Goal: Task Accomplishment & Management: Complete application form

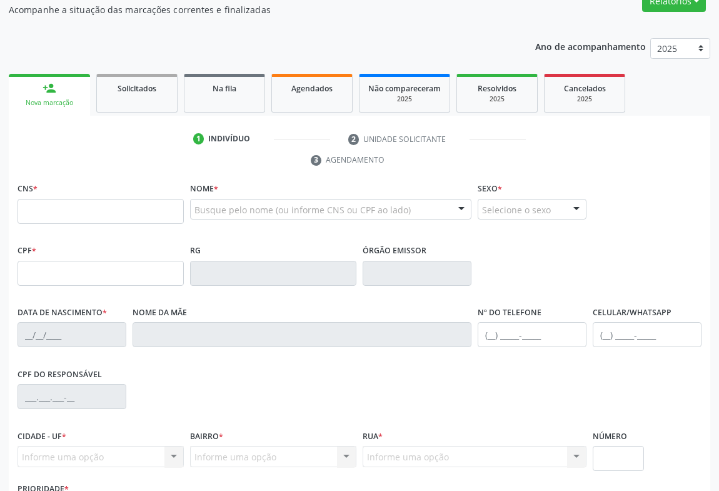
scroll to position [170, 0]
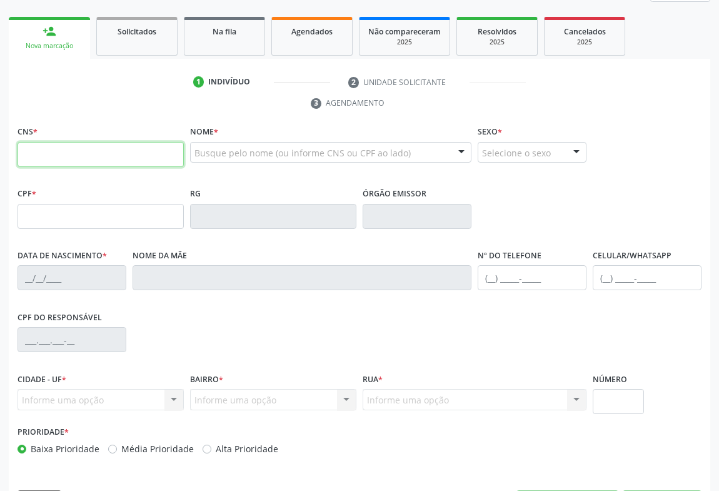
click at [64, 157] on input "text" at bounding box center [100, 154] width 166 height 25
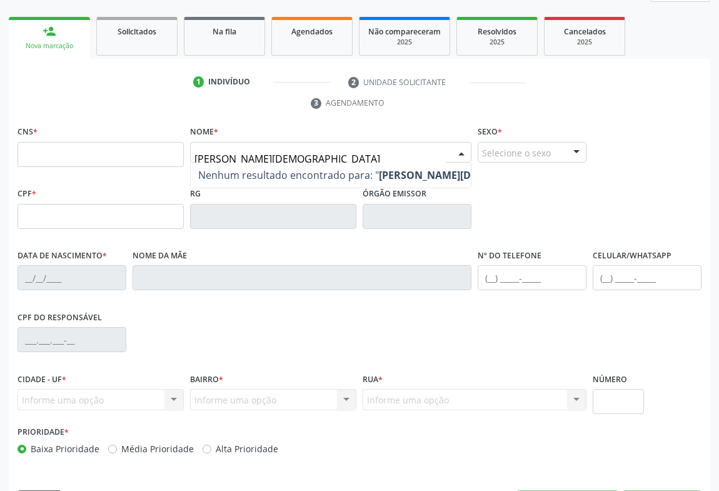
type input "MARCIA GEANE EVANGELISTA"
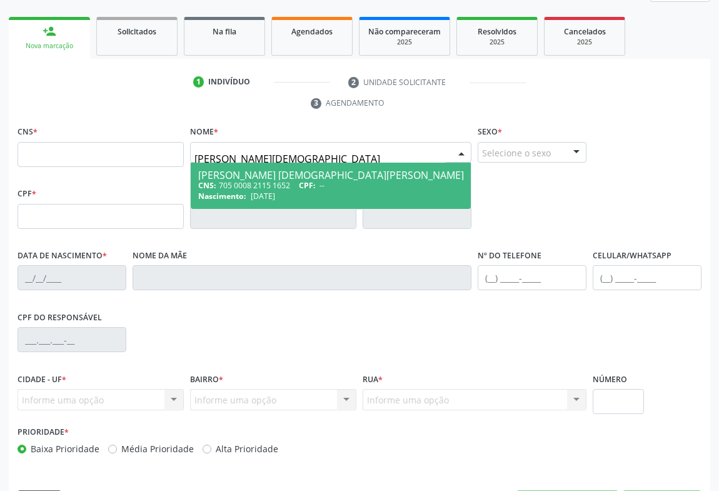
click at [292, 184] on div "CNS: 705 0008 2115 1652 CPF: --" at bounding box center [331, 185] width 266 height 11
type input "705 0008 2115 1652"
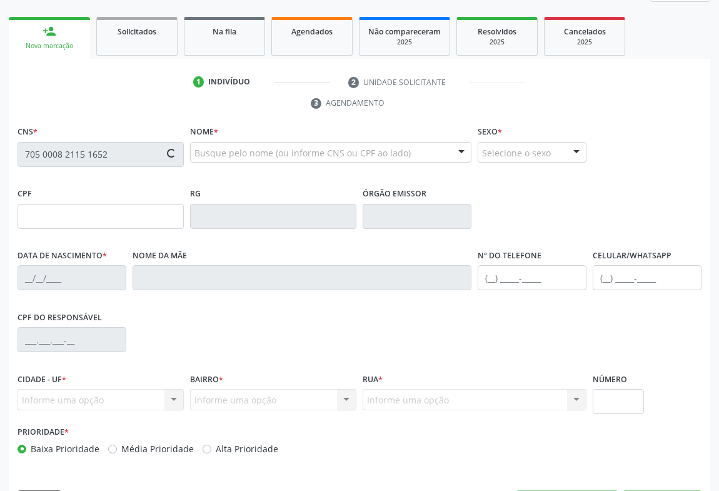
type input "1391697413"
type input "09/03/1985"
type input "SN"
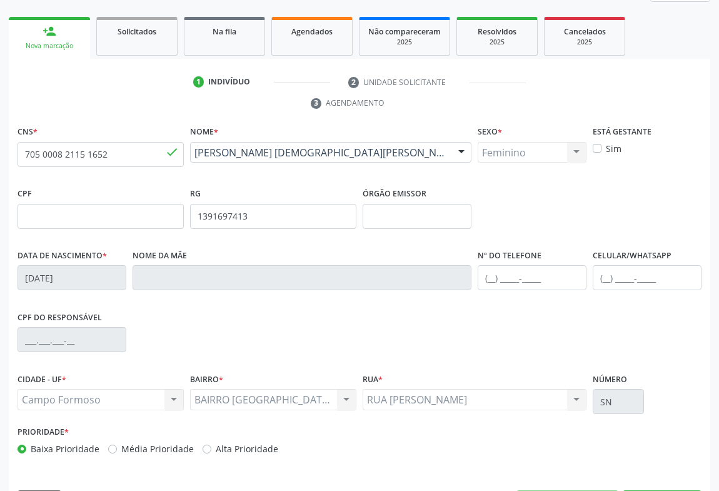
scroll to position [207, 0]
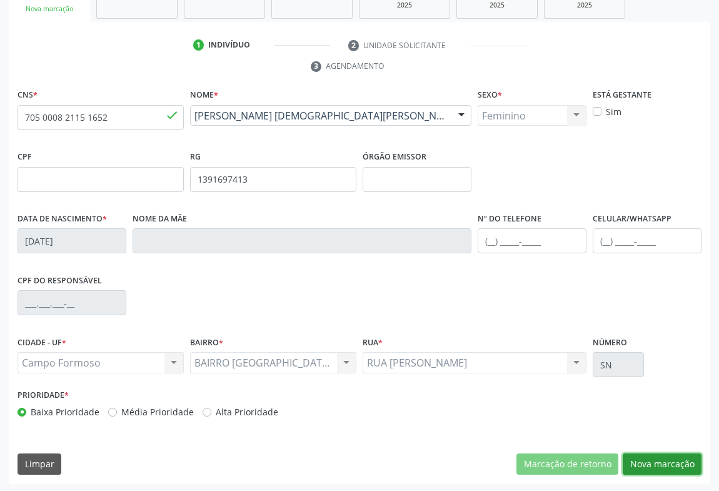
click at [652, 467] on button "Nova marcação" at bounding box center [661, 463] width 79 height 21
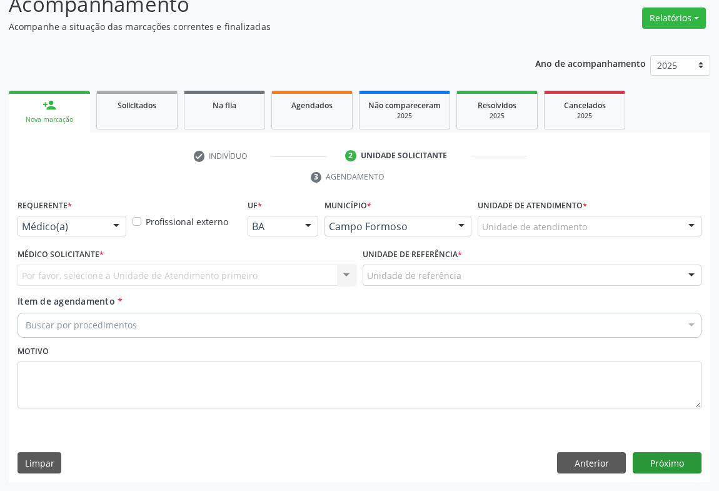
scroll to position [95, 0]
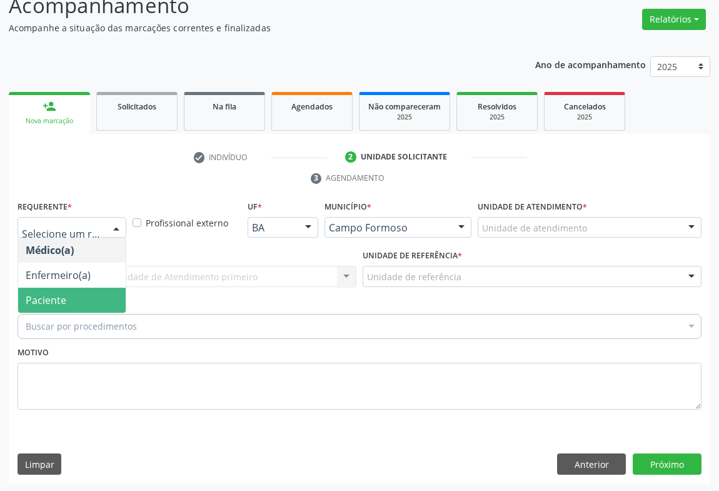
click at [68, 294] on span "Paciente" at bounding box center [71, 299] width 107 height 25
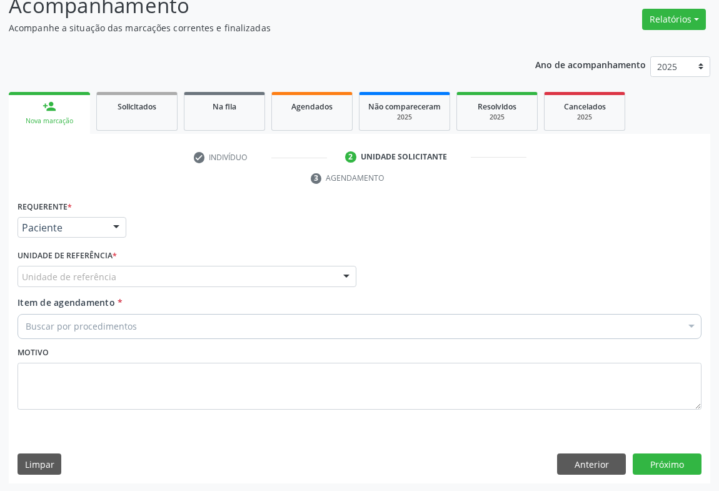
click at [146, 271] on div "Unidade de referência" at bounding box center [186, 276] width 339 height 21
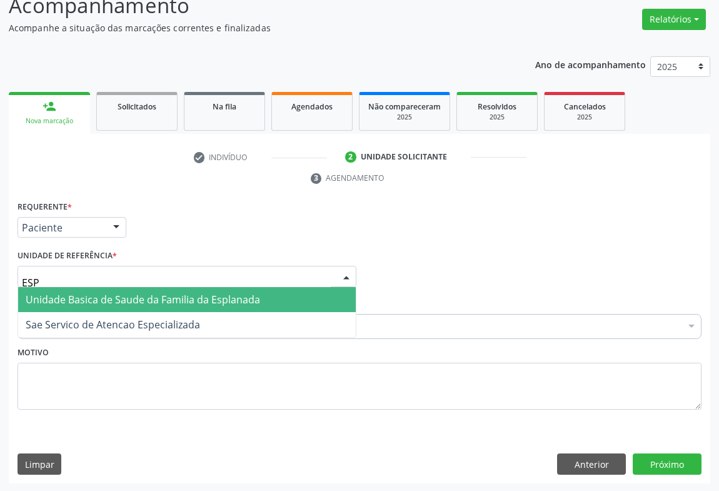
type input "ESPL"
click at [99, 294] on span "Unidade Basica de Saude da Familia da Esplanada" at bounding box center [143, 299] width 234 height 14
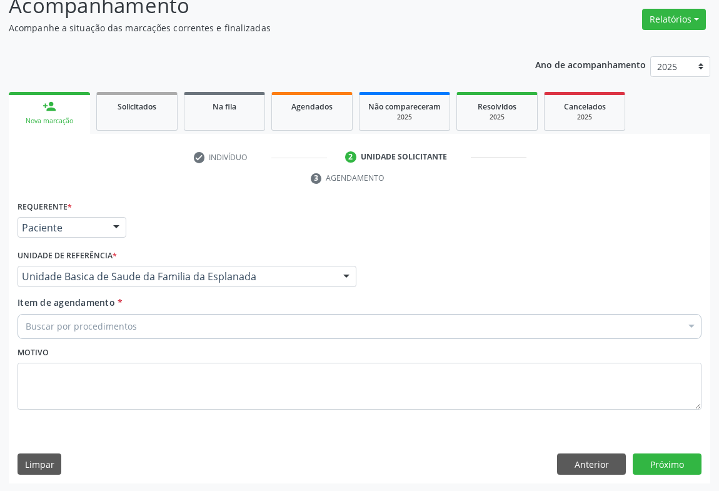
click at [56, 314] on div "Buscar por procedimentos" at bounding box center [359, 326] width 684 height 25
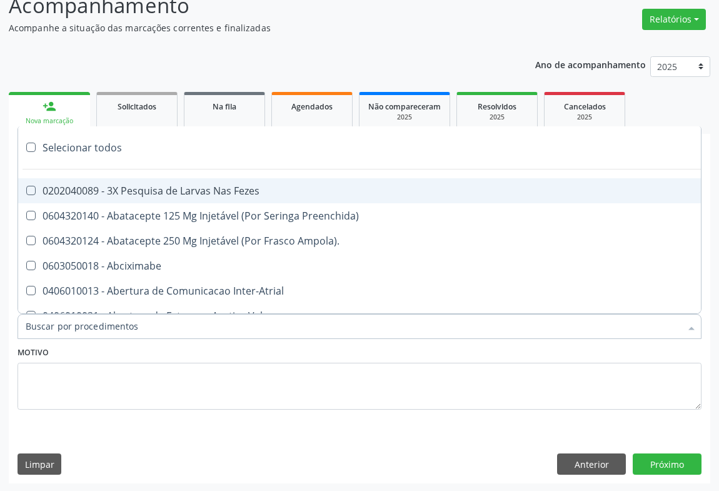
click at [56, 322] on input "Item de agendamento *" at bounding box center [353, 326] width 655 height 25
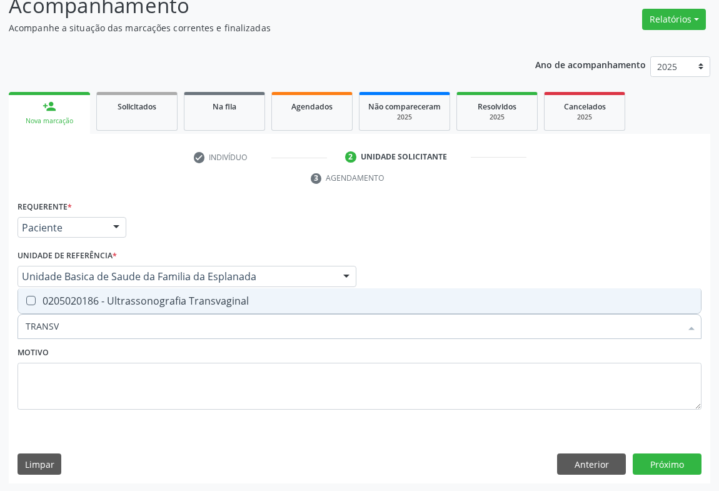
type input "TRANSVA"
click at [142, 297] on div "0205020186 - Ultrassonografia Transvaginal" at bounding box center [359, 301] width 667 height 10
checkbox Transvaginal "true"
click at [642, 454] on button "Próximo" at bounding box center [666, 463] width 69 height 21
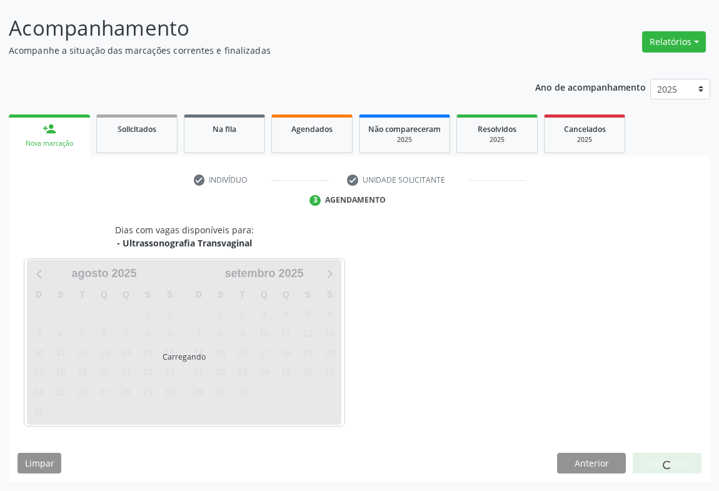
scroll to position [72, 0]
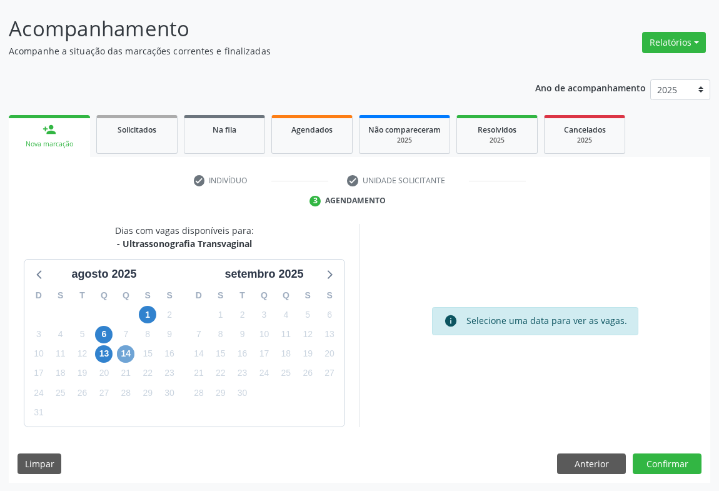
click at [127, 357] on span "14" at bounding box center [125, 353] width 17 height 17
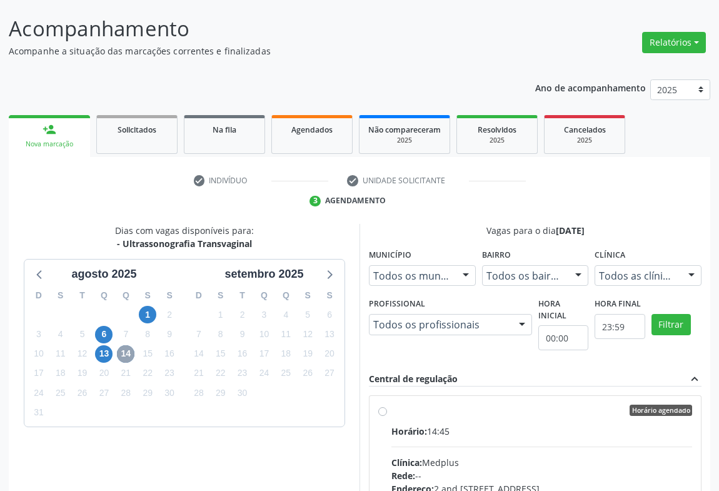
scroll to position [186, 0]
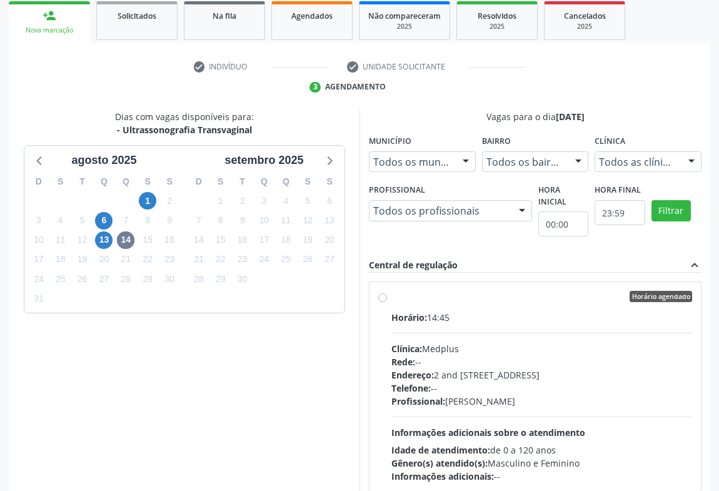
click at [389, 299] on div "Horário agendado Horário: 14:45 Clínica: Medplus Rede: -- Endereço: 2 and S 204…" at bounding box center [535, 387] width 314 height 192
radio input "true"
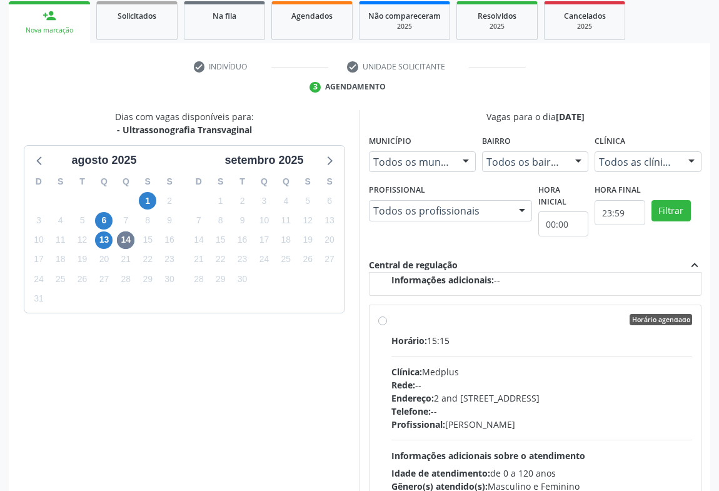
scroll to position [282, 0]
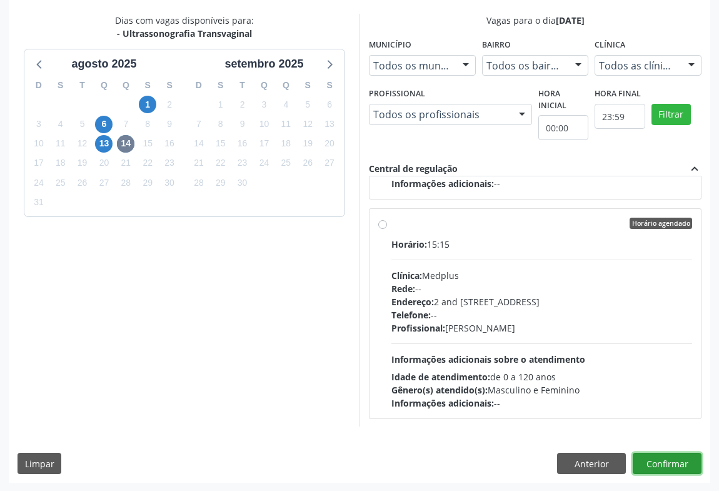
click at [658, 458] on button "Confirmar" at bounding box center [666, 462] width 69 height 21
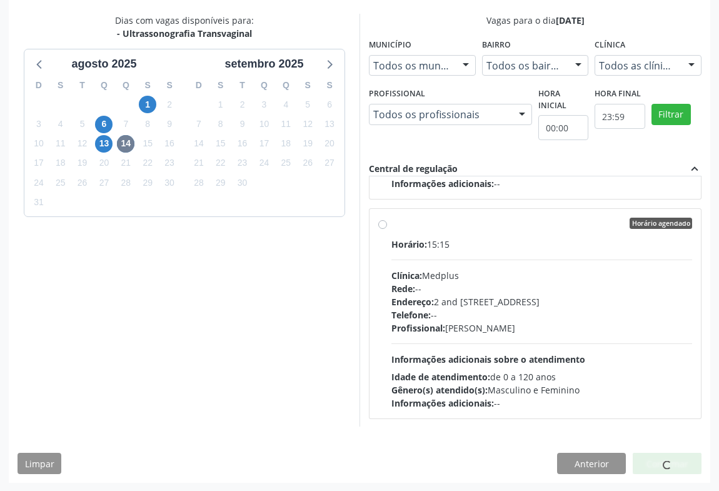
scroll to position [0, 0]
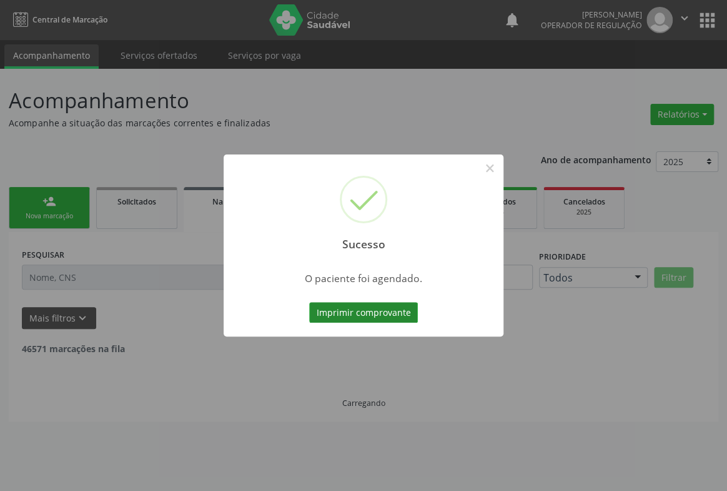
click at [368, 307] on button "Imprimir comprovante" at bounding box center [363, 312] width 109 height 21
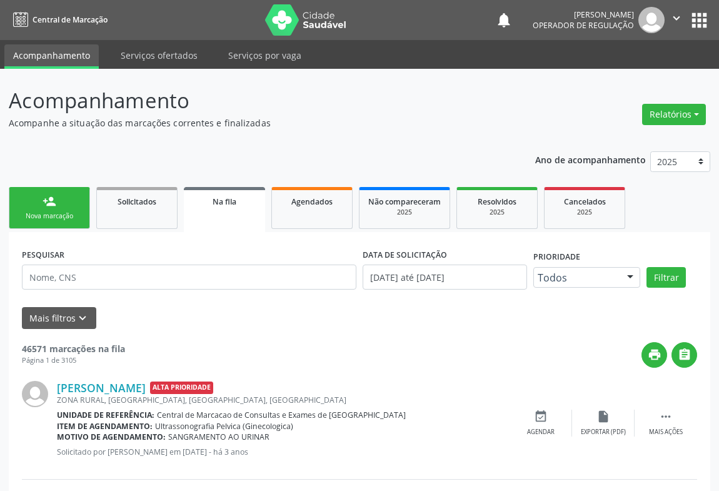
click at [45, 207] on div "person_add" at bounding box center [49, 201] width 14 height 14
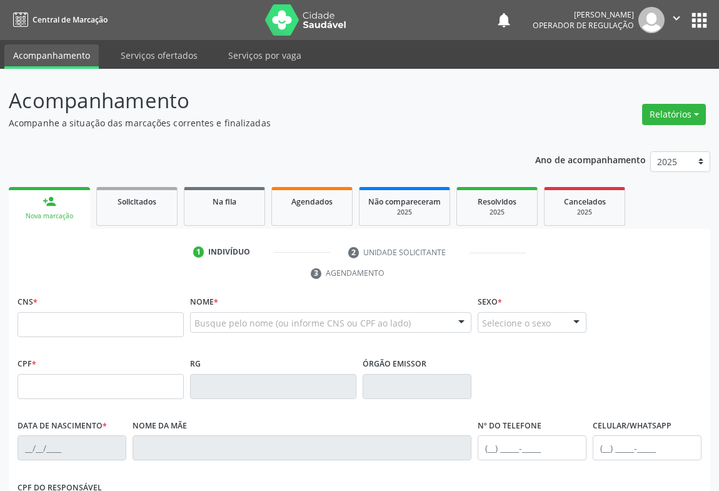
scroll to position [113, 0]
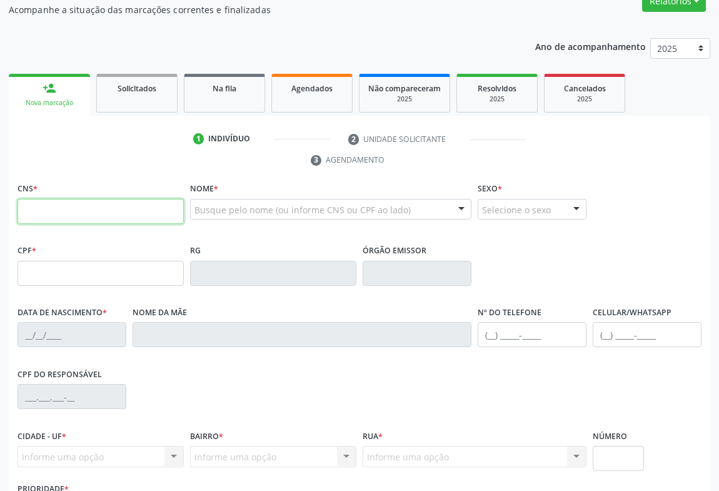
click at [37, 211] on input "text" at bounding box center [100, 211] width 166 height 25
type input "707 0028 5268 3336"
type input "0767846575"
type input "04/01/1971"
type input "(74) 98854-6077"
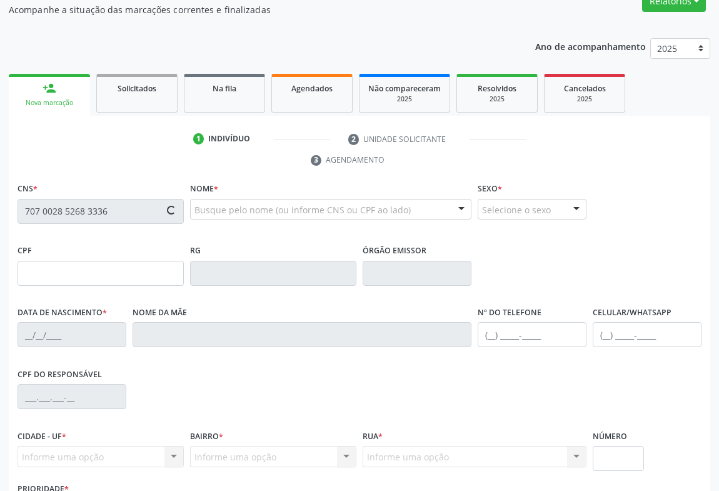
type input "(74) 98854-6077"
type input "563.022.075-68"
type input "100"
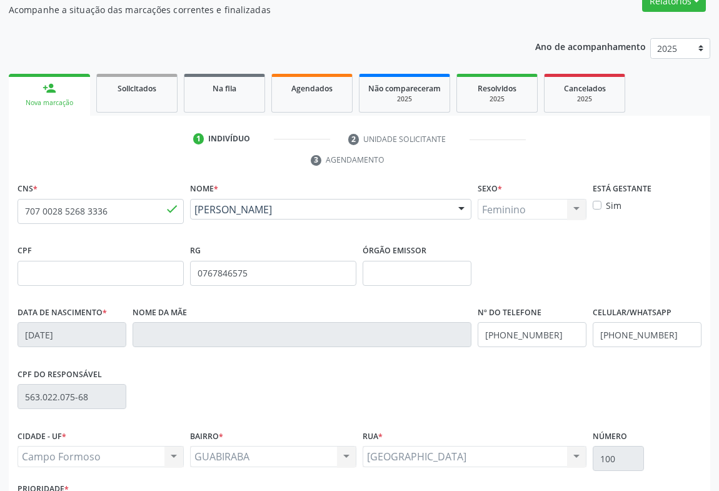
scroll to position [207, 0]
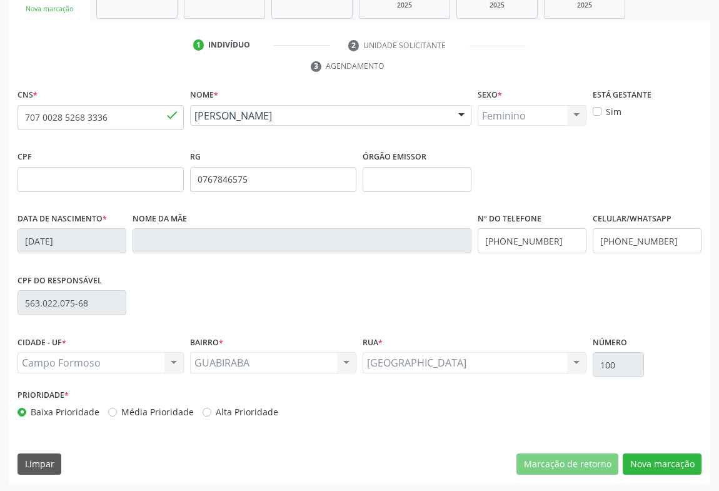
click at [655, 449] on div "CNS * 707 0028 5268 3336 done Nome * Cremilda Gomes da Silva Cremilda Gomes da …" at bounding box center [359, 284] width 701 height 397
click at [655, 458] on button "Nova marcação" at bounding box center [661, 463] width 79 height 21
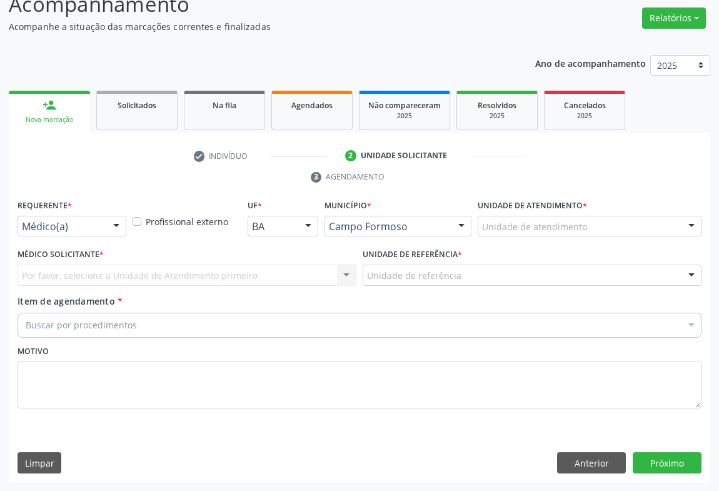
scroll to position [95, 0]
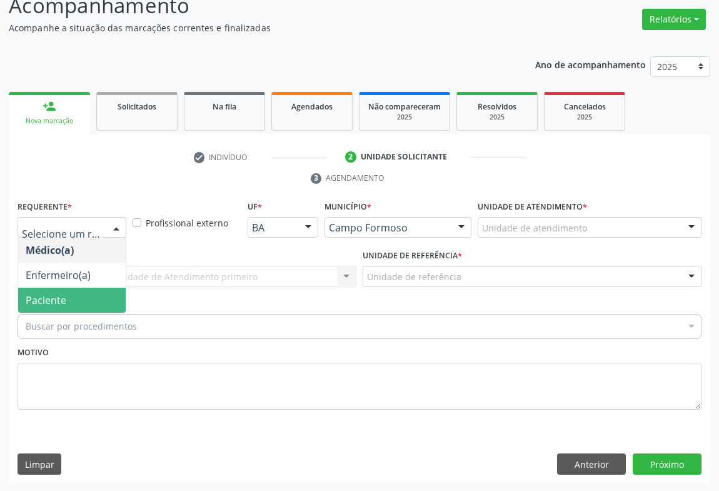
click at [59, 299] on span "Paciente" at bounding box center [46, 300] width 41 height 14
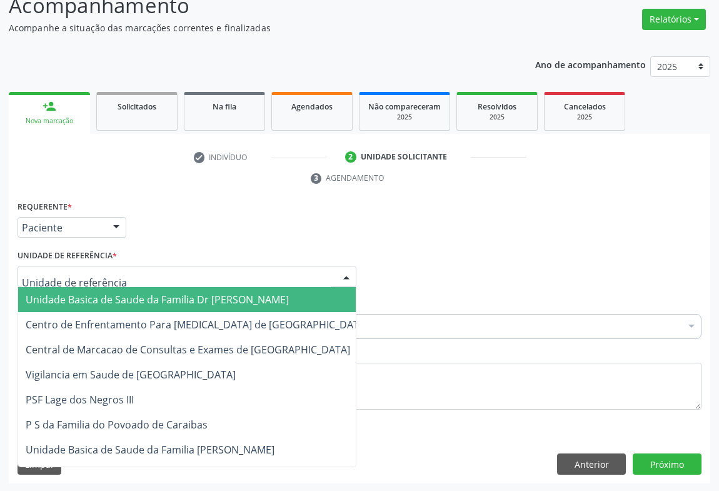
click at [141, 269] on div at bounding box center [186, 276] width 339 height 21
drag, startPoint x: 110, startPoint y: 295, endPoint x: 112, endPoint y: 307, distance: 12.7
click at [109, 296] on span "Unidade Basica de Saude da Familia Dr [PERSON_NAME]" at bounding box center [157, 299] width 263 height 14
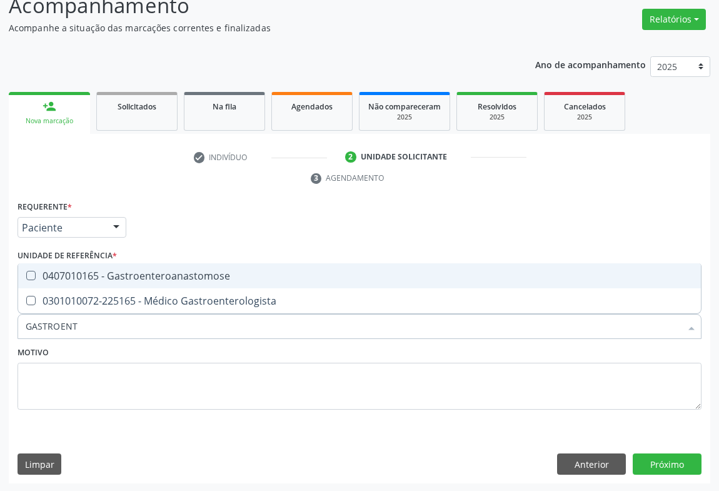
type input "GASTROENTE"
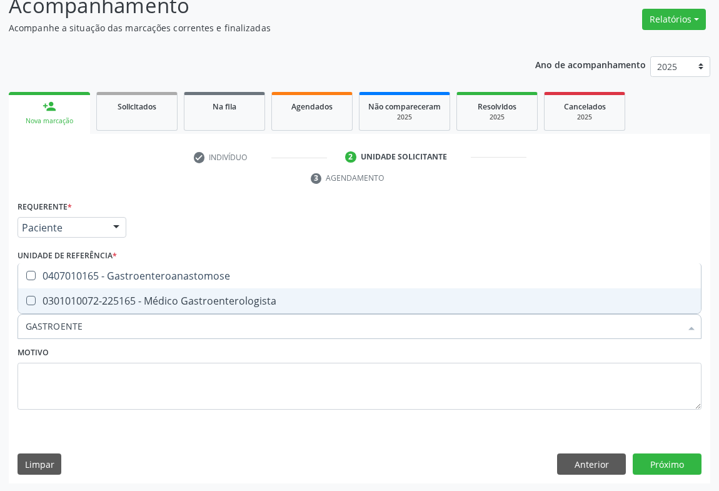
click at [146, 299] on div "0301010072-225165 - Médico Gastroenterologista" at bounding box center [359, 301] width 667 height 10
checkbox Gastroenterologista "true"
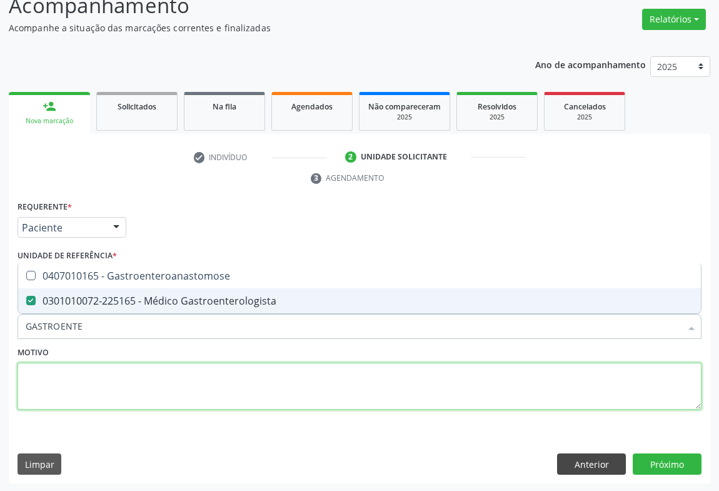
click at [268, 379] on textarea at bounding box center [359, 385] width 684 height 47
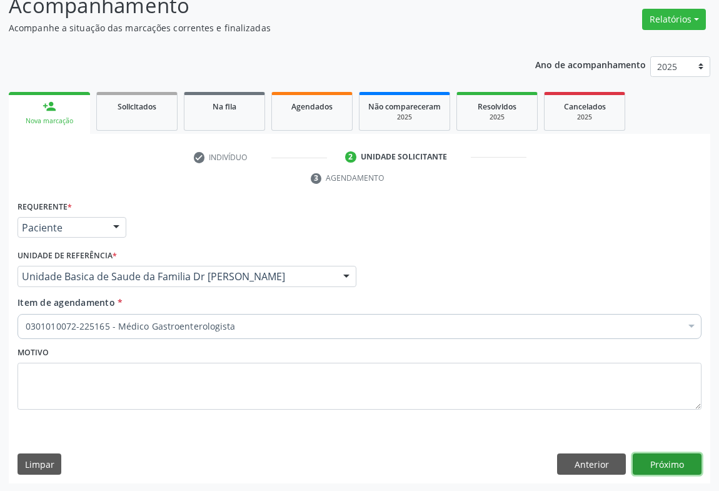
click at [658, 459] on button "Próximo" at bounding box center [666, 463] width 69 height 21
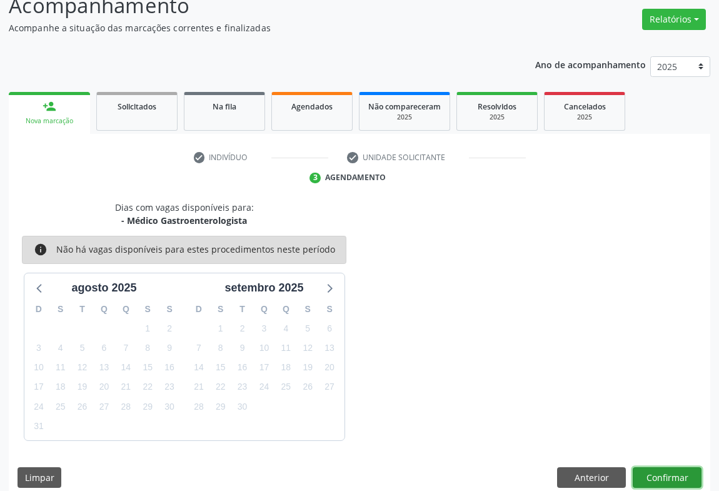
click at [659, 472] on button "Confirmar" at bounding box center [666, 477] width 69 height 21
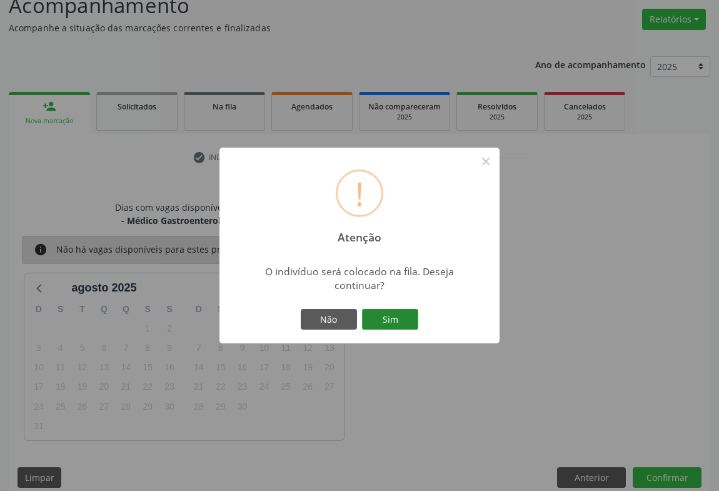
click at [388, 320] on button "Sim" at bounding box center [390, 319] width 56 height 21
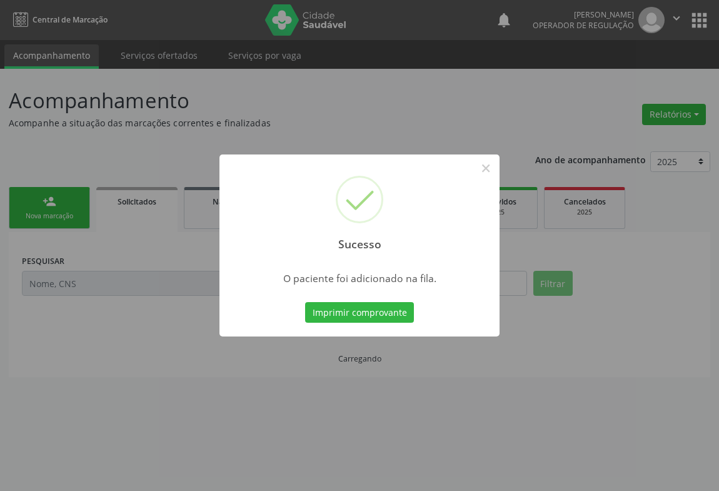
scroll to position [0, 0]
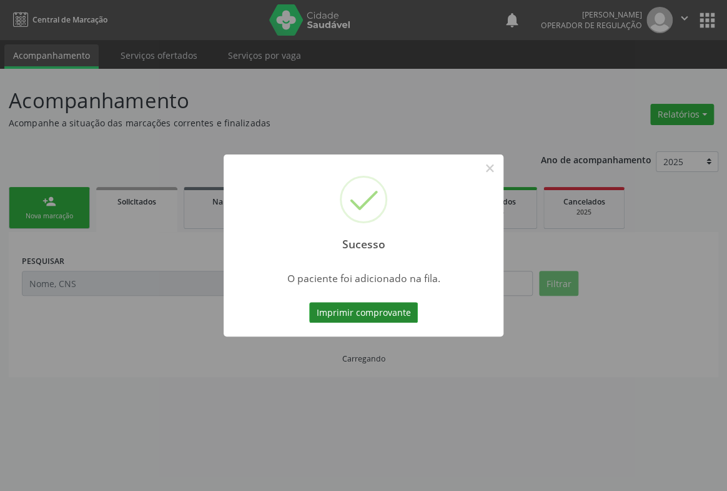
click at [373, 313] on button "Imprimir comprovante" at bounding box center [363, 312] width 109 height 21
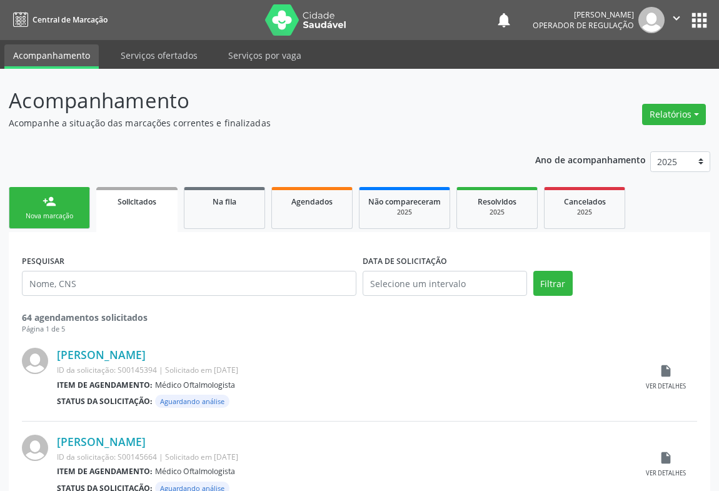
click at [50, 211] on div "Nova marcação" at bounding box center [49, 215] width 62 height 9
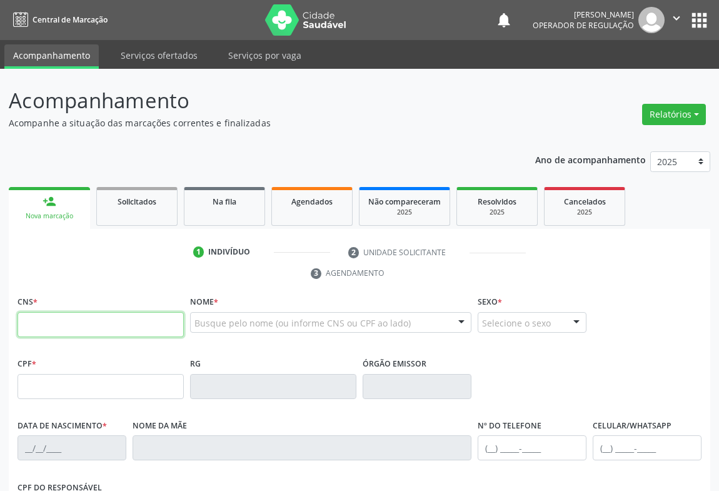
click at [78, 321] on input "text" at bounding box center [100, 324] width 166 height 25
click at [103, 322] on input "700 3009 6769 6" at bounding box center [100, 324] width 166 height 25
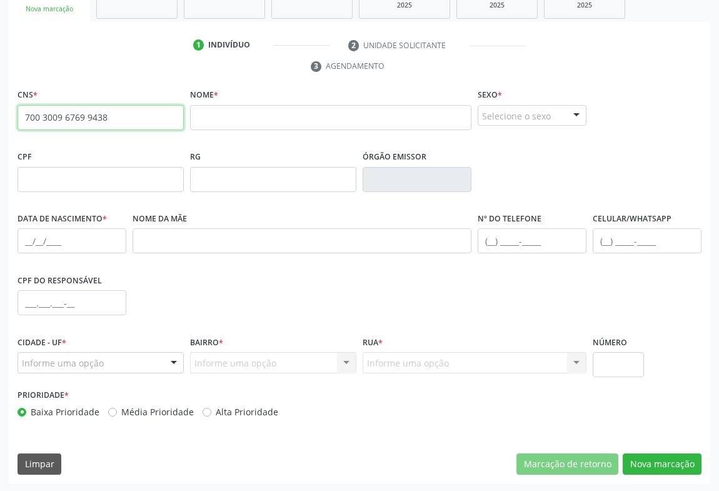
click at [114, 115] on input "700 3009 6769 9438" at bounding box center [100, 117] width 166 height 25
click at [115, 114] on input "700 3009 6769 9438" at bounding box center [100, 117] width 166 height 25
type input "700 3009 6769 9438"
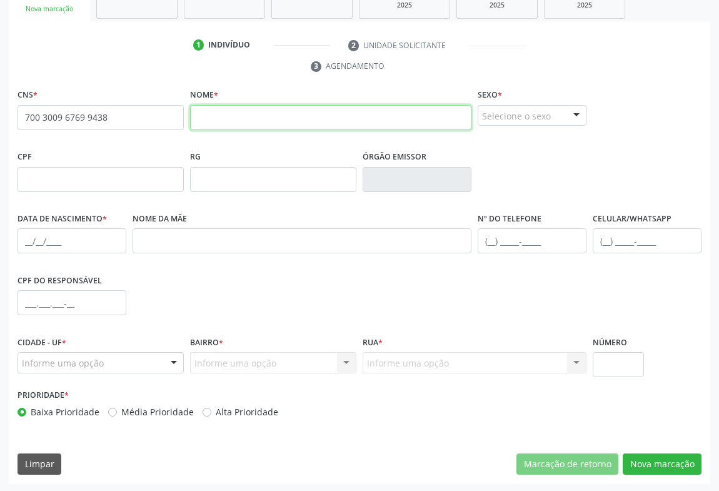
click at [224, 117] on input "text" at bounding box center [330, 117] width 281 height 25
type input "ALEF CORREIA DA CRUZ"
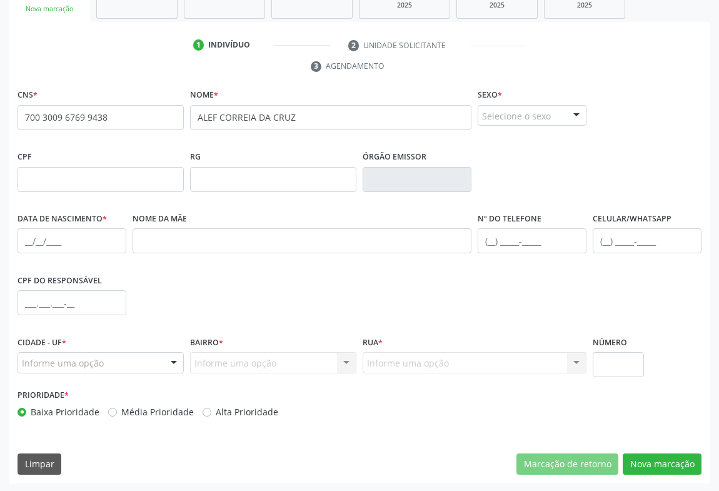
click at [552, 121] on div "Selecione o sexo" at bounding box center [531, 115] width 109 height 21
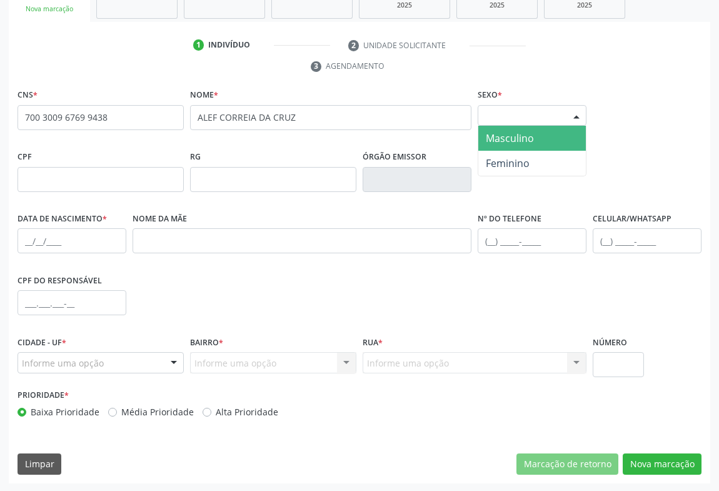
click at [501, 136] on span "Masculino" at bounding box center [510, 138] width 48 height 14
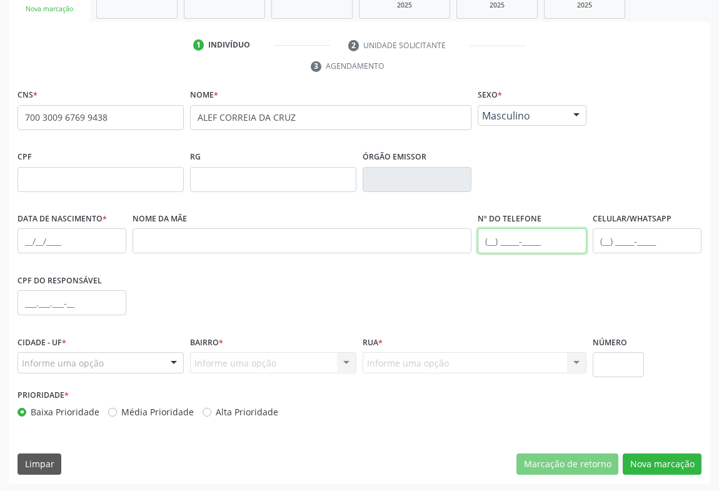
click at [520, 239] on input "text" at bounding box center [531, 240] width 109 height 25
type input "(74) 99141-1746"
drag, startPoint x: 141, startPoint y: 364, endPoint x: 106, endPoint y: 346, distance: 39.1
click at [139, 363] on div "Informe uma opção" at bounding box center [100, 362] width 166 height 21
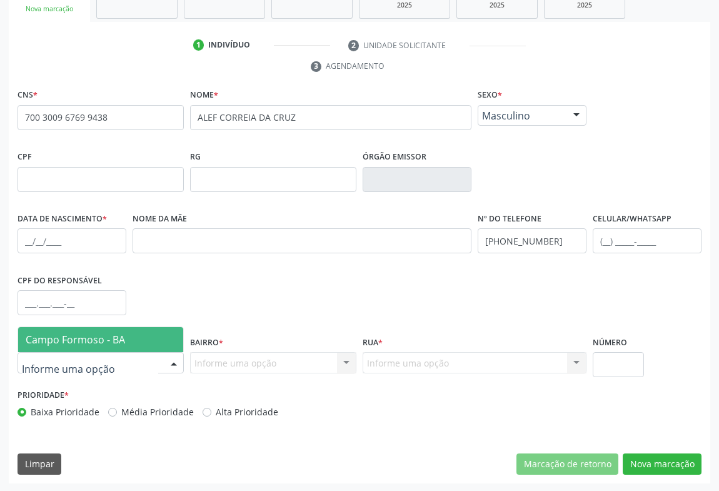
click at [82, 337] on span "Campo Formoso - BA" at bounding box center [75, 339] width 99 height 14
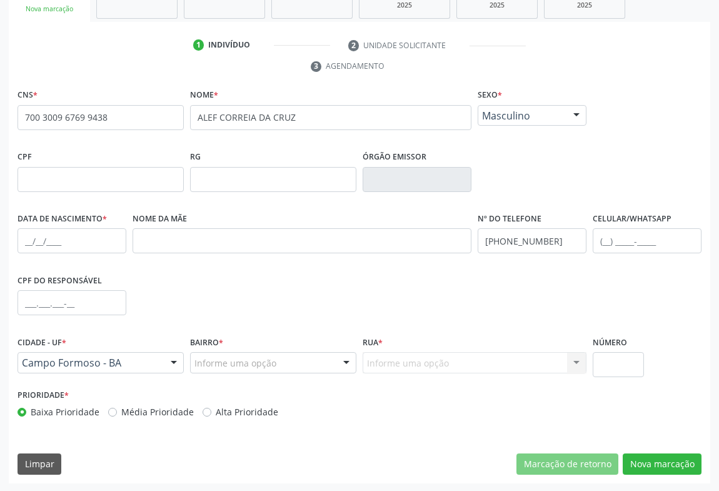
click at [342, 360] on div at bounding box center [346, 362] width 19 height 21
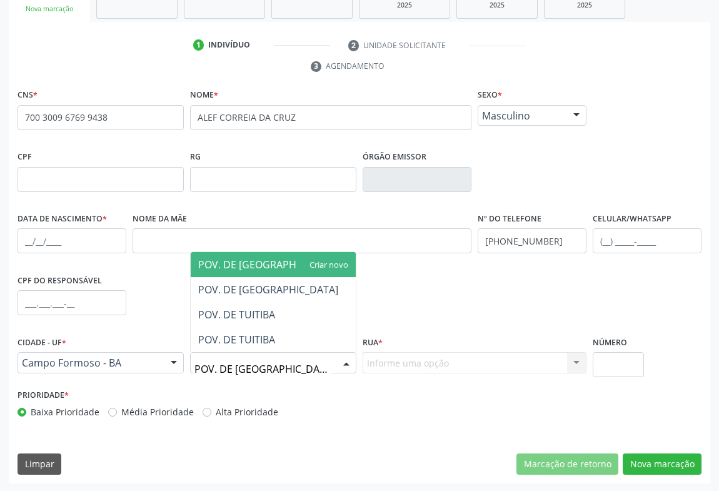
type input "POV. DE TUIU"
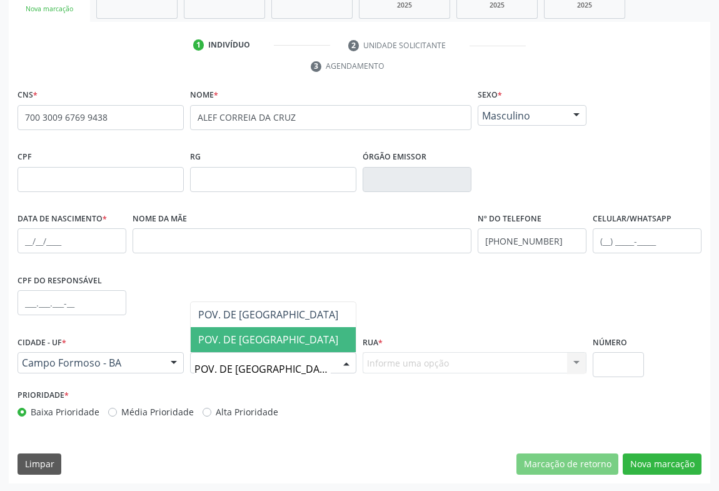
click at [262, 337] on span "POV. DE TUIUTIBA" at bounding box center [268, 339] width 140 height 14
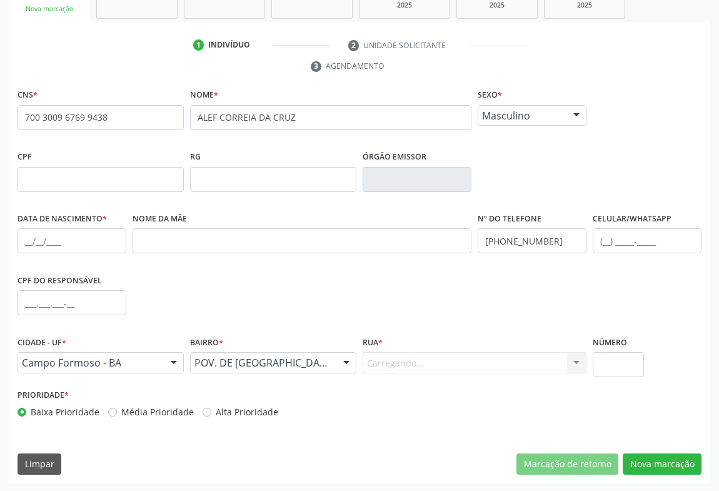
click at [415, 357] on div "Carregando... Nenhum resultado encontrado para: " " Nenhuma opção encontrada. D…" at bounding box center [474, 362] width 224 height 21
click at [573, 362] on div at bounding box center [576, 362] width 19 height 21
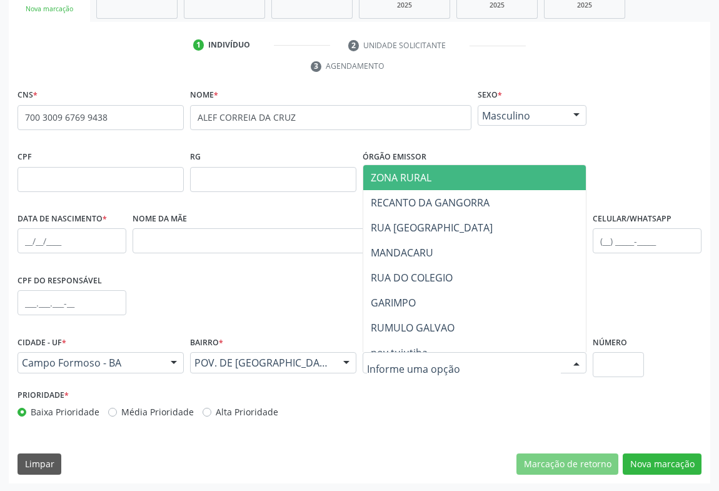
click at [392, 175] on span "ZONA RURAL" at bounding box center [401, 178] width 61 height 14
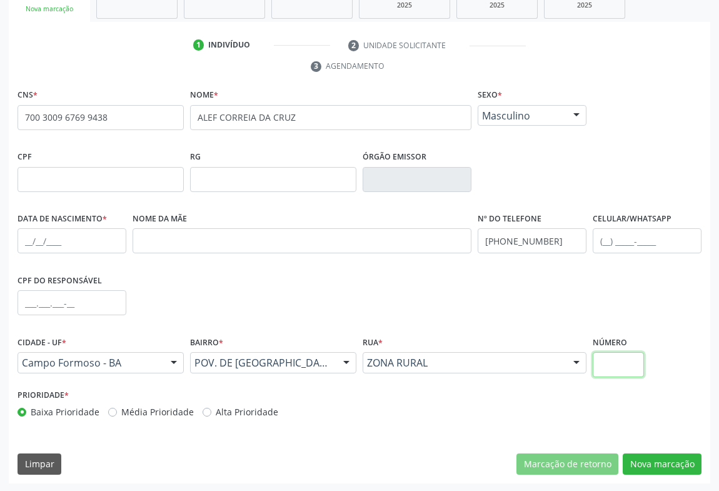
click at [620, 356] on input "text" at bounding box center [617, 364] width 51 height 25
type input "SN"
drag, startPoint x: 661, startPoint y: 462, endPoint x: 630, endPoint y: 420, distance: 51.9
click at [657, 461] on button "Nova marcação" at bounding box center [661, 463] width 79 height 21
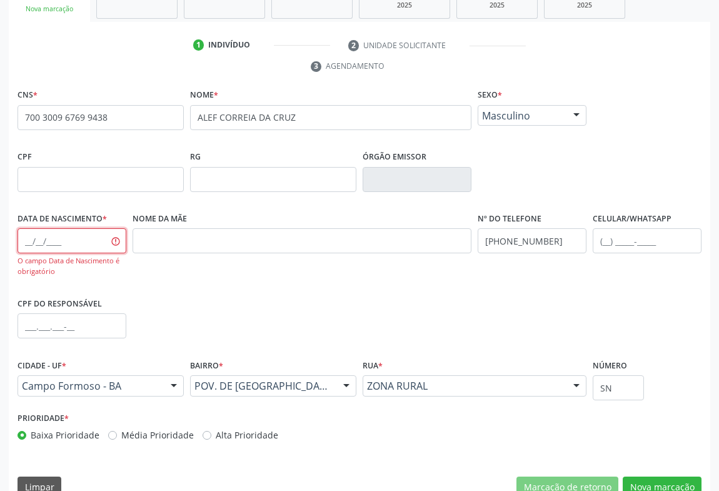
click at [67, 244] on input "text" at bounding box center [71, 240] width 109 height 25
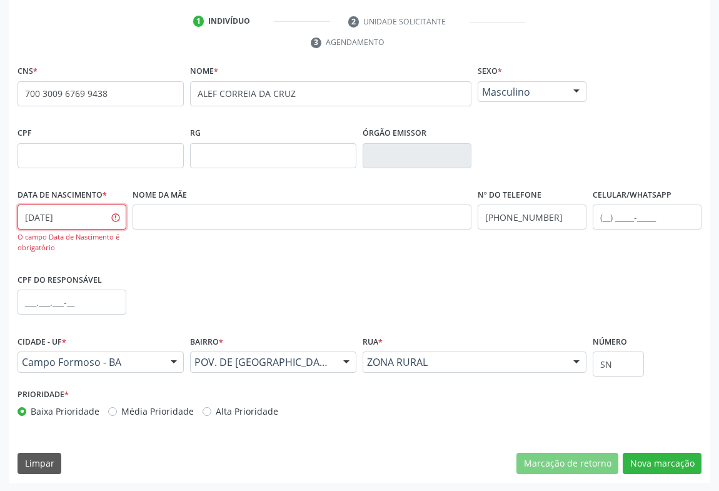
type input "09/12/1995"
click at [660, 466] on button "Nova marcação" at bounding box center [661, 462] width 79 height 21
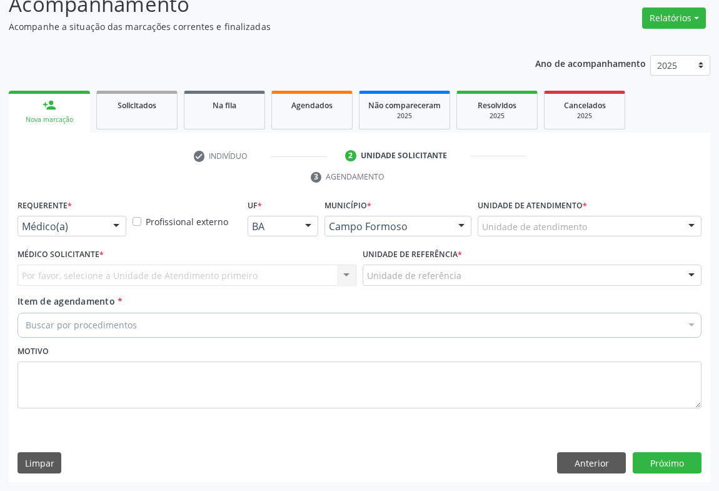
scroll to position [95, 0]
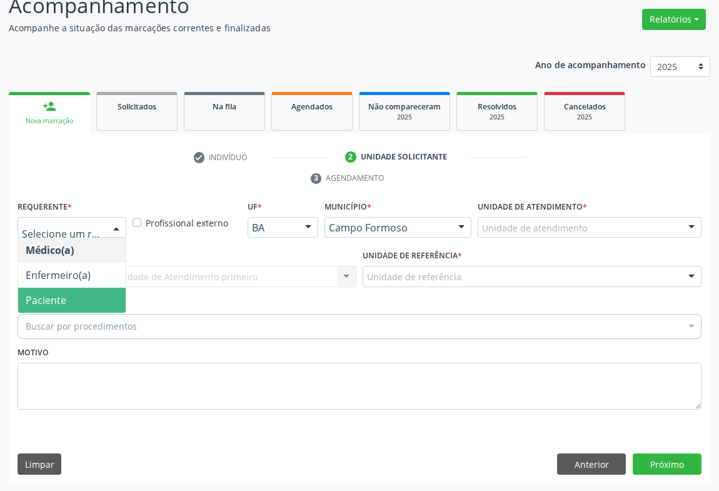
drag, startPoint x: 58, startPoint y: 290, endPoint x: 111, endPoint y: 285, distance: 52.7
click at [62, 289] on span "Paciente" at bounding box center [71, 299] width 107 height 25
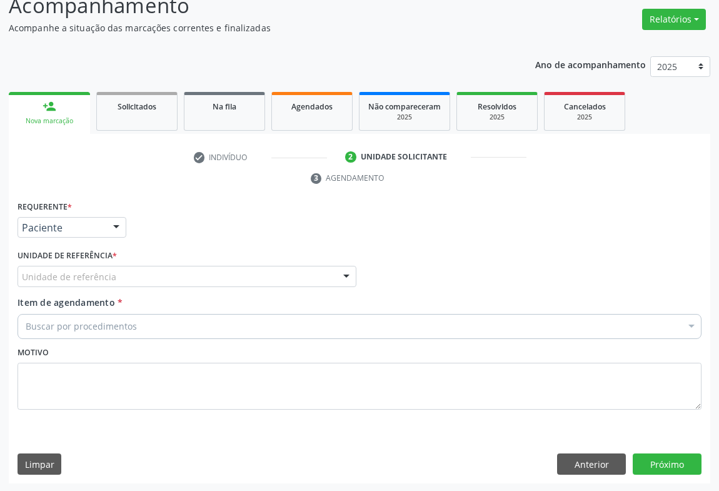
click at [134, 280] on div "Unidade de referência" at bounding box center [186, 276] width 339 height 21
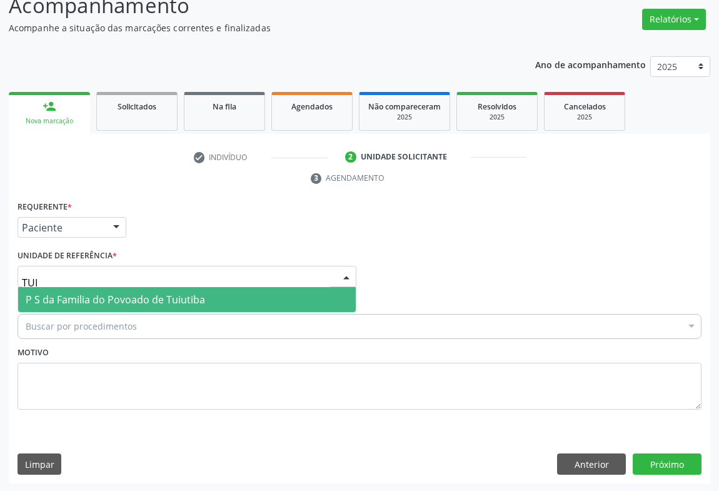
type input "TUIU"
click at [131, 294] on span "P S da Familia do Povoado de Tuiutiba" at bounding box center [115, 299] width 179 height 14
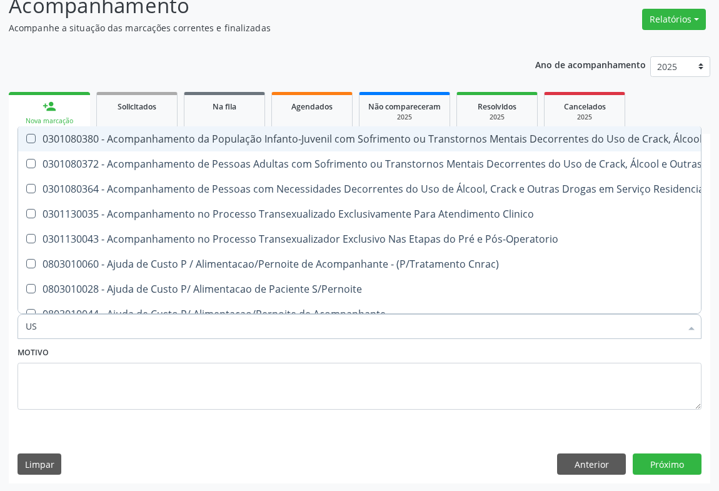
type input "USG"
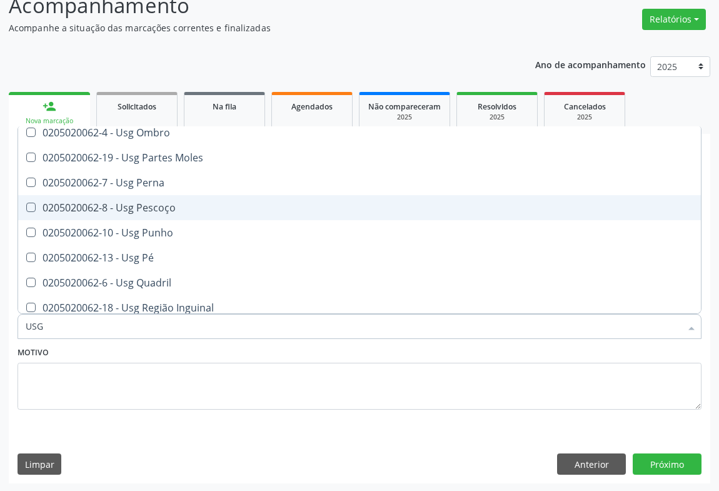
scroll to position [174, 0]
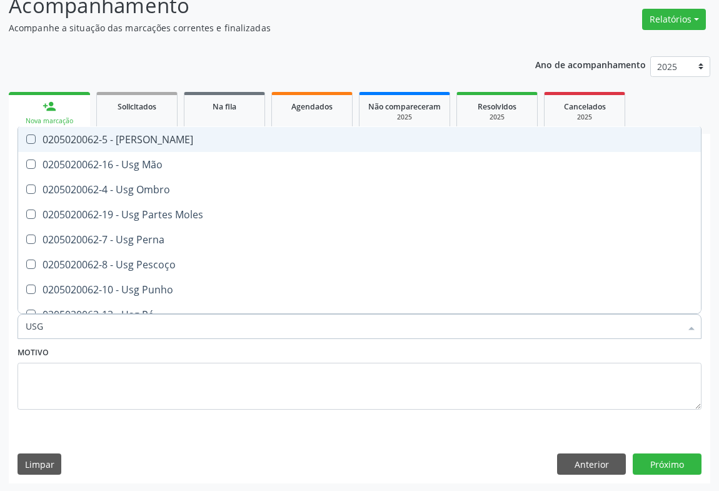
click at [139, 142] on div "0205020062-5 - [PERSON_NAME]" at bounding box center [359, 139] width 667 height 10
checkbox Joelho "true"
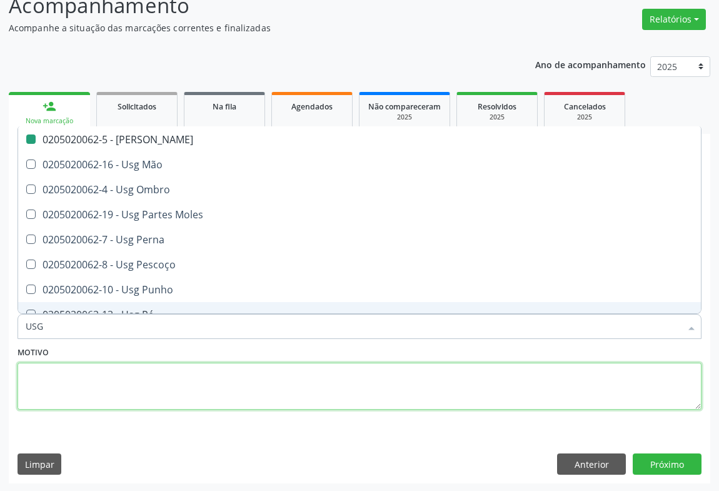
click at [179, 382] on textarea at bounding box center [359, 385] width 684 height 47
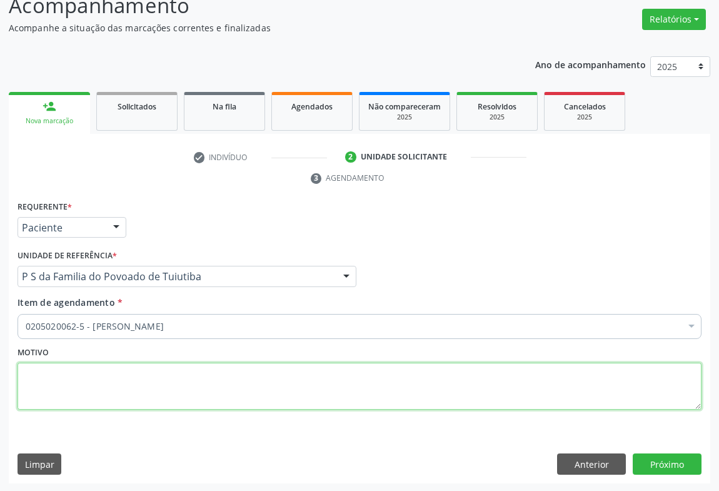
scroll to position [0, 0]
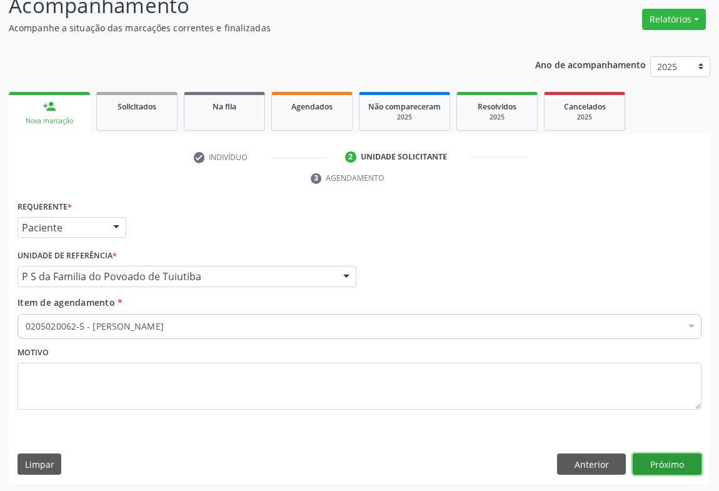
click at [662, 464] on button "Próximo" at bounding box center [666, 463] width 69 height 21
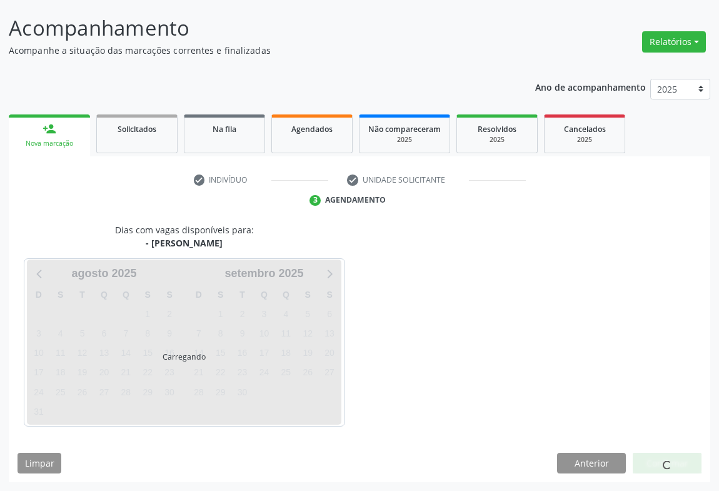
scroll to position [72, 0]
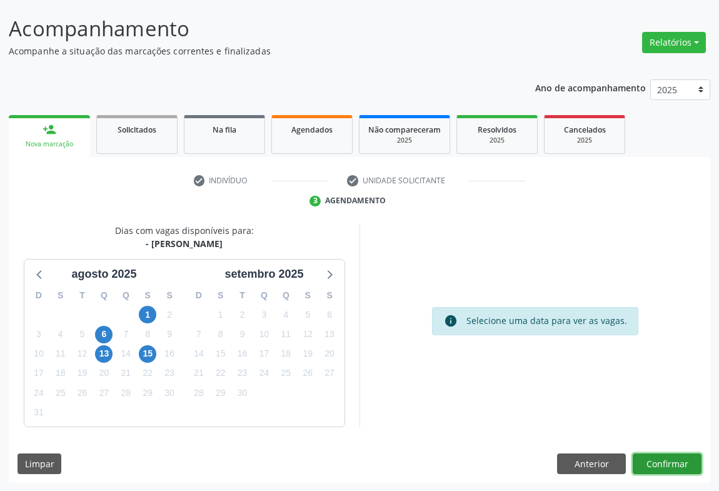
click at [662, 460] on button "Confirmar" at bounding box center [666, 463] width 69 height 21
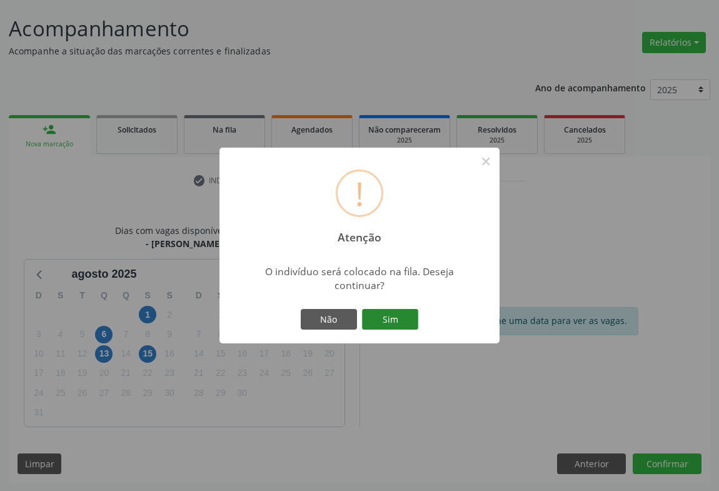
click at [378, 321] on button "Sim" at bounding box center [390, 319] width 56 height 21
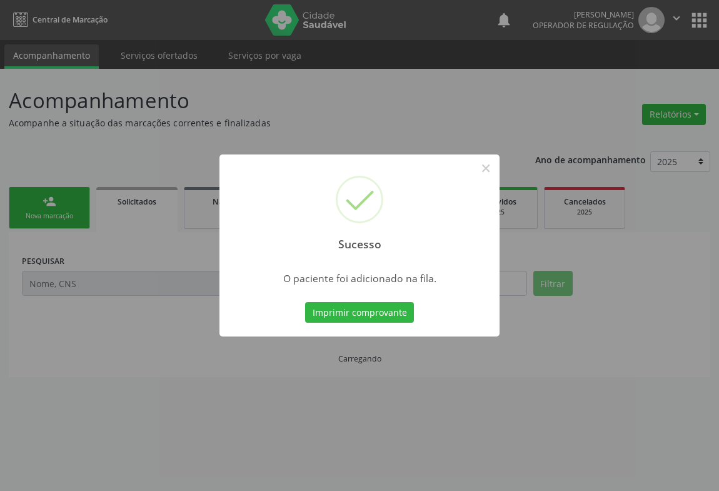
scroll to position [0, 0]
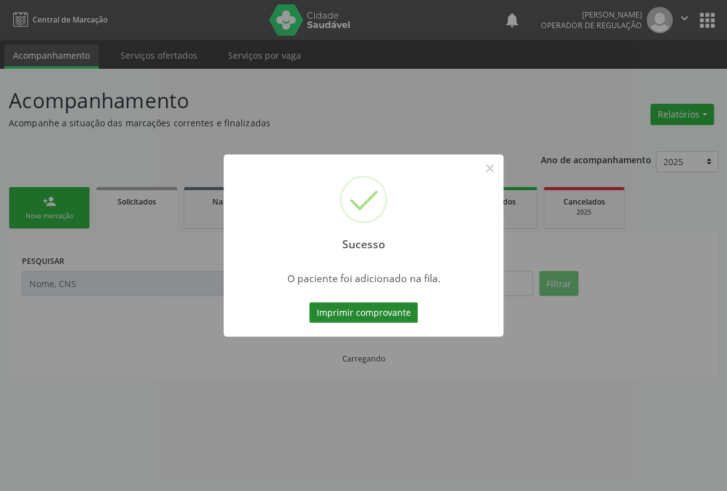
click at [357, 312] on button "Imprimir comprovante" at bounding box center [363, 312] width 109 height 21
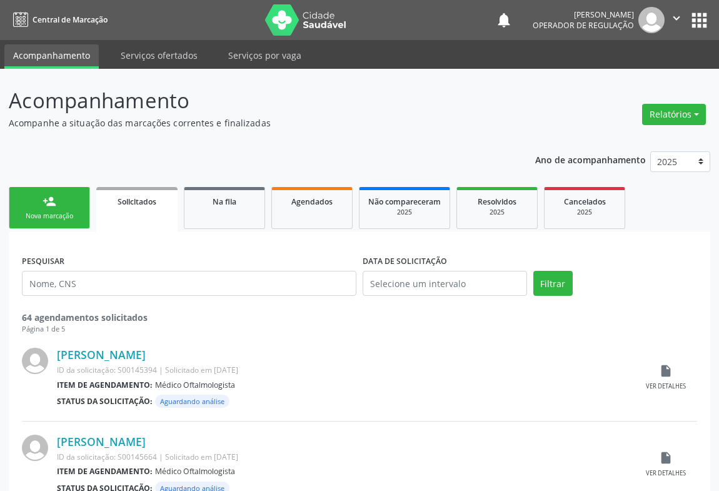
click at [56, 216] on div "Nova marcação" at bounding box center [49, 215] width 62 height 9
click at [59, 216] on div "Nova marcação" at bounding box center [49, 215] width 62 height 9
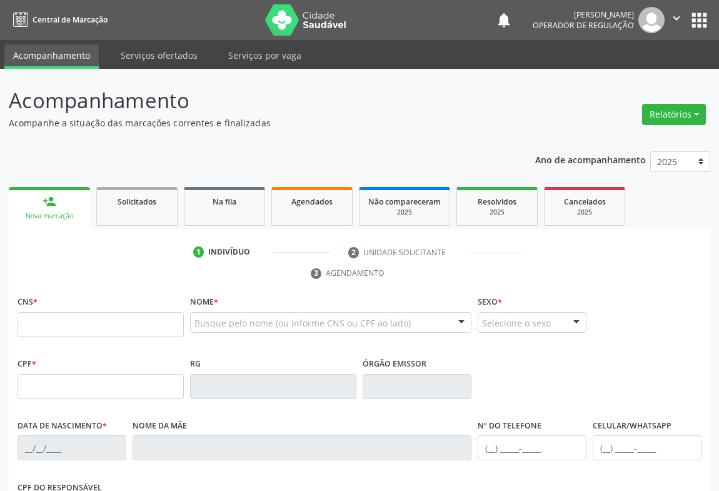
click at [60, 214] on div "Nova marcação" at bounding box center [49, 215] width 64 height 9
click at [62, 214] on div "Nova marcação" at bounding box center [49, 215] width 64 height 9
click at [65, 212] on div "Nova marcação" at bounding box center [49, 215] width 64 height 9
click at [66, 212] on div "Nova marcação" at bounding box center [49, 215] width 64 height 9
click at [71, 320] on input "text" at bounding box center [100, 324] width 166 height 25
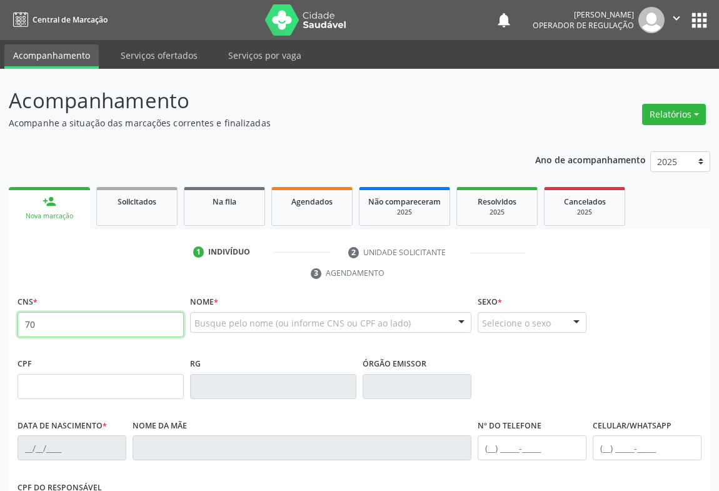
type input "7"
type input "704 6076 5279 8029"
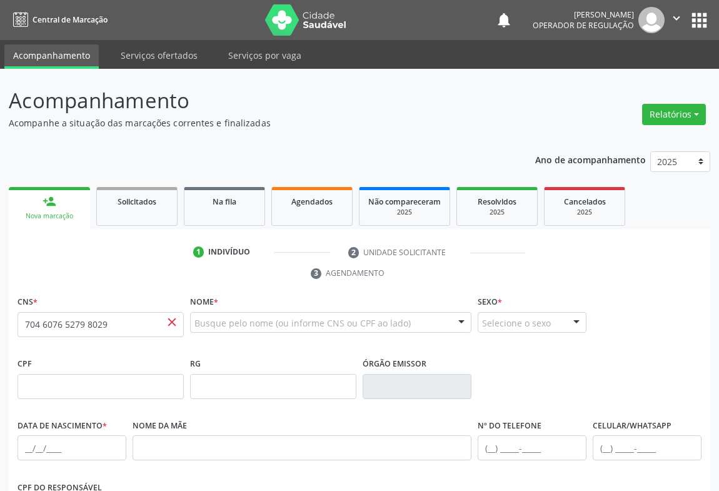
scroll to position [207, 0]
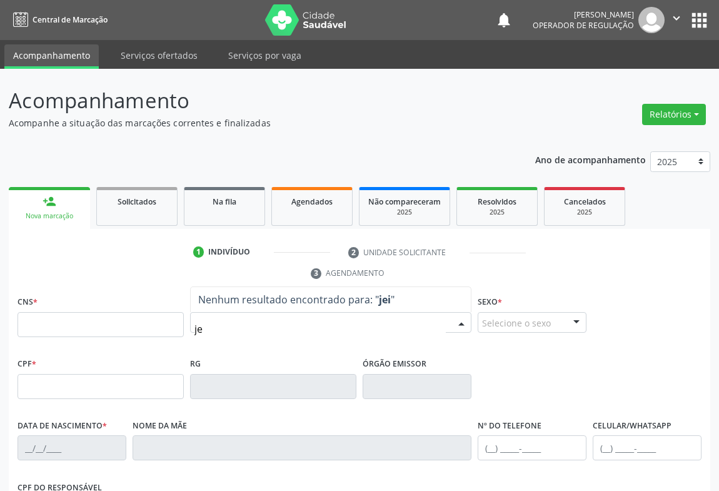
type input "j"
click at [212, 316] on input "text" at bounding box center [319, 328] width 251 height 25
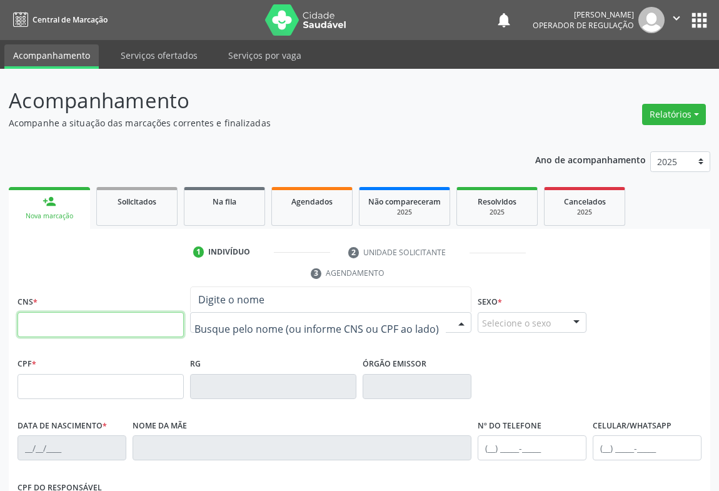
click at [68, 319] on input "text" at bounding box center [100, 324] width 166 height 25
type input "706 0013 1079 5340"
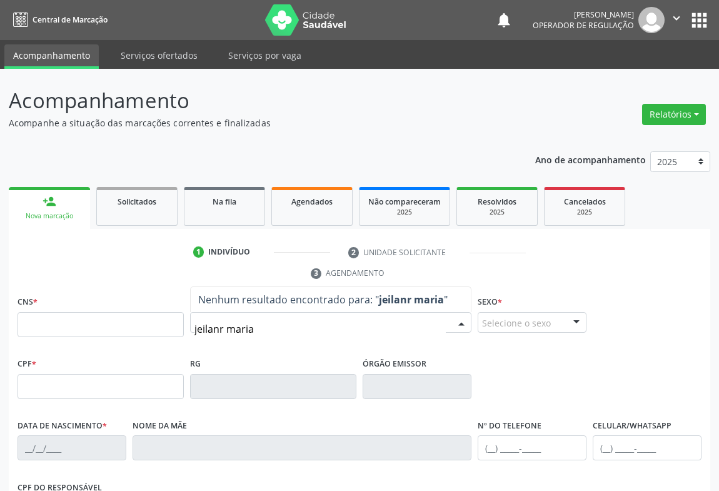
click at [221, 327] on input "jeilanr maria" at bounding box center [319, 328] width 251 height 25
click at [264, 325] on input "jeilane maria" at bounding box center [319, 328] width 251 height 25
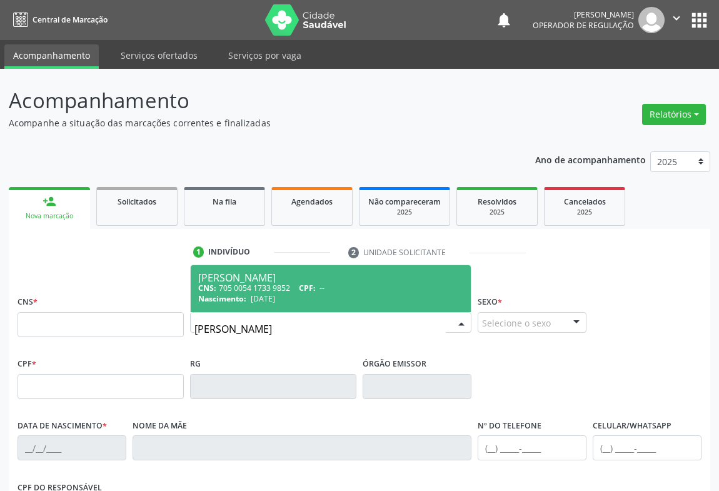
type input "jeilane maria"
click at [101, 268] on ul "1 Indivíduo 2 Unidade solicitante 3 Agendamento" at bounding box center [359, 263] width 701 height 42
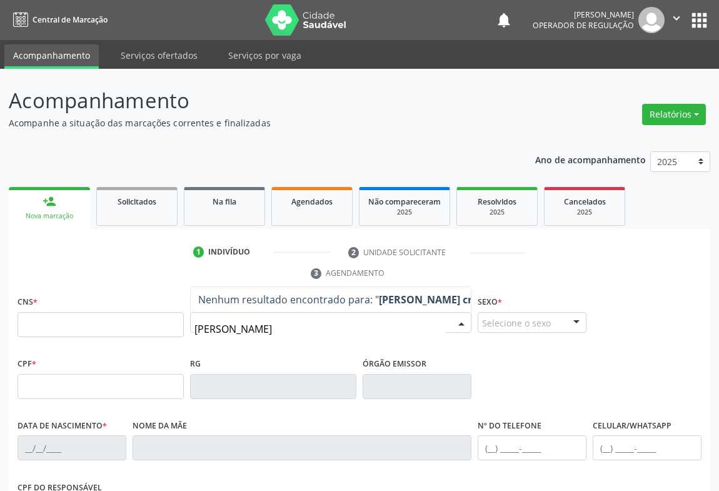
type input "anderson de oliveira cr"
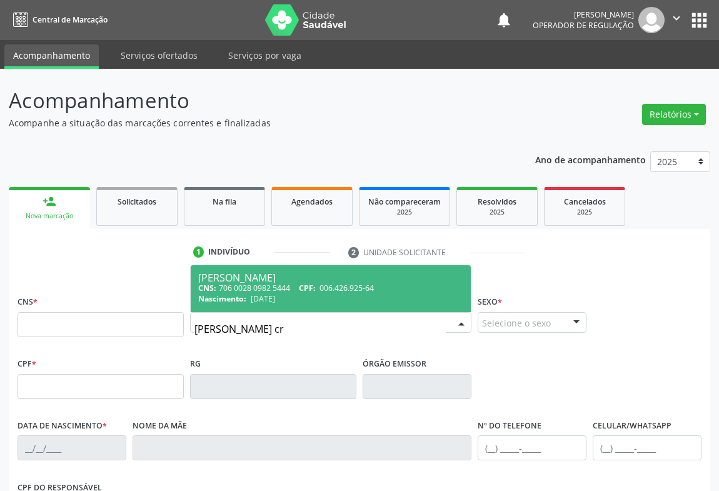
click at [234, 273] on div "Anderson de Oliveira Cruz" at bounding box center [330, 277] width 265 height 10
type input "706 0028 0982 5444"
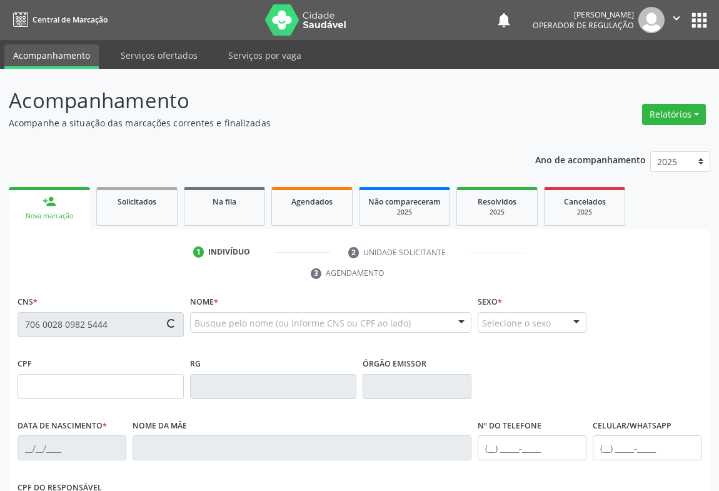
scroll to position [207, 0]
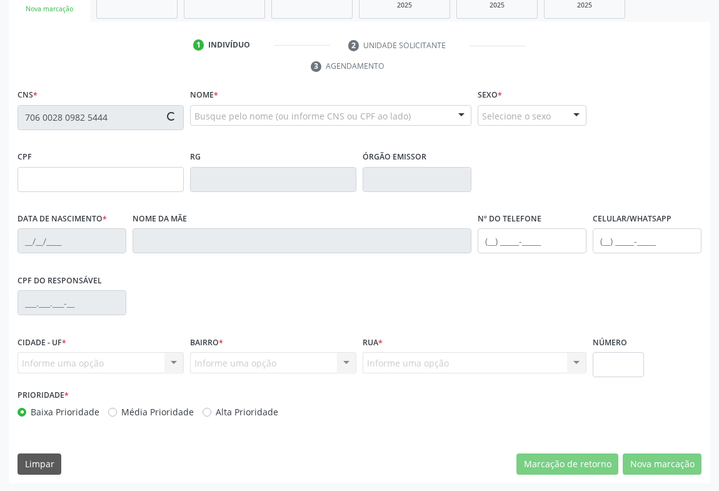
type input "006.426.925-64"
type input "1117119084"
type input "01/04/1982"
type input "(74) 98141-5017"
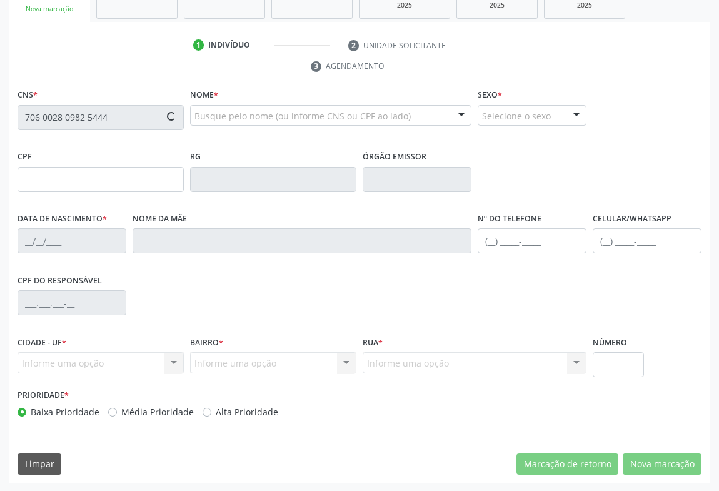
type input "006.426.925-64"
type input "16"
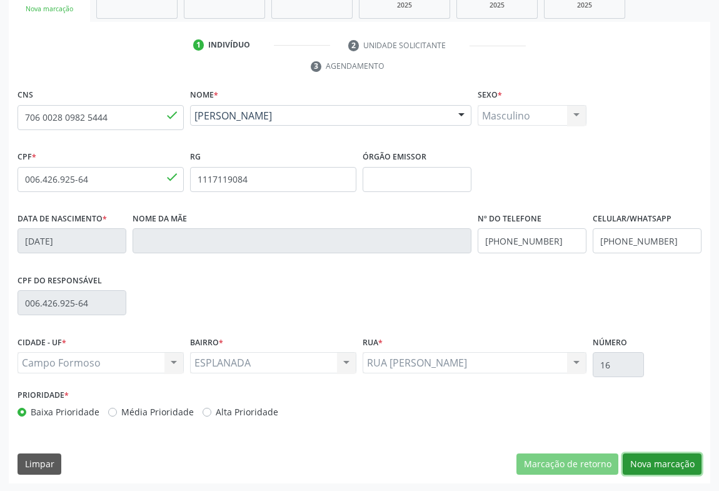
click at [658, 460] on button "Nova marcação" at bounding box center [661, 463] width 79 height 21
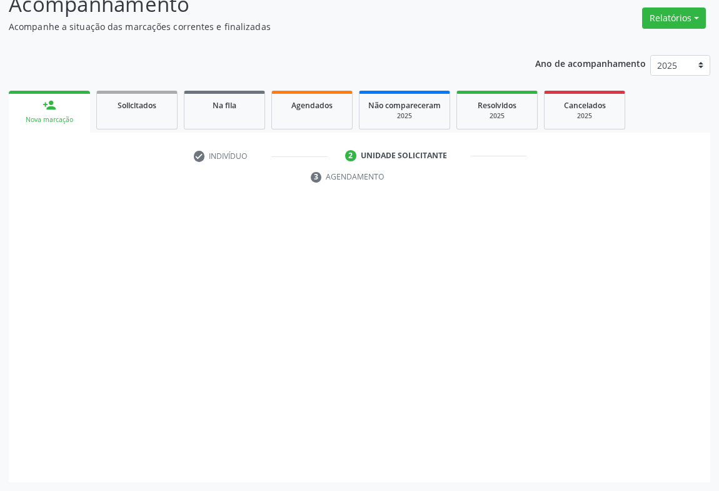
scroll to position [95, 0]
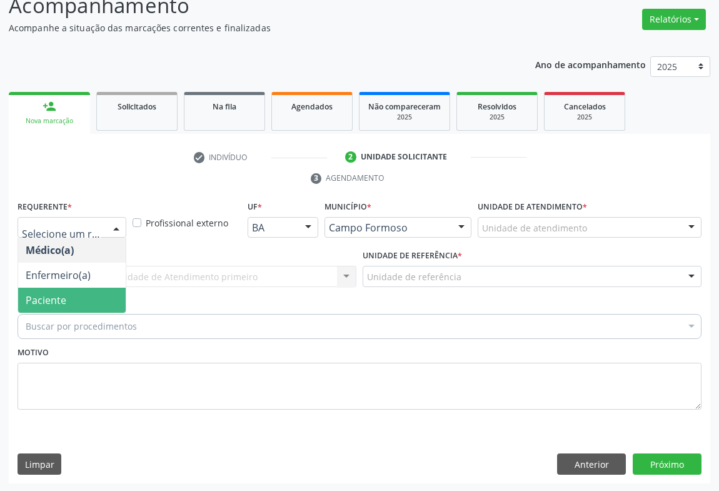
drag, startPoint x: 65, startPoint y: 294, endPoint x: 131, endPoint y: 277, distance: 68.4
click at [66, 294] on span "Paciente" at bounding box center [71, 299] width 107 height 25
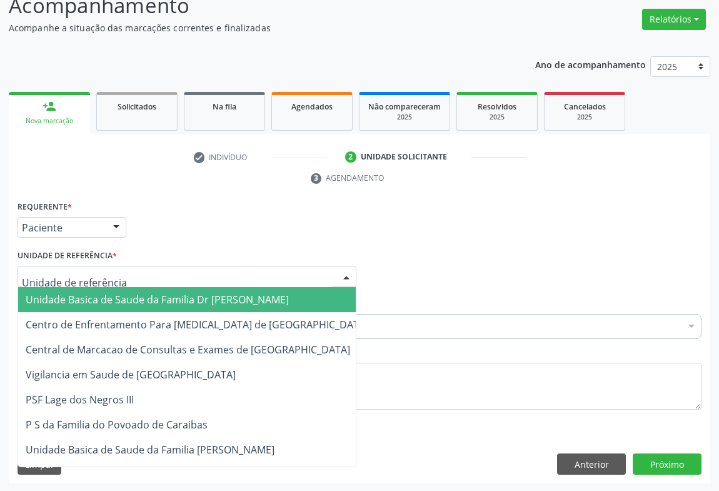
click at [155, 274] on div at bounding box center [186, 276] width 339 height 21
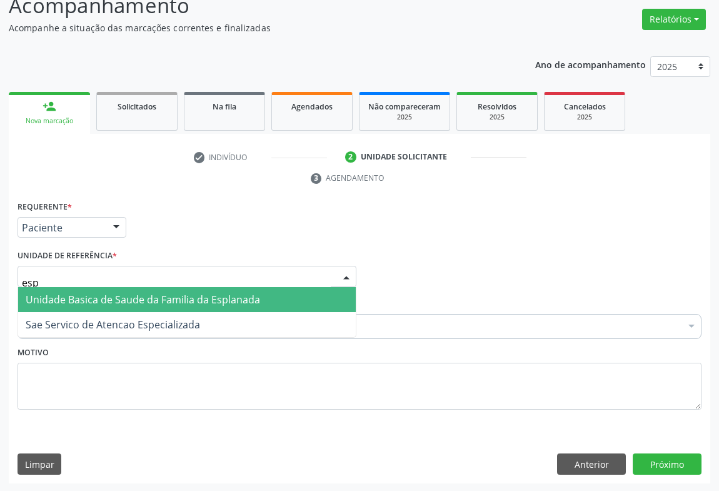
type input "espl"
click at [147, 300] on span "Unidade Basica de Saude da Familia da Esplanada" at bounding box center [143, 299] width 234 height 14
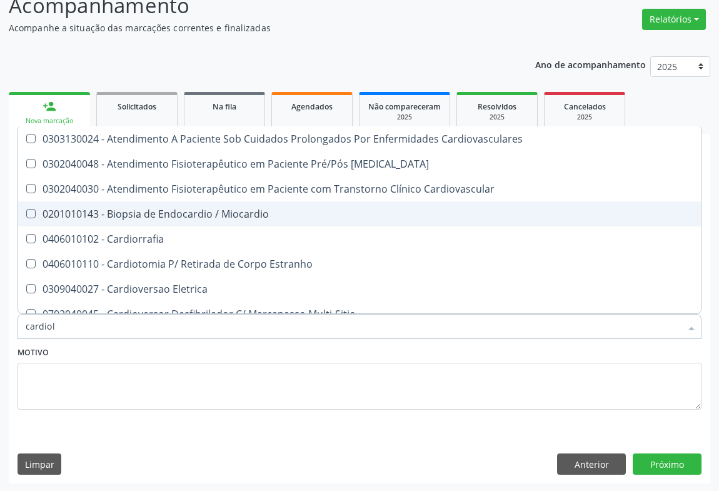
type input "cardiolo"
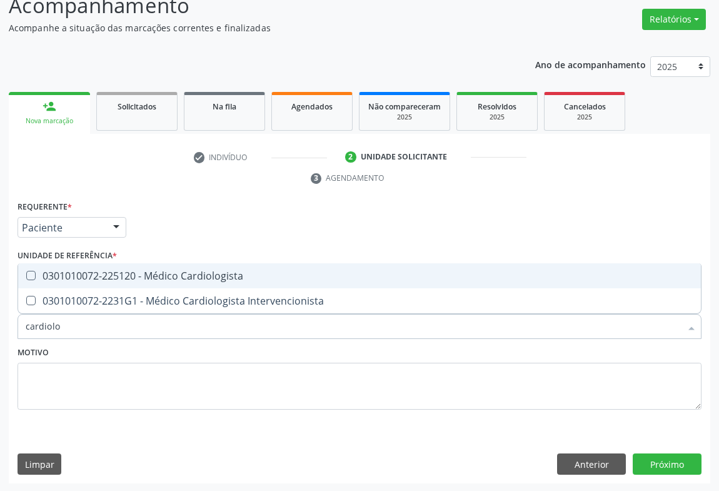
click at [182, 271] on div "0301010072-225120 - Médico Cardiologista" at bounding box center [359, 276] width 667 height 10
checkbox Cardiologista "true"
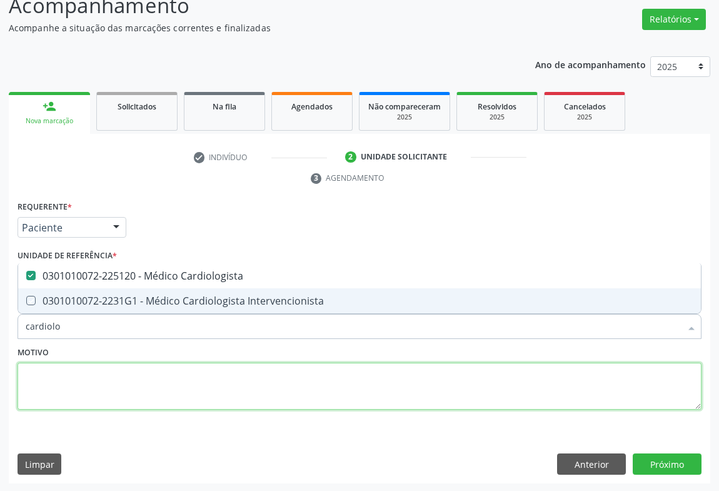
click at [119, 385] on textarea at bounding box center [359, 385] width 684 height 47
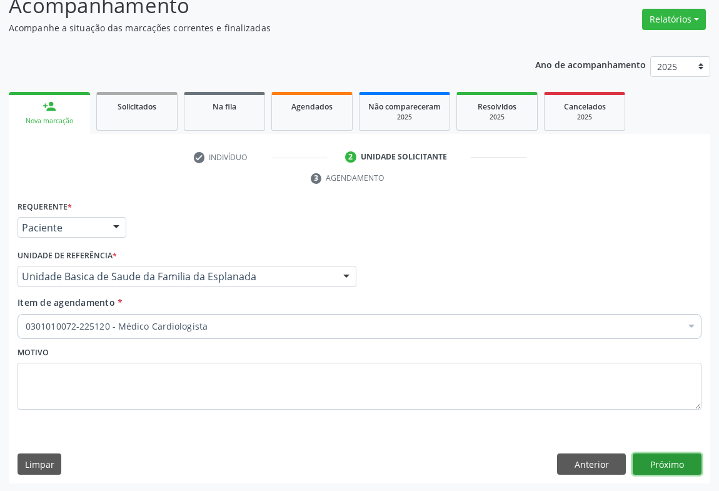
click at [669, 458] on button "Próximo" at bounding box center [666, 463] width 69 height 21
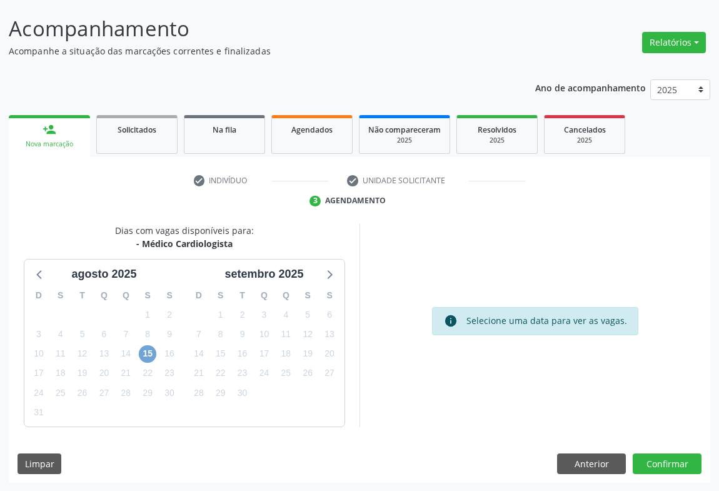
click at [147, 352] on span "15" at bounding box center [147, 353] width 17 height 17
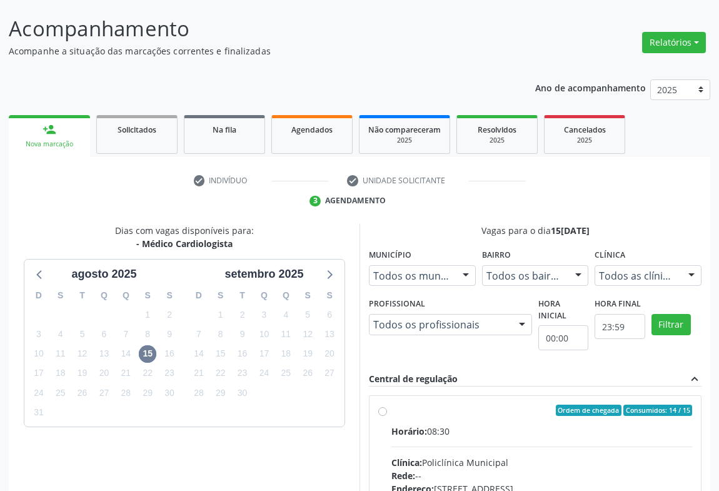
click at [386, 418] on div "Ordem de chegada Consumidos: 14 / 15 Horário: 08:30 Clínica: Policlínica Munici…" at bounding box center [535, 500] width 314 height 192
radio input "true"
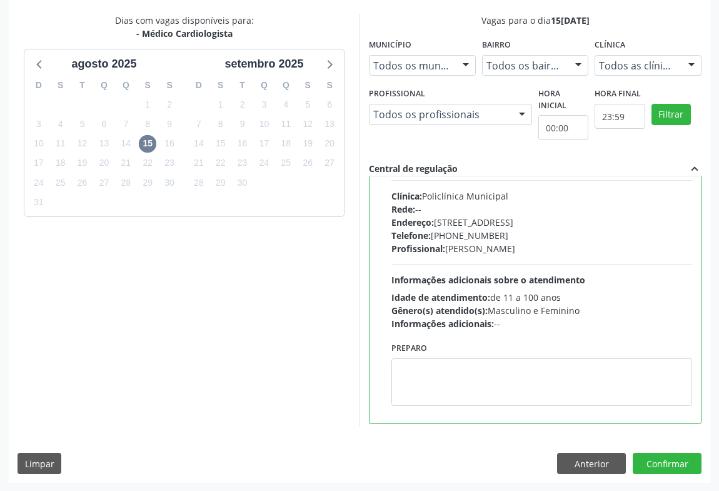
scroll to position [62, 0]
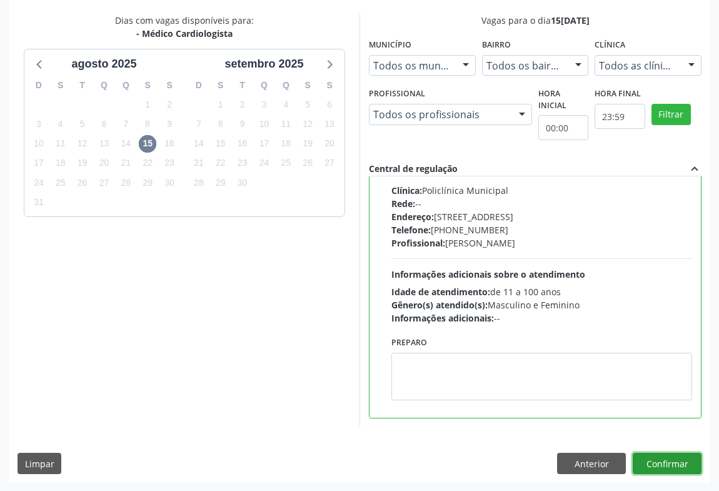
click at [666, 460] on button "Confirmar" at bounding box center [666, 462] width 69 height 21
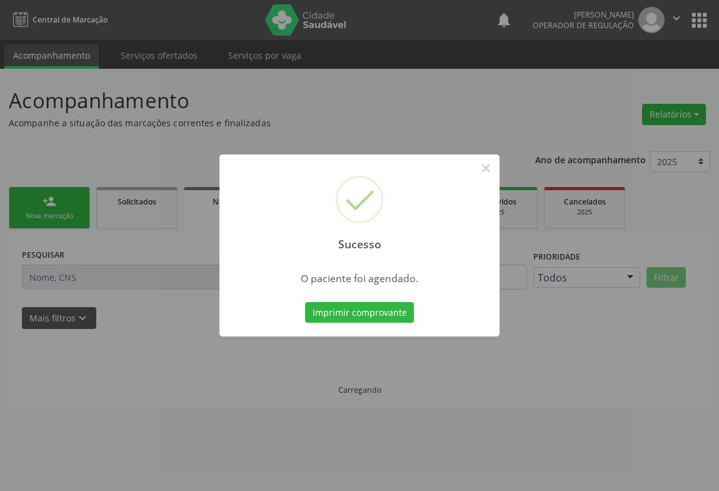
scroll to position [0, 0]
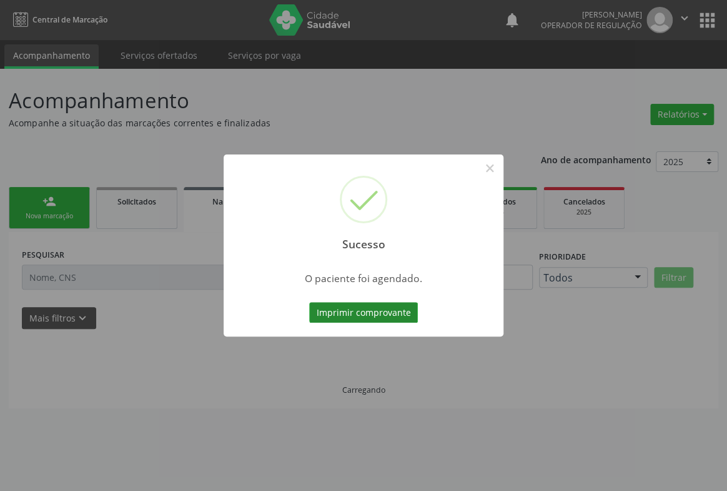
click at [358, 309] on button "Imprimir comprovante" at bounding box center [363, 312] width 109 height 21
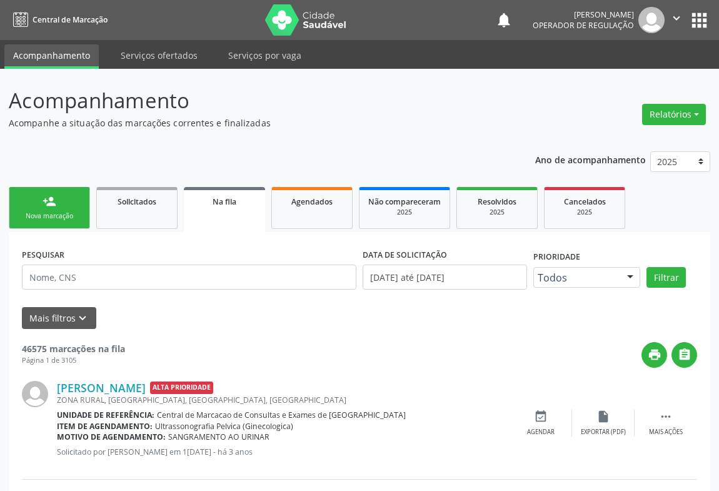
click at [212, 221] on link "Na fila" at bounding box center [224, 209] width 81 height 45
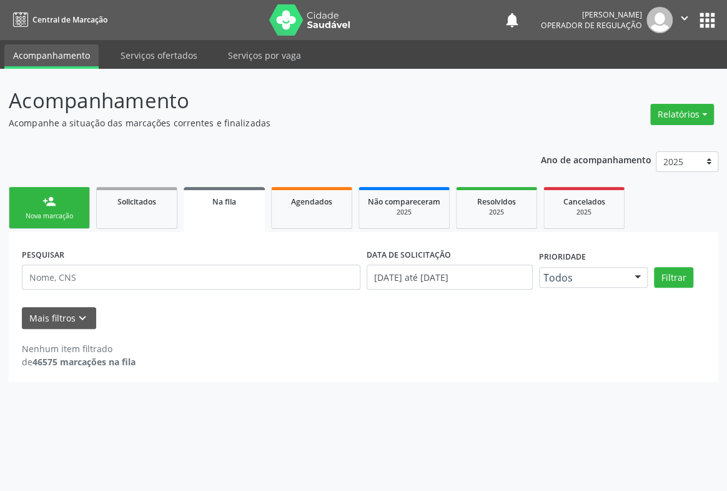
click at [214, 217] on link "Na fila" at bounding box center [224, 209] width 81 height 45
click at [135, 218] on link "Solicitados" at bounding box center [136, 208] width 81 height 42
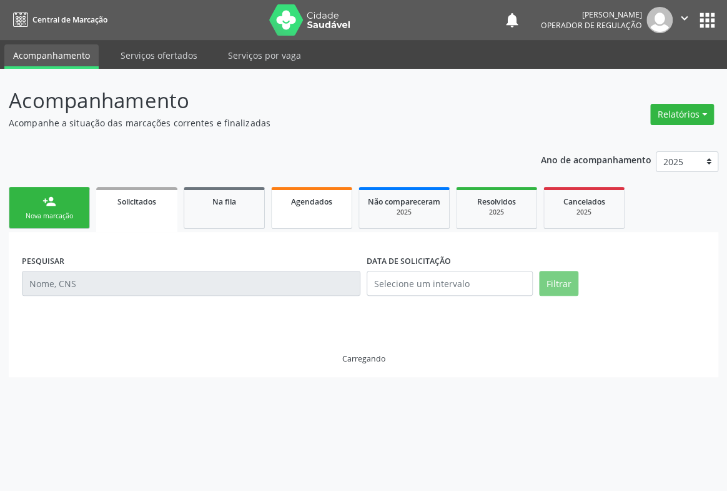
click at [290, 216] on link "Agendados" at bounding box center [311, 208] width 81 height 42
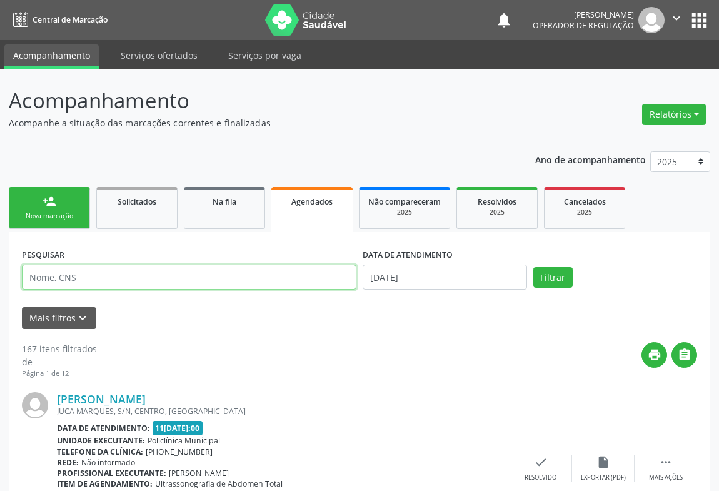
drag, startPoint x: 69, startPoint y: 276, endPoint x: 79, endPoint y: 276, distance: 10.6
click at [79, 276] on input "text" at bounding box center [189, 276] width 334 height 25
type input "705203486778076"
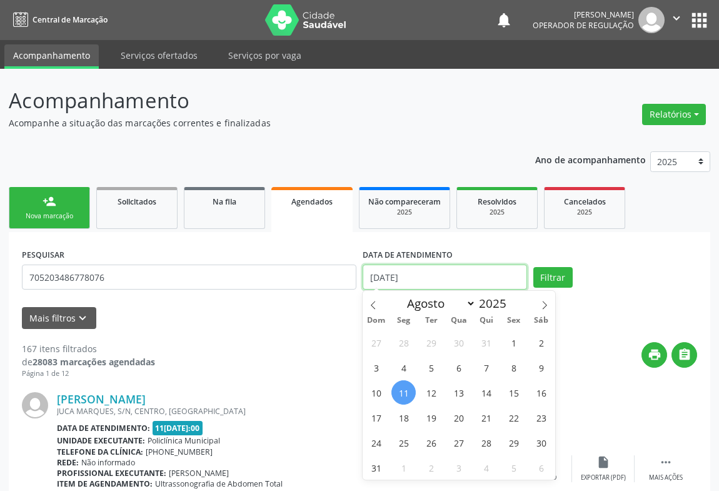
click at [481, 275] on input "11/08/2025" at bounding box center [444, 276] width 164 height 25
click at [510, 392] on span "15" at bounding box center [513, 392] width 24 height 24
type input "15/08/2025"
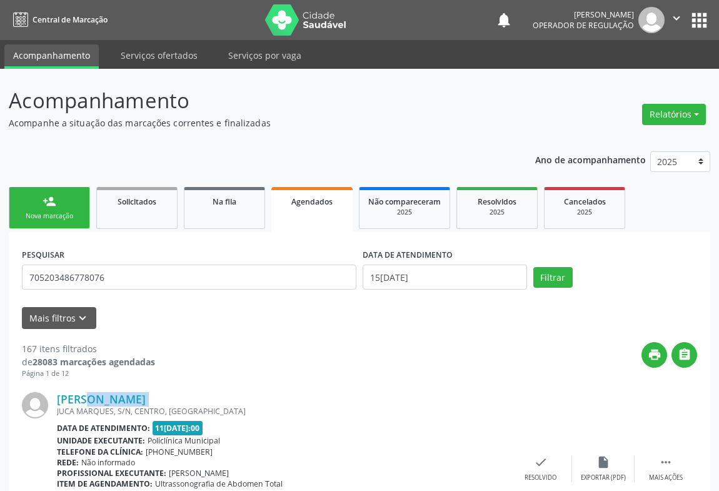
click at [510, 392] on div "Eloah Santana Almeida JUCA MARQUES, S/N, CENTRO, Campo Formoso - BA Data de ate…" at bounding box center [359, 469] width 675 height 180
click at [551, 269] on button "Filtrar" at bounding box center [552, 277] width 39 height 21
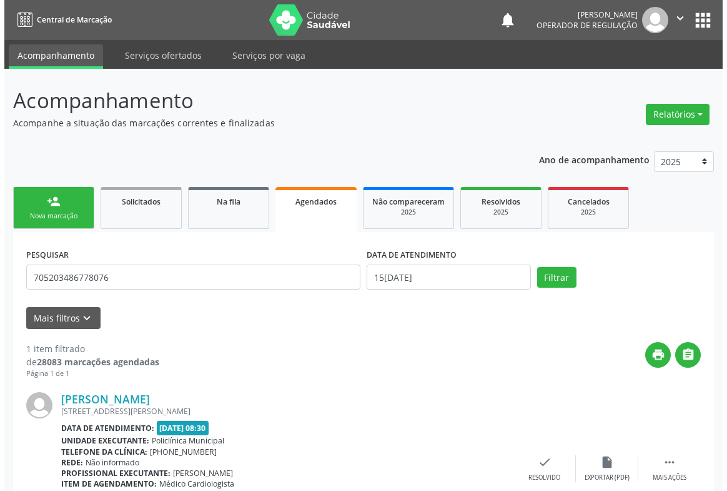
scroll to position [88, 0]
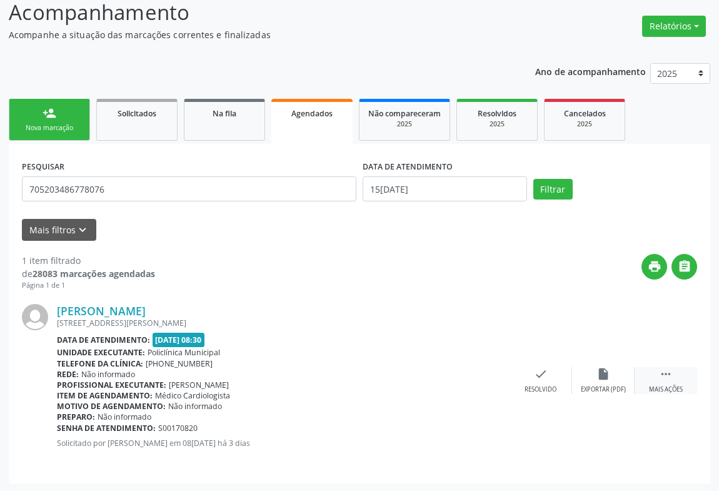
click at [661, 375] on icon "" at bounding box center [666, 374] width 14 height 14
click at [479, 377] on icon "cancel" at bounding box center [478, 374] width 14 height 14
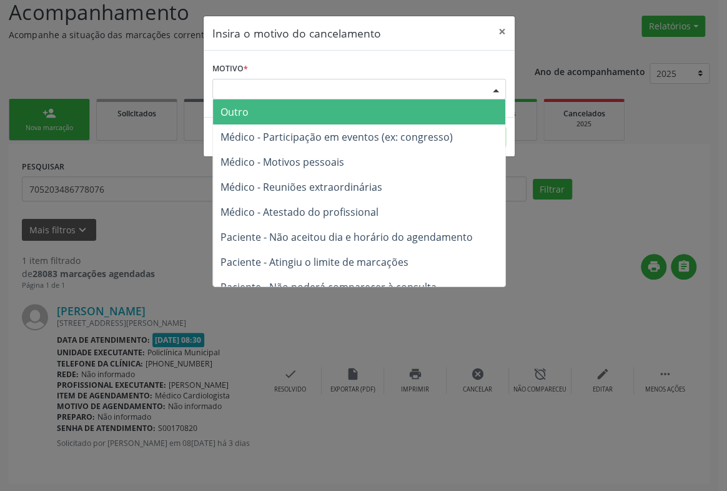
click at [484, 89] on div "Escolha o motivo Outro Médico - Participação em eventos (ex: congresso) Médico …" at bounding box center [359, 89] width 294 height 21
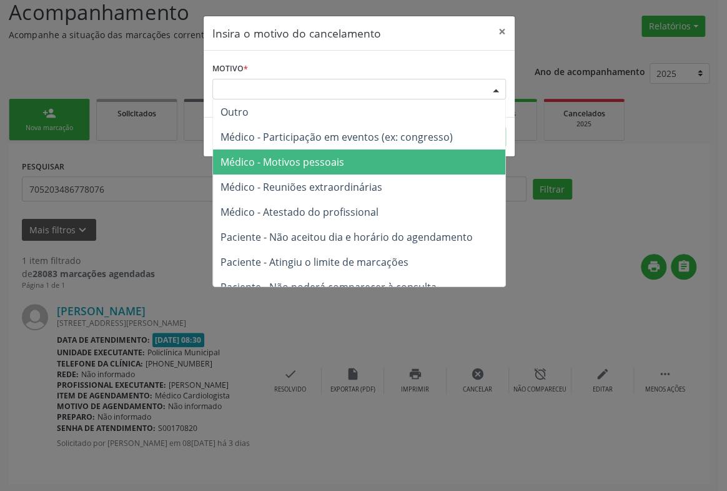
click at [319, 159] on span "Médico - Motivos pessoais" at bounding box center [283, 162] width 124 height 14
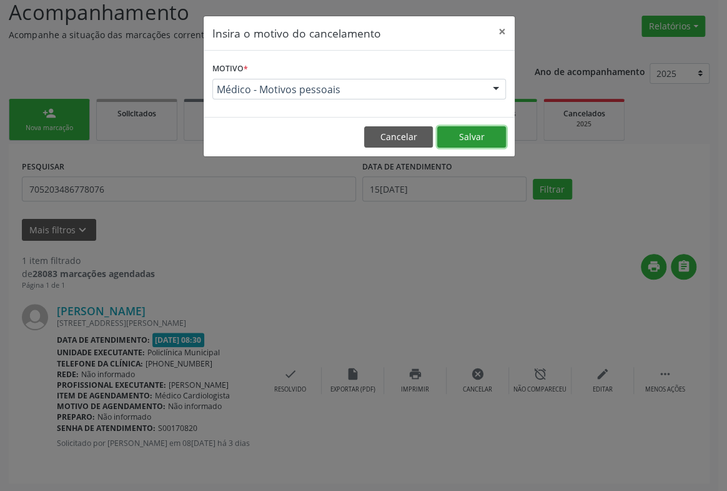
click at [475, 129] on button "Salvar" at bounding box center [471, 136] width 69 height 21
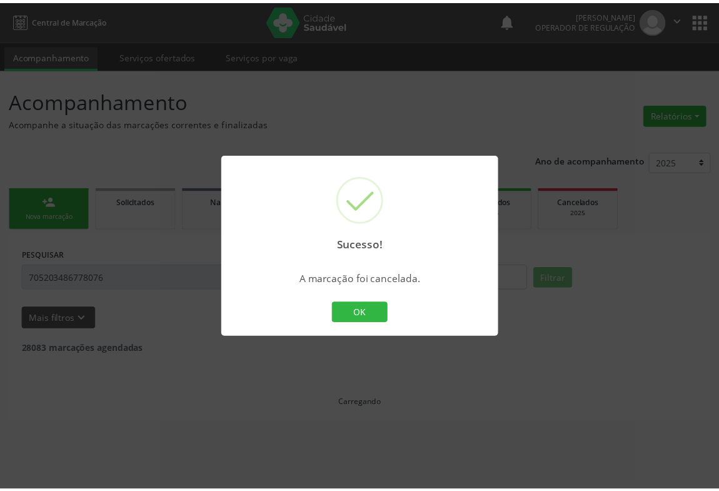
scroll to position [0, 0]
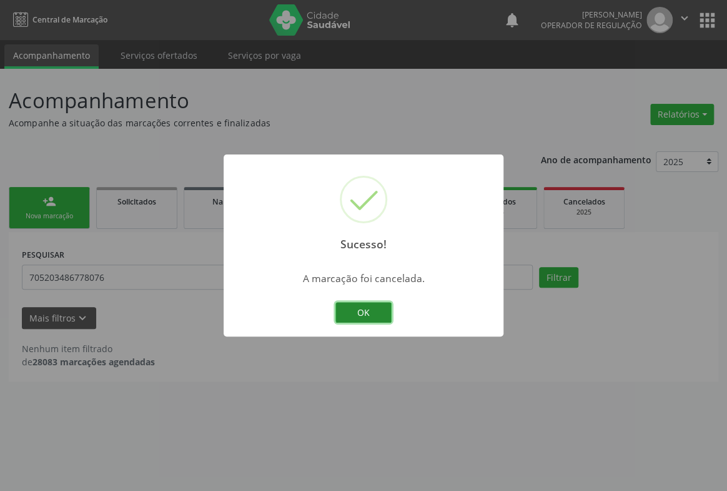
click at [352, 314] on button "OK" at bounding box center [364, 312] width 56 height 21
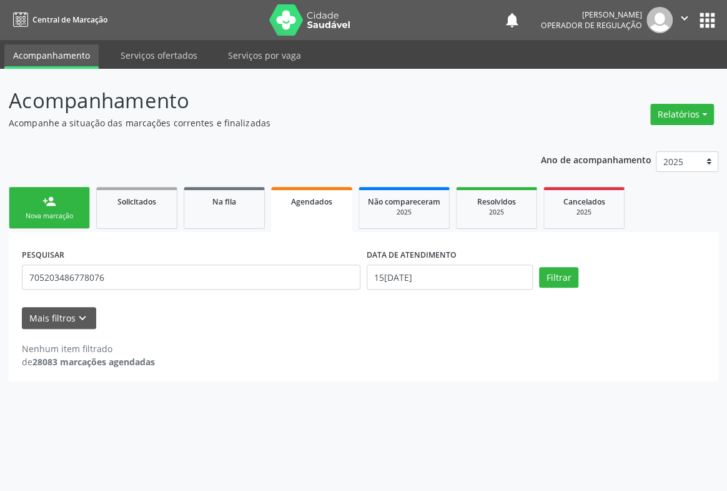
click at [53, 212] on div "Nova marcação" at bounding box center [49, 215] width 62 height 9
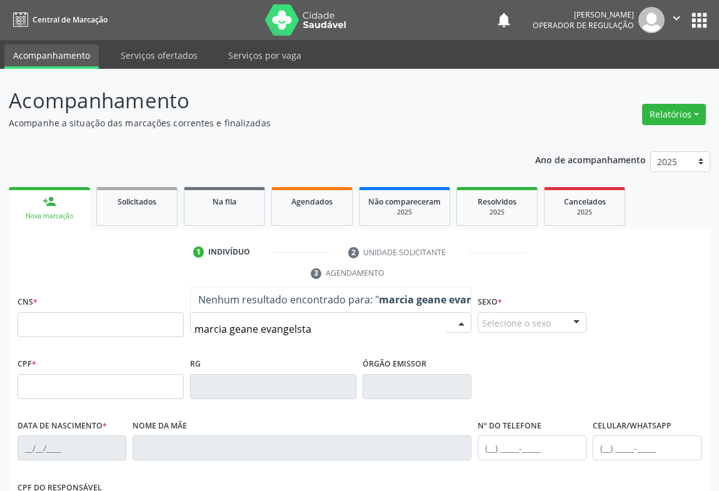
click at [297, 331] on input "marcia geane evangelsta" at bounding box center [319, 328] width 251 height 25
click at [326, 333] on input "marcia geane evangelista" at bounding box center [319, 328] width 251 height 25
type input "m"
click at [129, 264] on ul "1 Indivíduo 2 Unidade solicitante 3 Agendamento" at bounding box center [359, 263] width 701 height 42
type input "m"
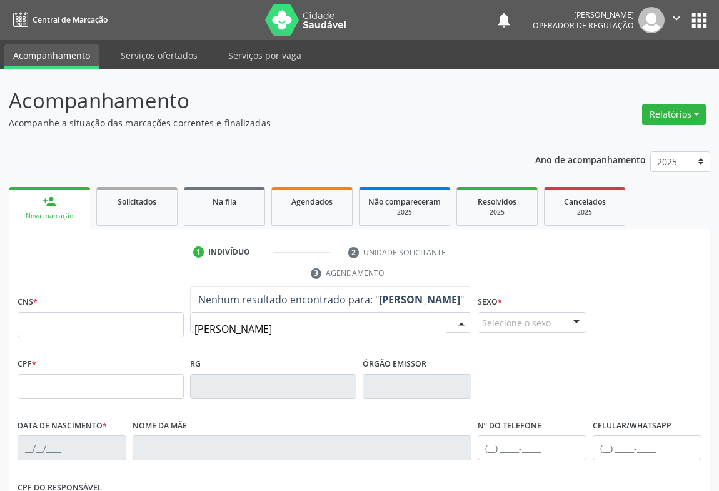
type input "MARCIA GEANE"
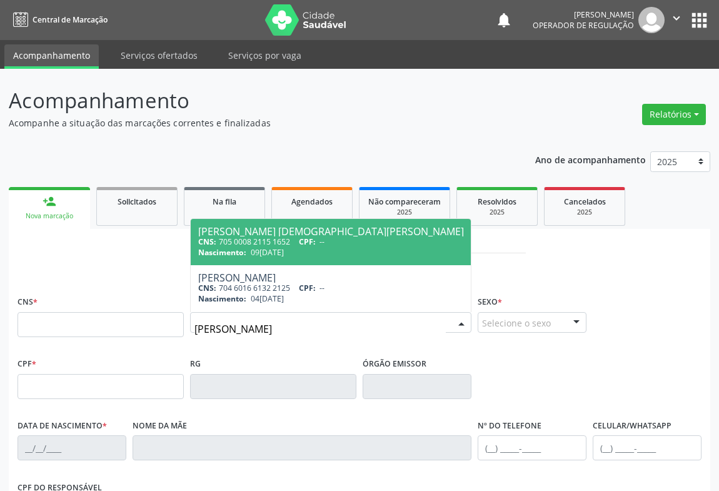
click at [259, 247] on span "09/03/1985" at bounding box center [267, 252] width 33 height 11
type input "705 0008 2115 1652"
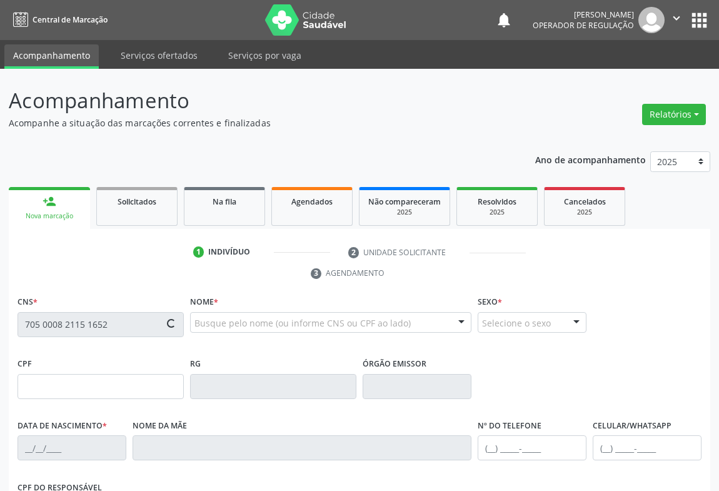
scroll to position [207, 0]
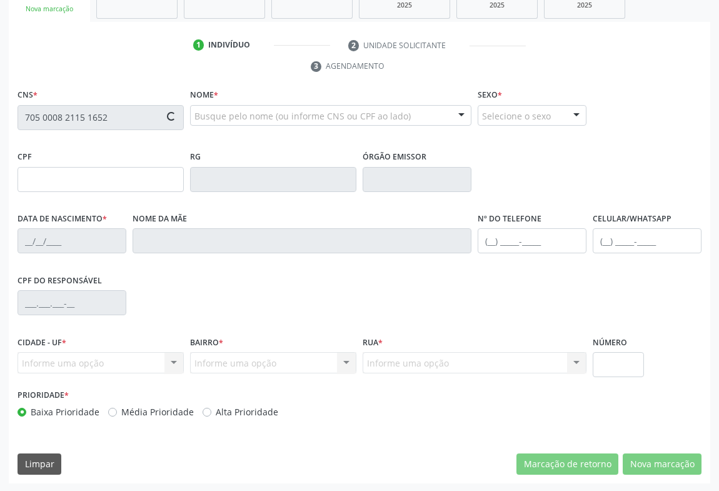
type input "1391697413"
type input "09/03/1985"
type input "SN"
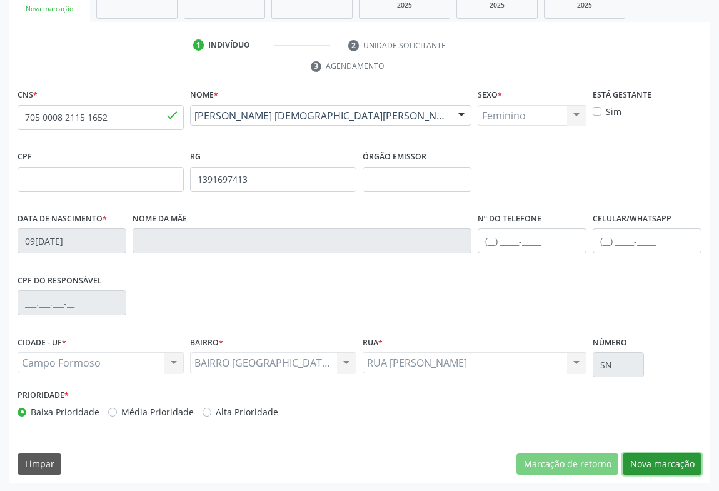
drag, startPoint x: 652, startPoint y: 459, endPoint x: 616, endPoint y: 417, distance: 55.4
click at [652, 459] on button "Nova marcação" at bounding box center [661, 463] width 79 height 21
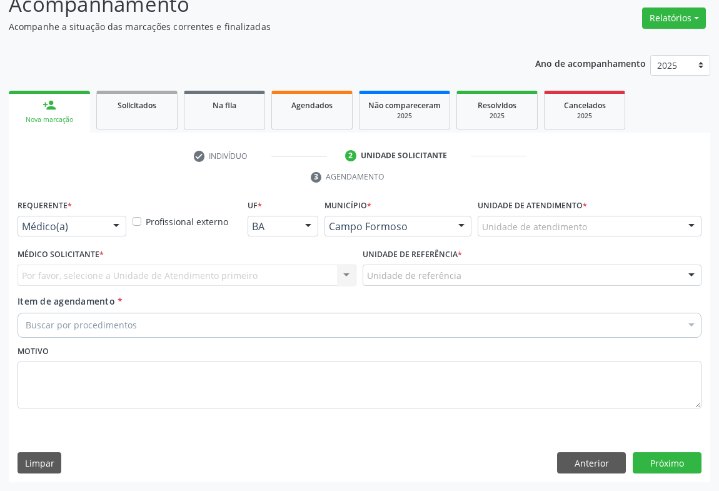
scroll to position [95, 0]
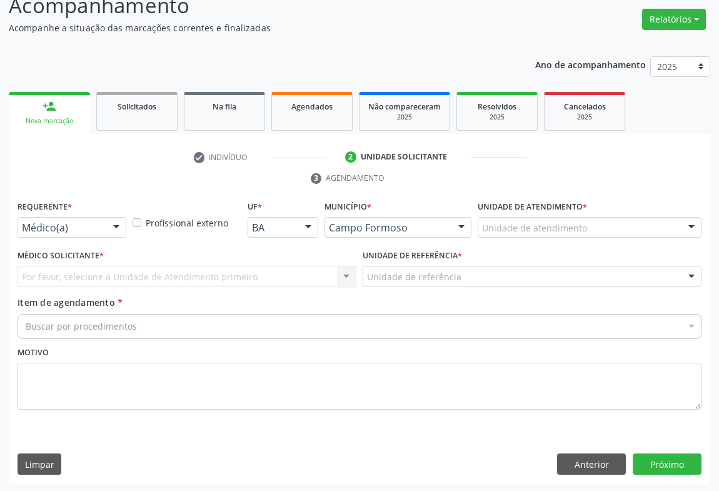
drag, startPoint x: 106, startPoint y: 222, endPoint x: 89, endPoint y: 228, distance: 17.4
click at [105, 221] on div "Médico(a) Médico(a) Enfermeiro(a) Paciente Nenhum resultado encontrado para: " …" at bounding box center [71, 227] width 109 height 21
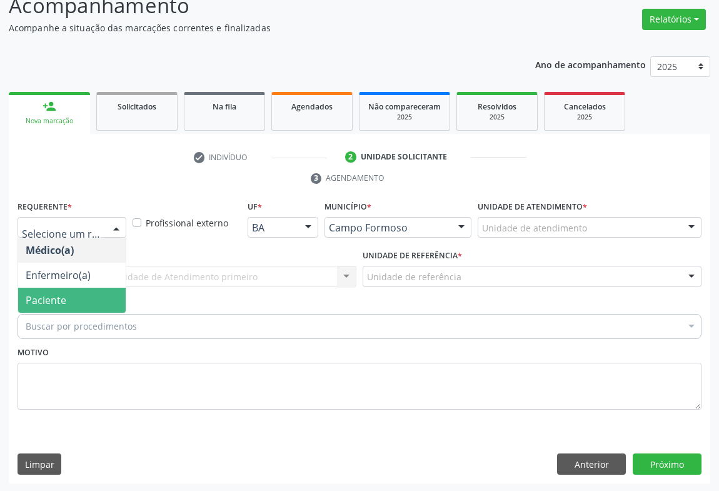
click at [50, 296] on span "Paciente" at bounding box center [46, 300] width 41 height 14
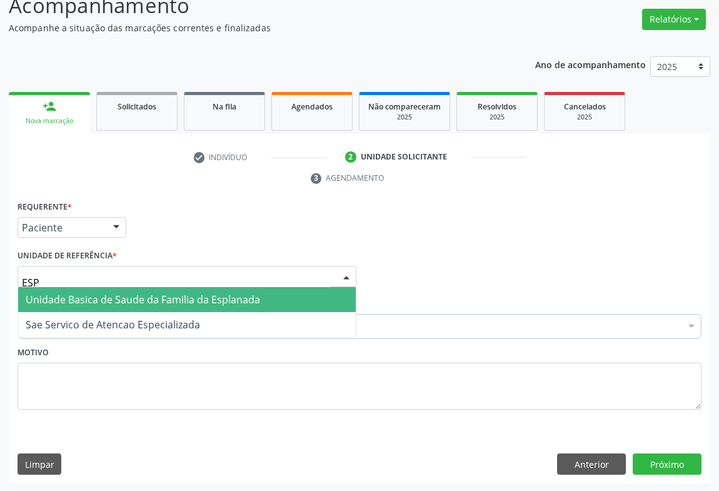
type input "ESPL"
click at [81, 300] on span "Unidade Basica de Saude da Familia da Esplanada" at bounding box center [143, 299] width 234 height 14
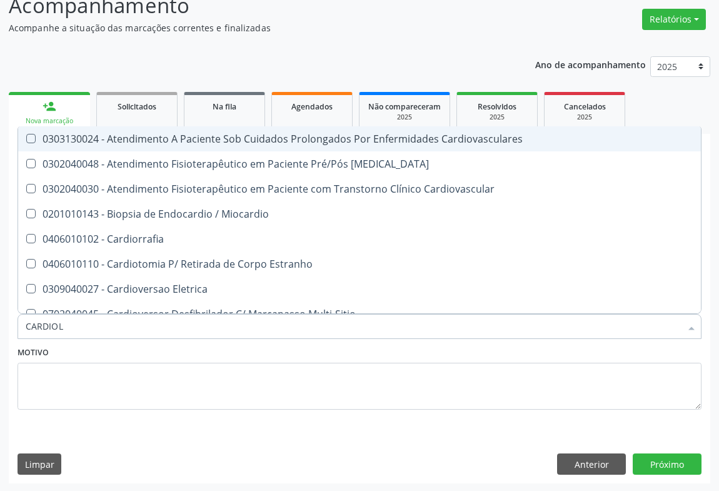
type input "CARDIOLO"
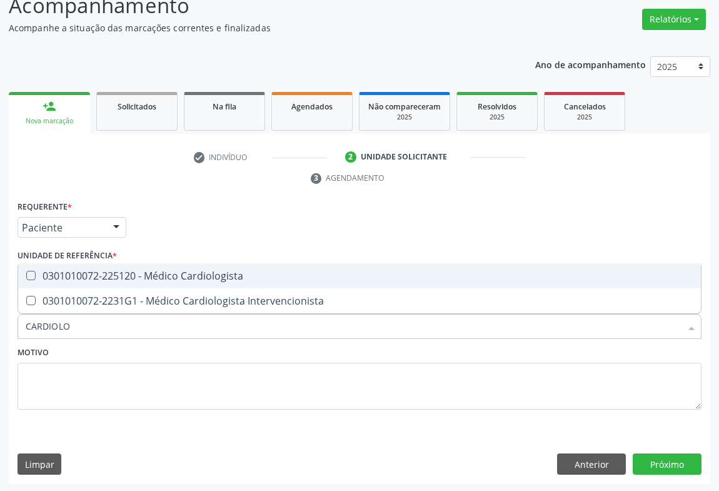
click at [142, 272] on div "0301010072-225120 - Médico Cardiologista" at bounding box center [359, 276] width 667 height 10
checkbox Cardiologista "true"
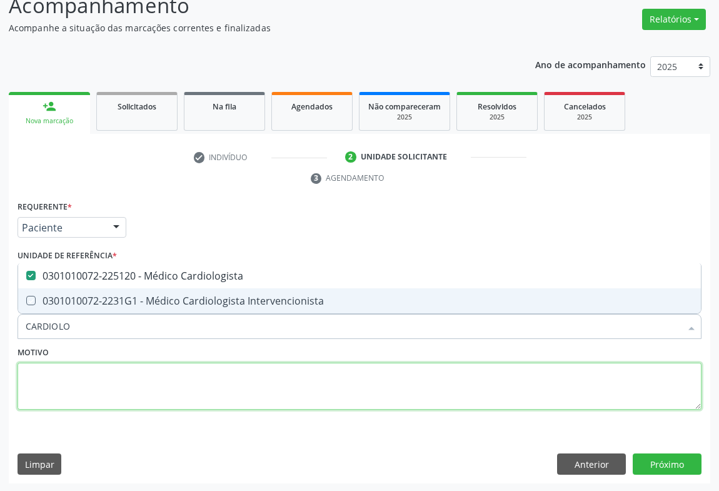
click at [136, 367] on textarea at bounding box center [359, 385] width 684 height 47
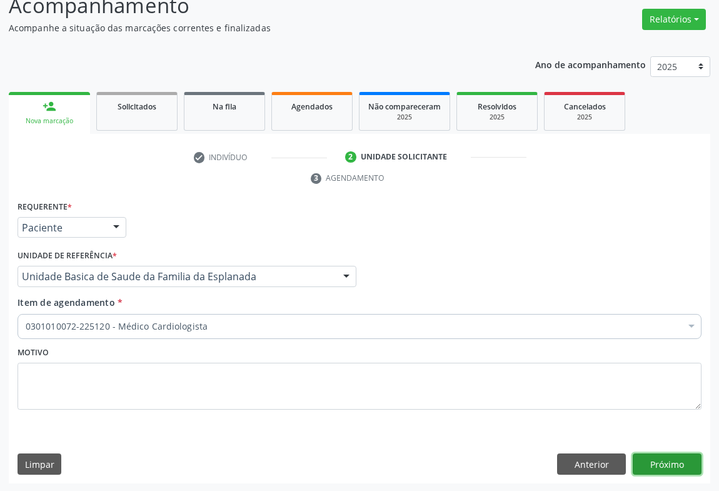
click at [669, 461] on button "Próximo" at bounding box center [666, 463] width 69 height 21
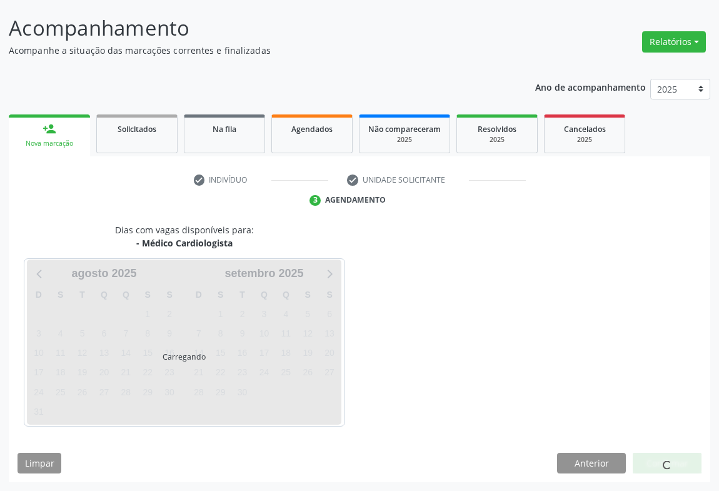
scroll to position [72, 0]
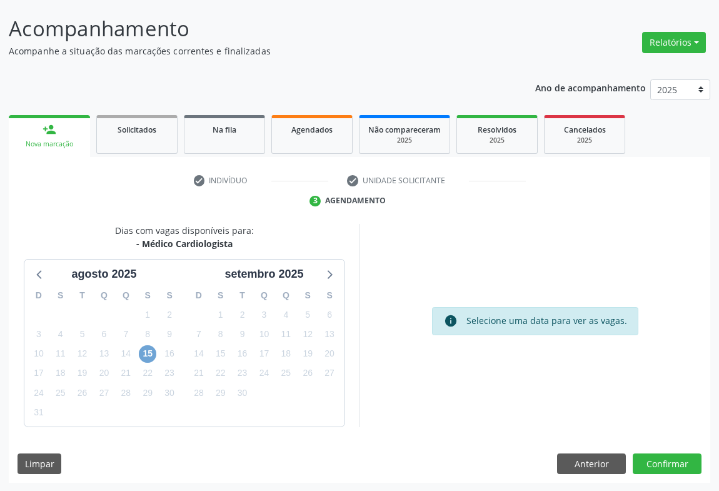
click at [148, 352] on span "15" at bounding box center [147, 353] width 17 height 17
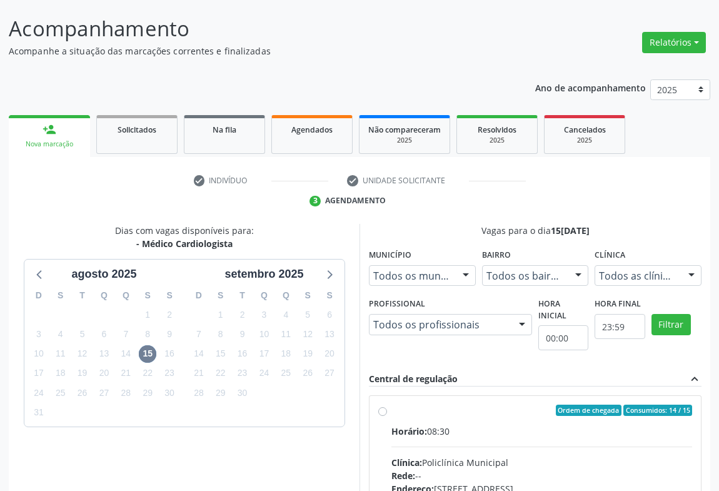
drag, startPoint x: 429, startPoint y: 423, endPoint x: 540, endPoint y: 411, distance: 111.9
click at [429, 422] on label "Ordem de chegada Consumidos: 14 / 15 Horário: 08:30 Clínica: Policlínica Munici…" at bounding box center [541, 500] width 301 height 192
click at [387, 416] on input "Ordem de chegada Consumidos: 14 / 15 Horário: 08:30 Clínica: Policlínica Munici…" at bounding box center [382, 409] width 9 height 11
radio input "true"
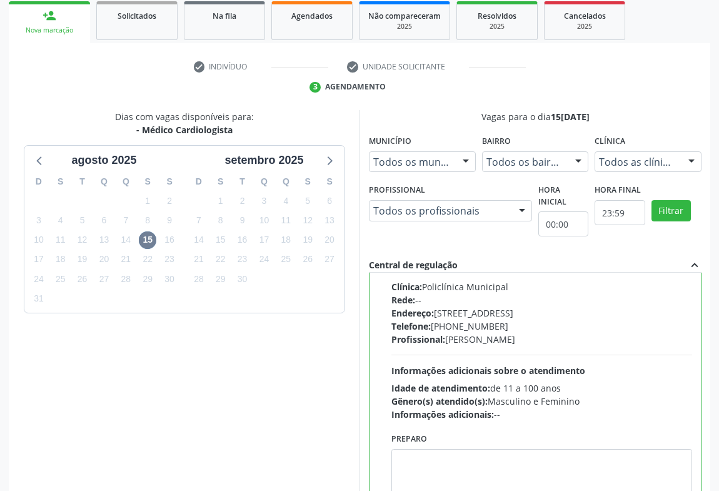
scroll to position [282, 0]
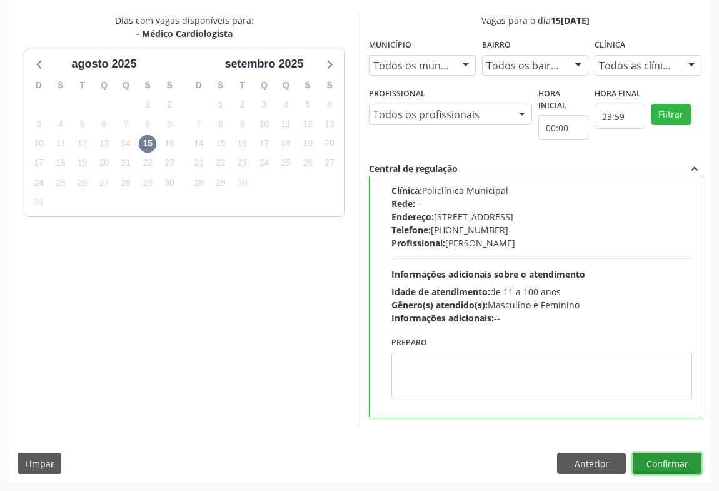
click at [685, 462] on button "Confirmar" at bounding box center [666, 462] width 69 height 21
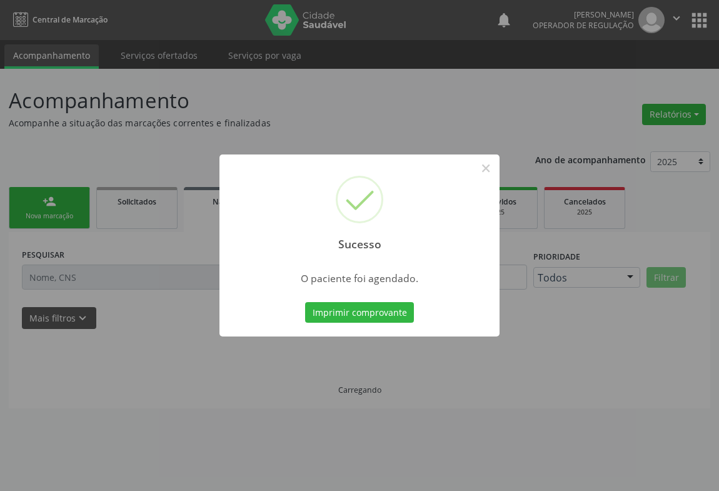
scroll to position [0, 0]
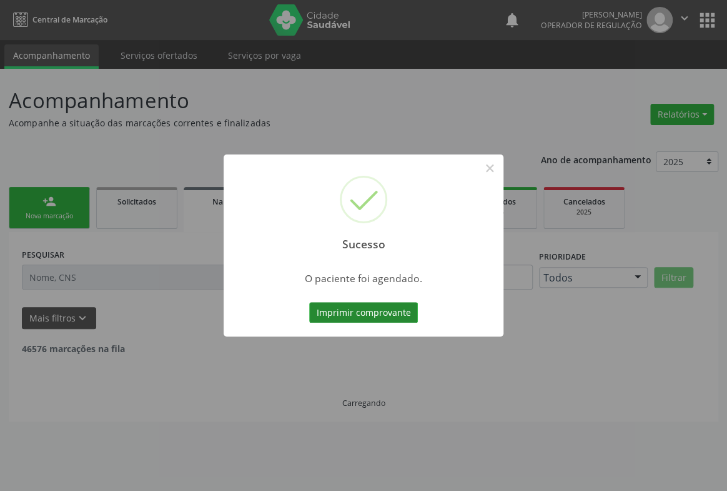
click at [367, 312] on button "Imprimir comprovante" at bounding box center [363, 312] width 109 height 21
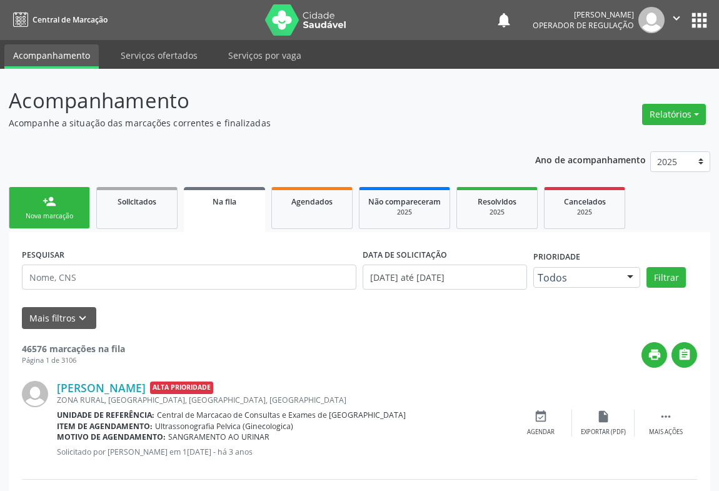
click at [38, 211] on link "person_add Nova marcação" at bounding box center [49, 208] width 81 height 42
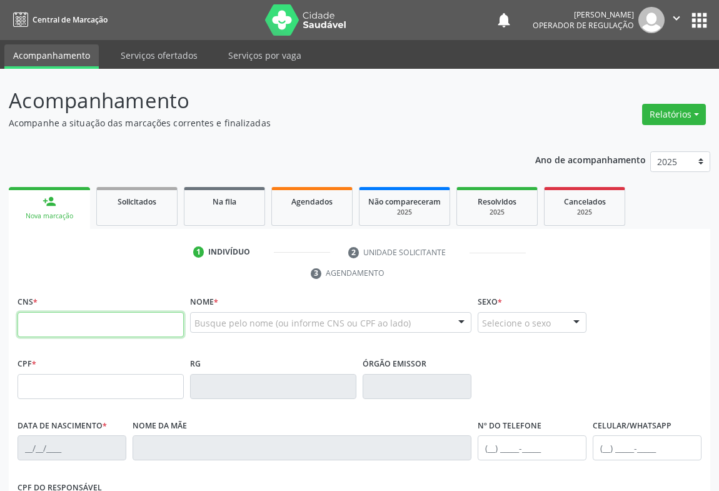
click at [36, 317] on input "text" at bounding box center [100, 324] width 166 height 25
type input "706 8062 0072 6228"
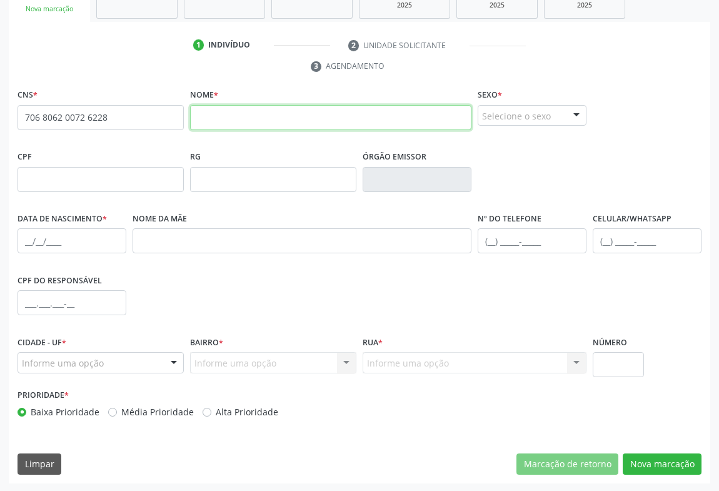
click at [457, 117] on input "text" at bounding box center [330, 117] width 281 height 25
type input "CARLOS ROBERTO DE SOUZA LIMA"
drag, startPoint x: 531, startPoint y: 104, endPoint x: 527, endPoint y: 115, distance: 12.1
click at [527, 109] on div "Selecione o sexo" at bounding box center [531, 115] width 109 height 21
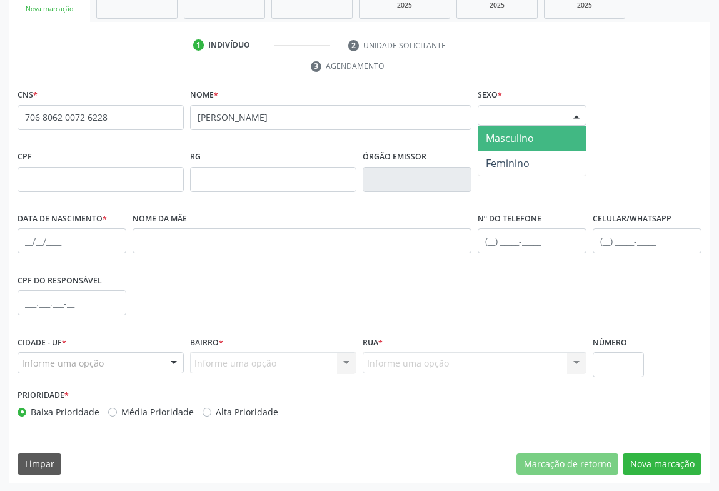
drag, startPoint x: 529, startPoint y: 157, endPoint x: 548, endPoint y: 146, distance: 22.2
click at [548, 146] on ul "Masculino Feminino Nenhum resultado encontrado para: " " Não há nenhuma opção p…" at bounding box center [531, 151] width 107 height 50
click at [548, 146] on span "Masculino" at bounding box center [531, 138] width 107 height 25
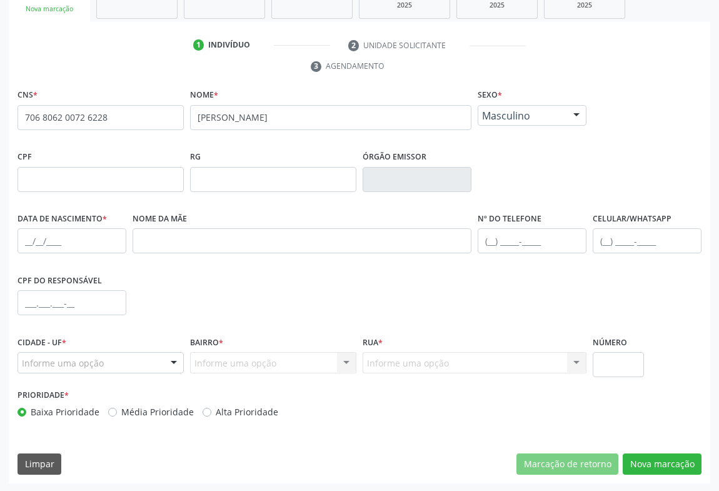
click at [530, 216] on label "Nº do Telefone" at bounding box center [509, 218] width 64 height 19
click at [531, 228] on input "text" at bounding box center [531, 240] width 109 height 25
type input "(74) 99964-8254"
click at [113, 245] on input "text" at bounding box center [71, 240] width 109 height 25
type input "10/09/1978"
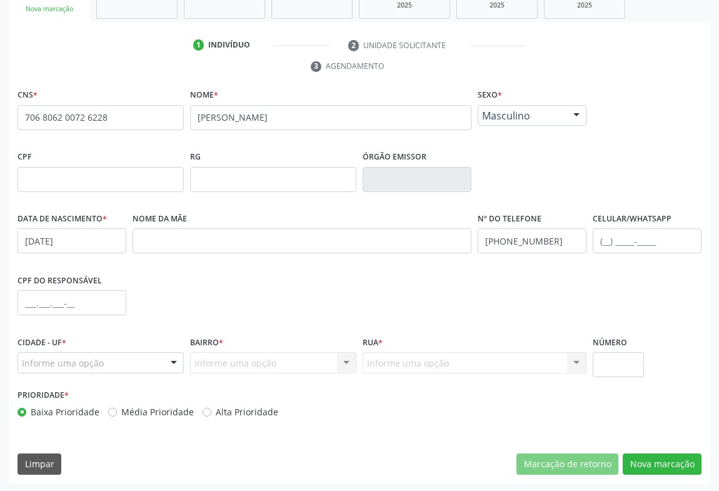
click at [111, 355] on div "Informe uma opção" at bounding box center [100, 362] width 166 height 21
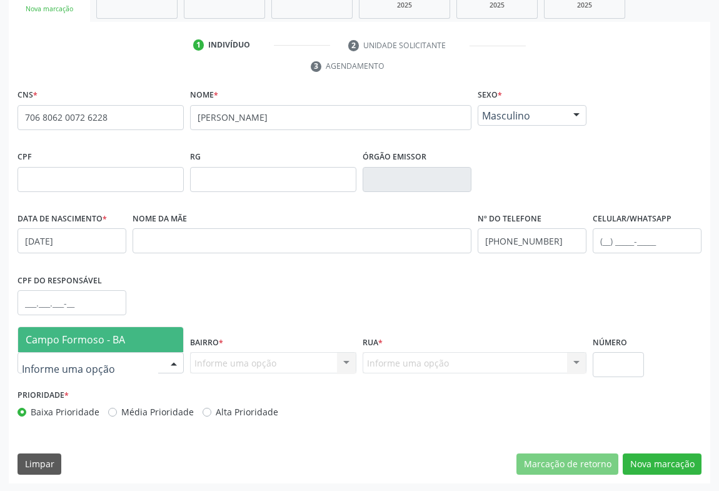
click at [117, 335] on span "Campo Formoso - BA" at bounding box center [75, 339] width 99 height 14
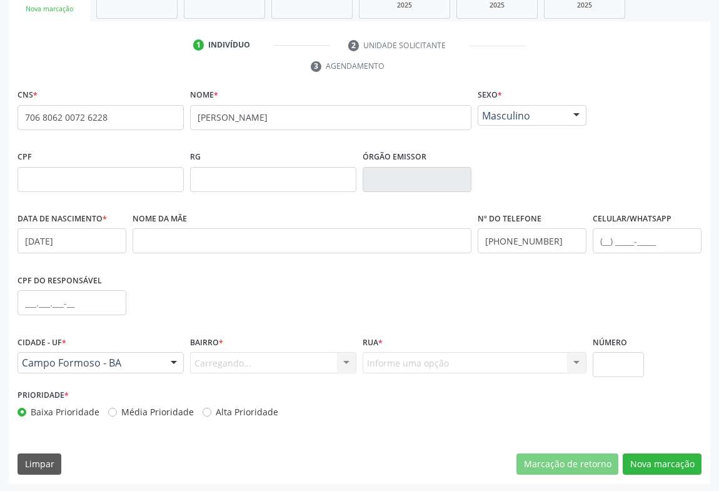
click at [282, 361] on div "Carregando... Nenhum resultado encontrado para: " " Nenhuma opção encontrada. D…" at bounding box center [273, 362] width 166 height 21
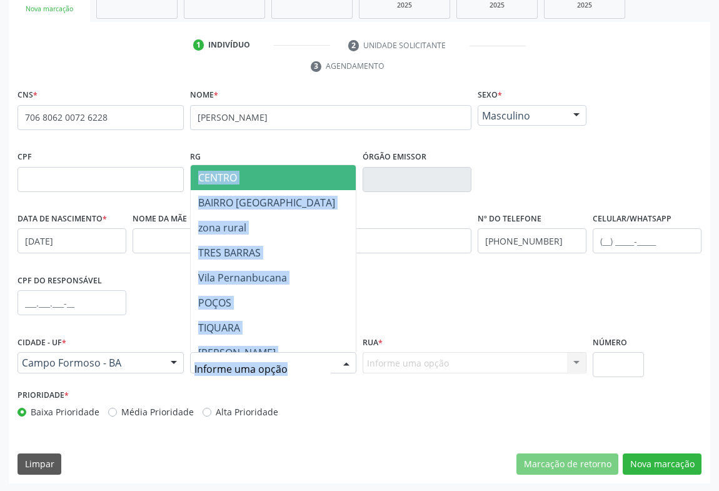
click at [282, 359] on div at bounding box center [273, 362] width 166 height 21
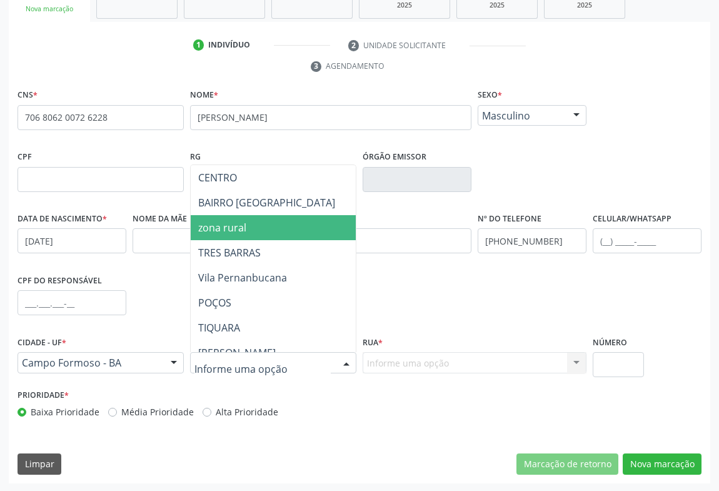
drag, startPoint x: 289, startPoint y: 244, endPoint x: 308, endPoint y: 234, distance: 21.2
click at [308, 234] on span "zona rural" at bounding box center [326, 227] width 270 height 25
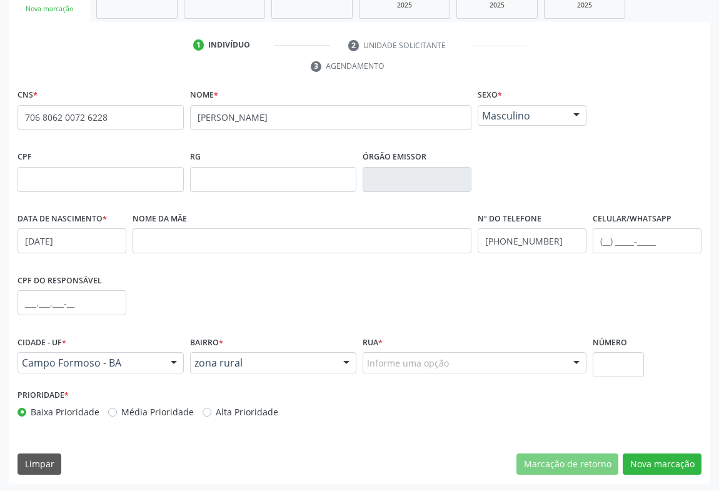
click at [419, 354] on div "Informe uma opção" at bounding box center [474, 362] width 224 height 21
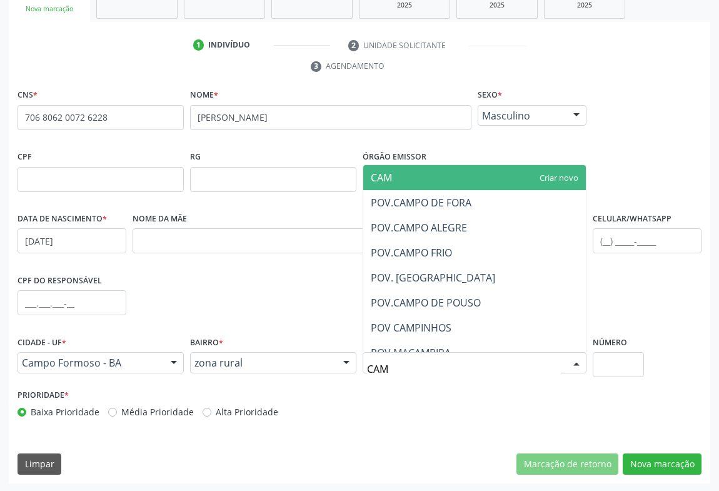
type input "CAMP"
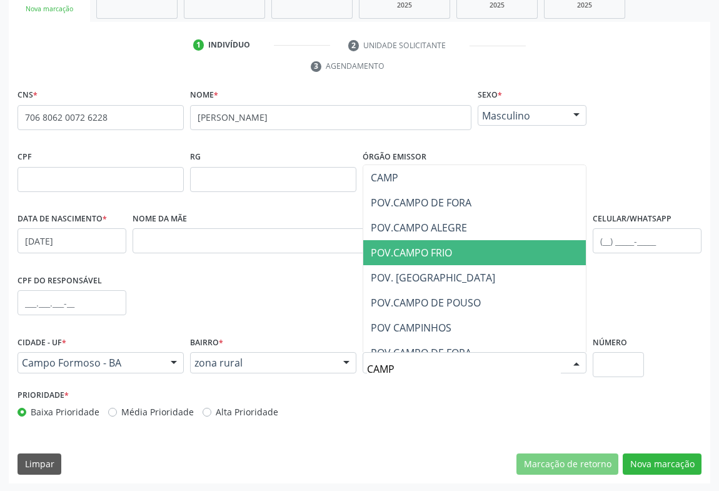
click at [444, 250] on span "POV.CAMPO FRIO" at bounding box center [411, 253] width 81 height 14
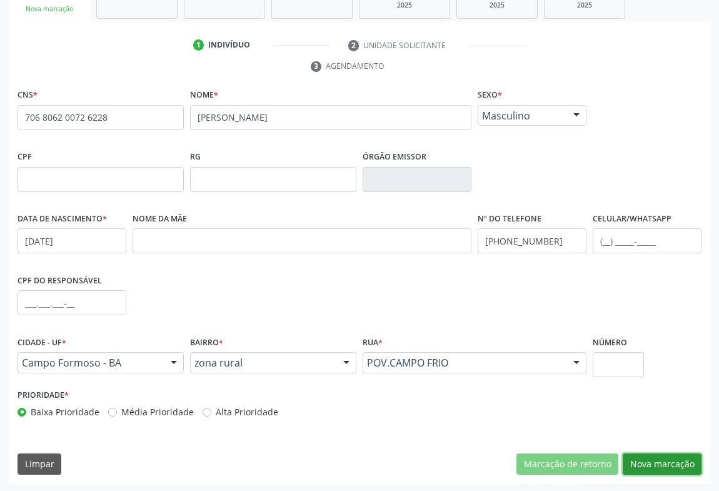
click at [680, 465] on button "Nova marcação" at bounding box center [661, 463] width 79 height 21
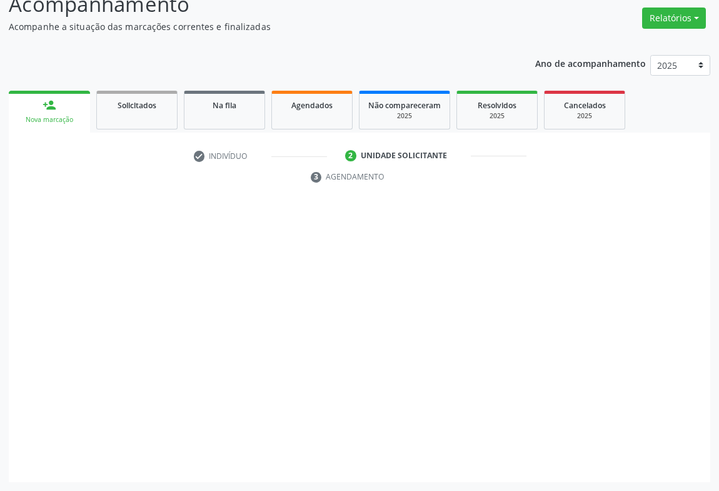
scroll to position [95, 0]
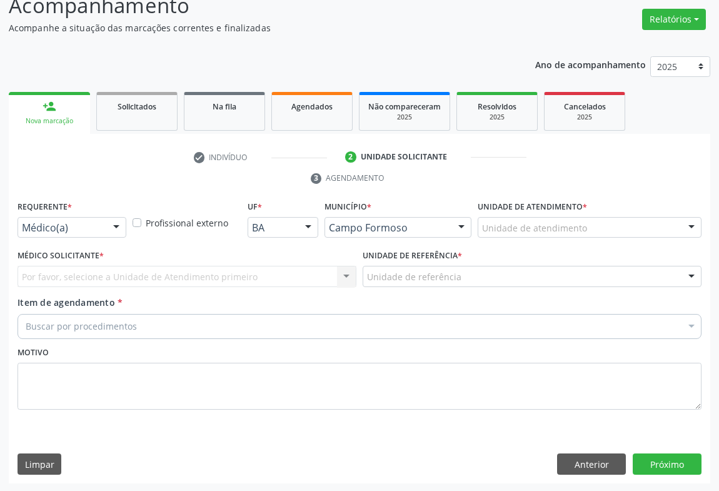
click at [76, 218] on div "Médico(a)" at bounding box center [71, 227] width 109 height 21
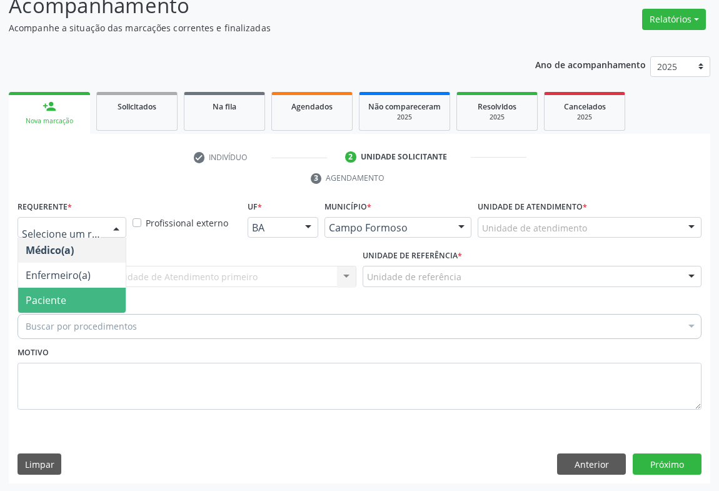
drag, startPoint x: 92, startPoint y: 286, endPoint x: 92, endPoint y: 304, distance: 18.1
click at [92, 304] on ul "Médico(a) Enfermeiro(a) Paciente Nenhum resultado encontrado para: " " Não há n…" at bounding box center [71, 274] width 107 height 75
click at [92, 304] on span "Paciente" at bounding box center [71, 299] width 107 height 25
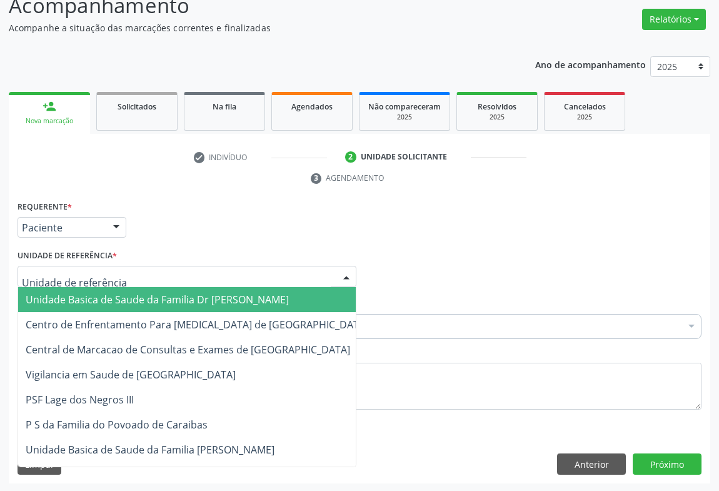
click at [191, 279] on div at bounding box center [186, 276] width 339 height 21
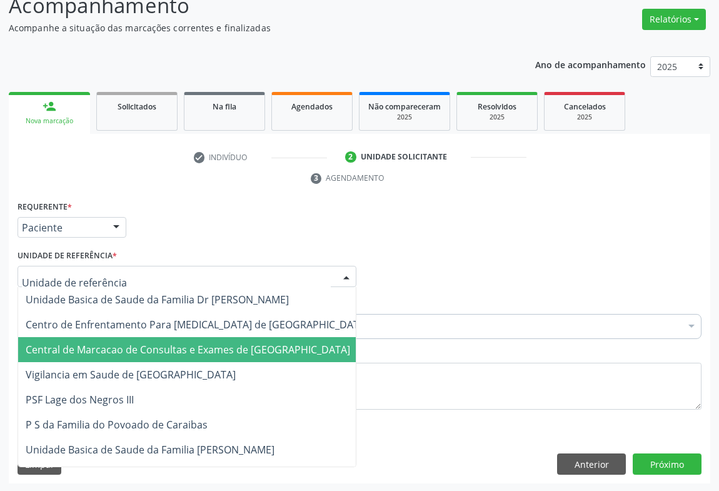
click at [180, 342] on span "Central de Marcacao de Consultas e Exames de [GEOGRAPHIC_DATA]" at bounding box center [188, 349] width 324 height 14
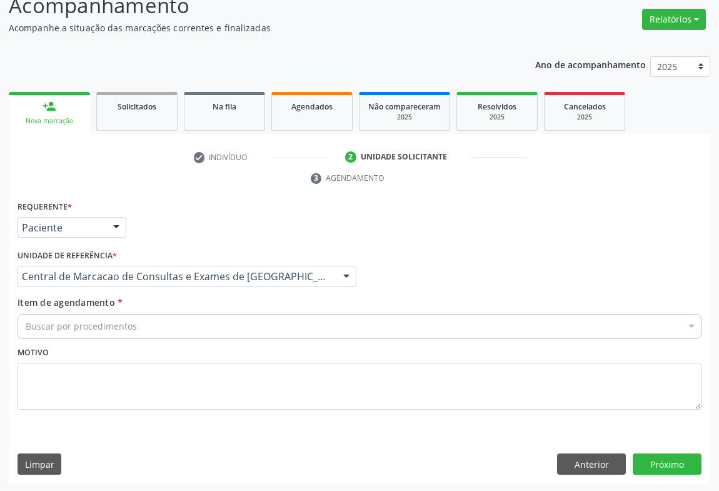
click at [200, 331] on div "Buscar por procedimentos" at bounding box center [359, 326] width 684 height 25
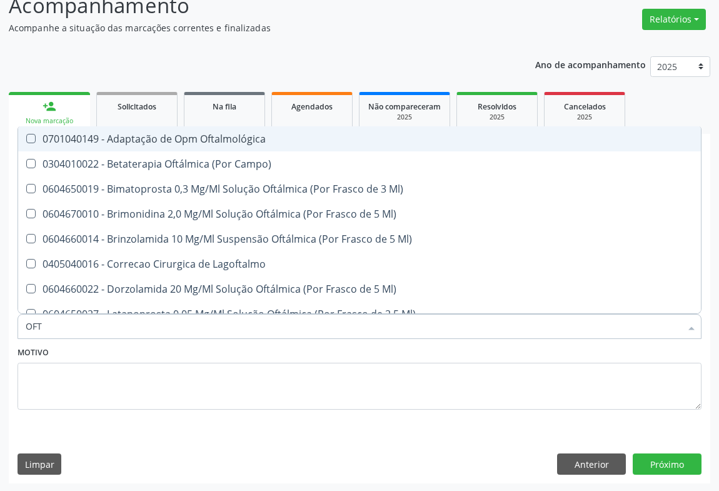
type input "OFTA"
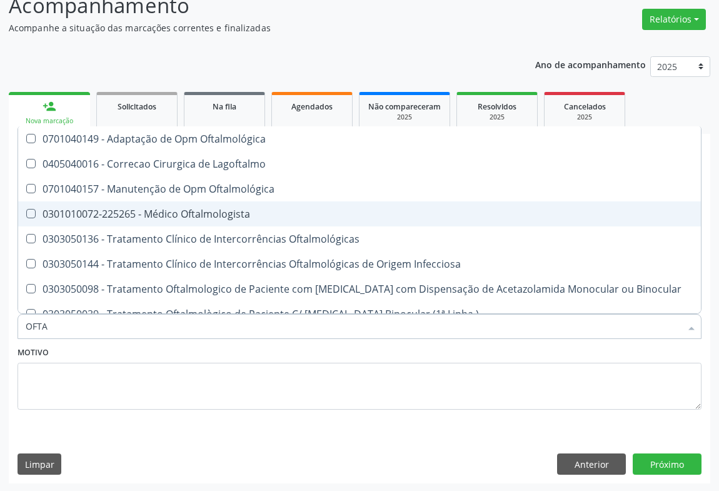
click at [212, 222] on span "0301010072-225265 - Médico Oftalmologista" at bounding box center [359, 213] width 682 height 25
checkbox Oftalmologista "true"
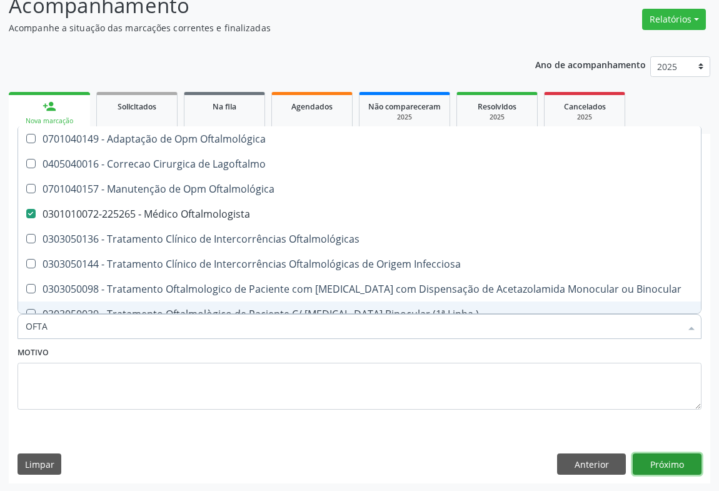
click at [681, 461] on button "Próximo" at bounding box center [666, 463] width 69 height 21
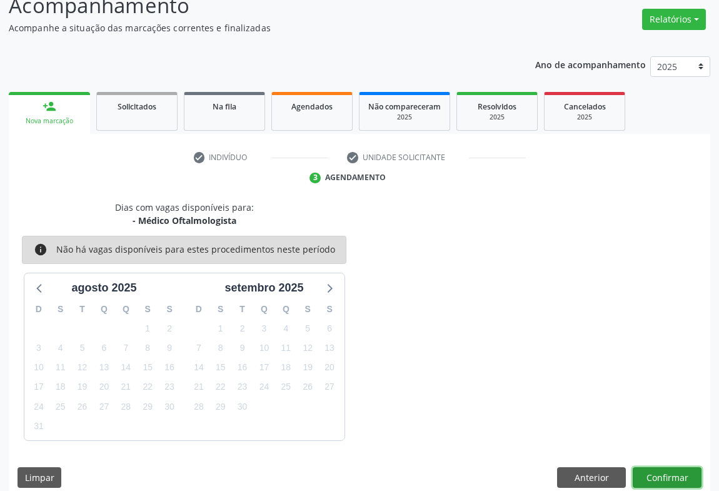
click at [647, 467] on button "Confirmar" at bounding box center [666, 477] width 69 height 21
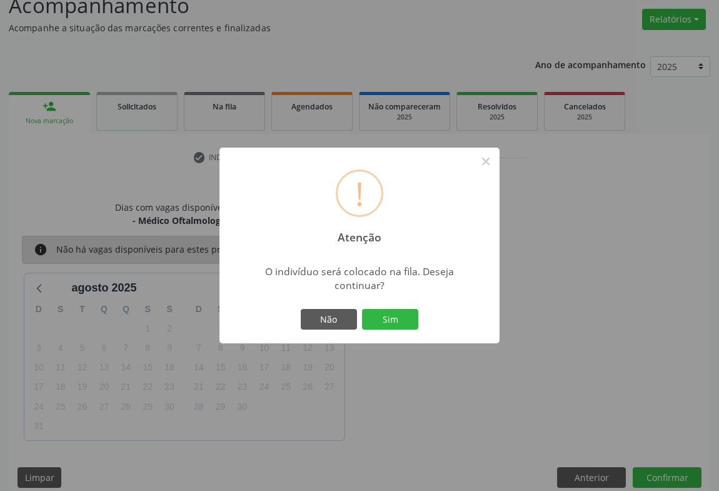
click at [362, 309] on button "Sim" at bounding box center [390, 319] width 56 height 21
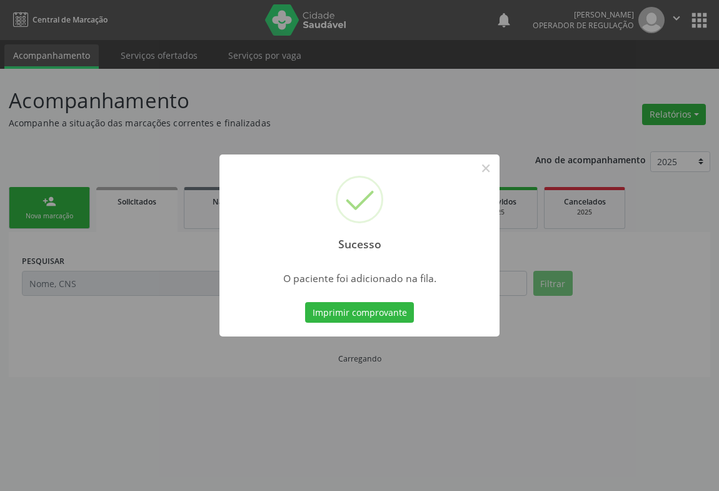
scroll to position [0, 0]
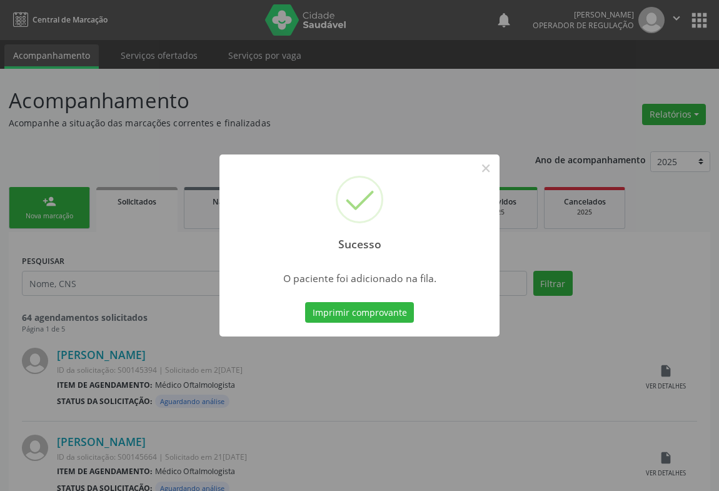
click at [305, 302] on button "Imprimir comprovante" at bounding box center [359, 312] width 109 height 21
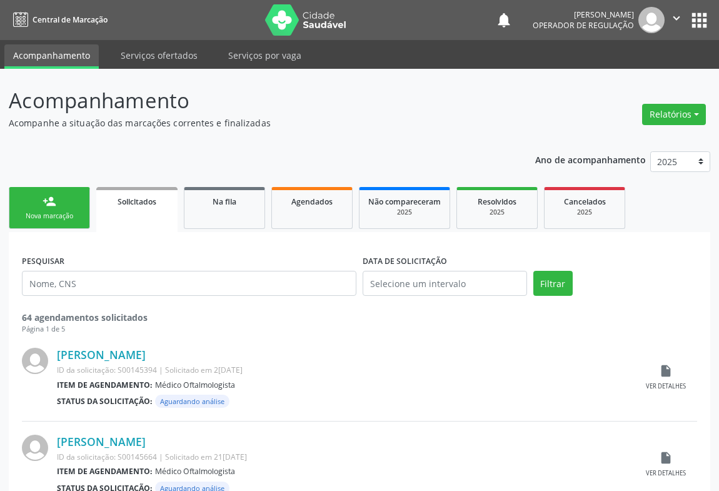
click at [72, 225] on link "person_add Nova marcação" at bounding box center [49, 208] width 81 height 42
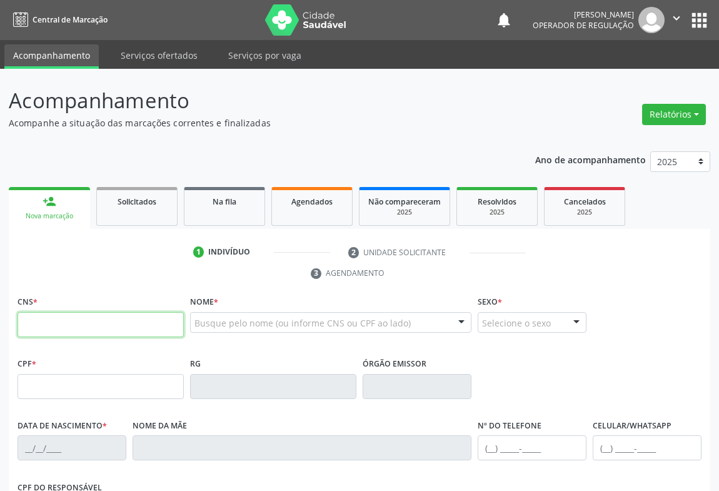
click at [46, 322] on input "text" at bounding box center [100, 324] width 166 height 25
type input "708 1061 0065 6840"
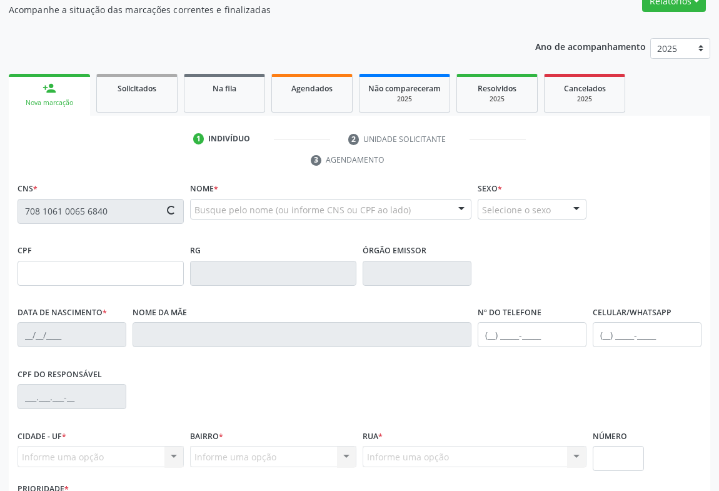
scroll to position [207, 0]
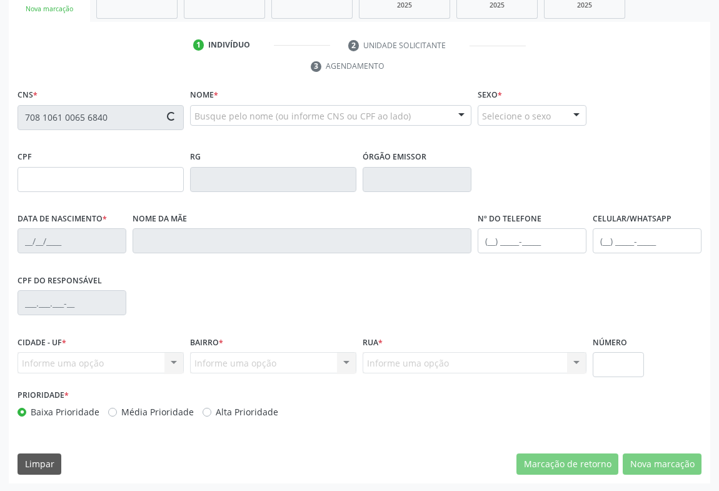
type input "0749898631"
type input "05/02/1971"
type input "(74) 99915-7053"
type input "005.614.695-71"
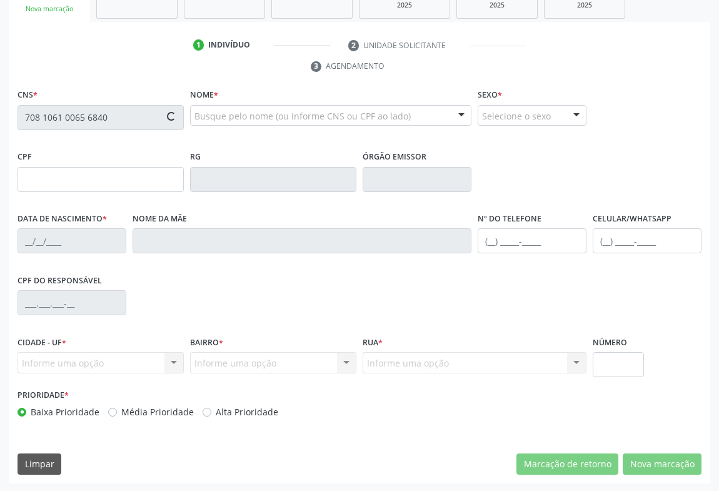
type input "S/N"
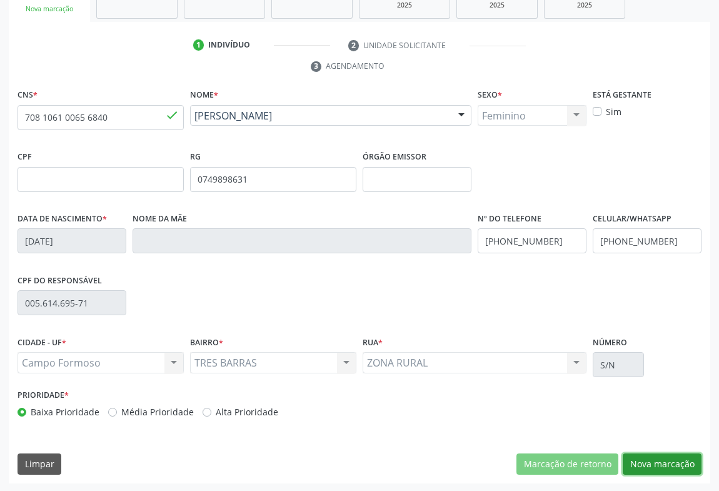
click at [682, 457] on button "Nova marcação" at bounding box center [661, 463] width 79 height 21
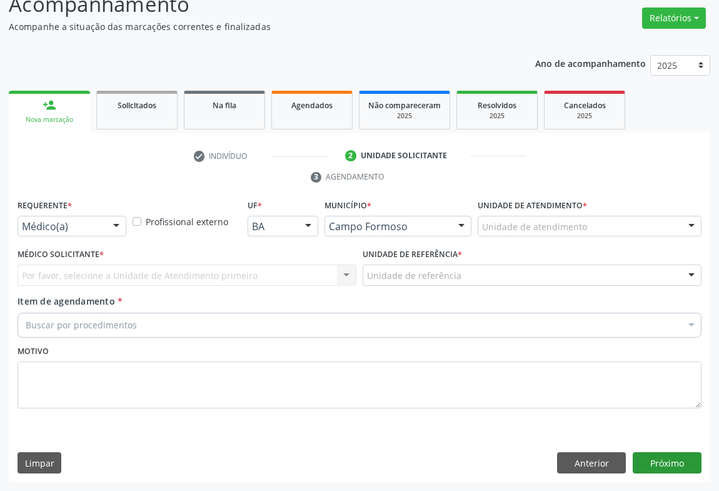
scroll to position [95, 0]
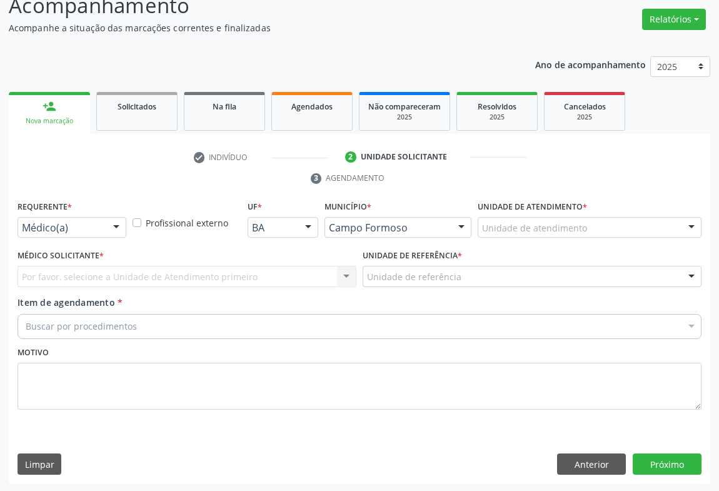
click at [105, 222] on div "Médico(a) Médico(a) Enfermeiro(a) Paciente Nenhum resultado encontrado para: " …" at bounding box center [71, 227] width 109 height 21
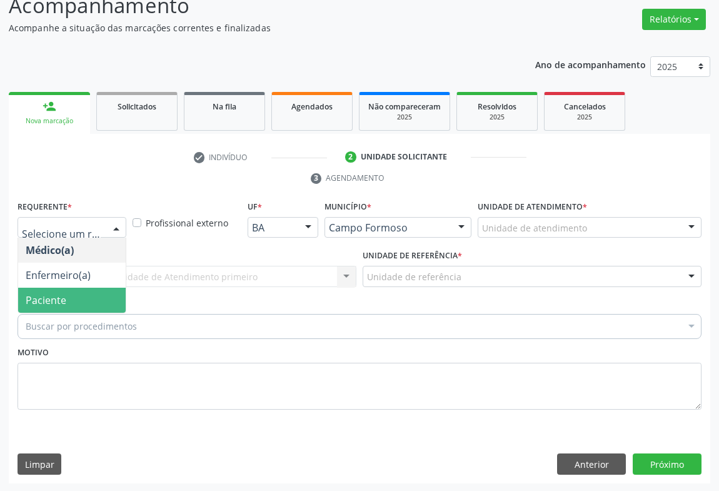
drag, startPoint x: 101, startPoint y: 294, endPoint x: 135, endPoint y: 287, distance: 34.6
click at [102, 295] on span "Paciente" at bounding box center [71, 299] width 107 height 25
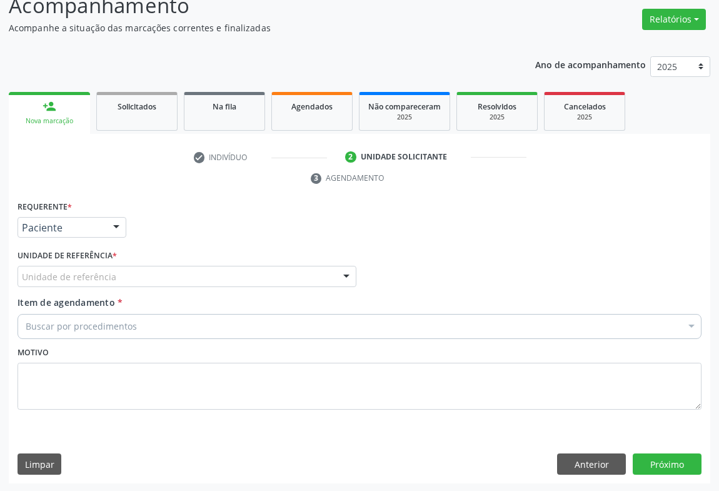
click at [142, 283] on div "Unidade de referência" at bounding box center [186, 276] width 339 height 21
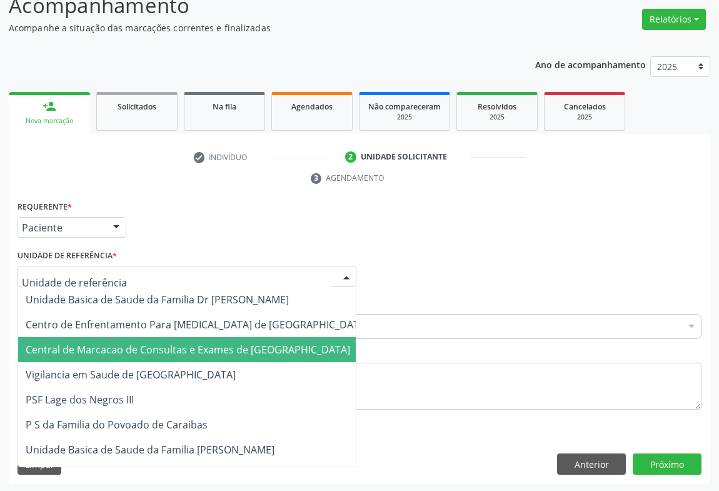
click at [159, 337] on span "Central de Marcacao de Consultas e Exames de [GEOGRAPHIC_DATA]" at bounding box center [196, 349] width 357 height 25
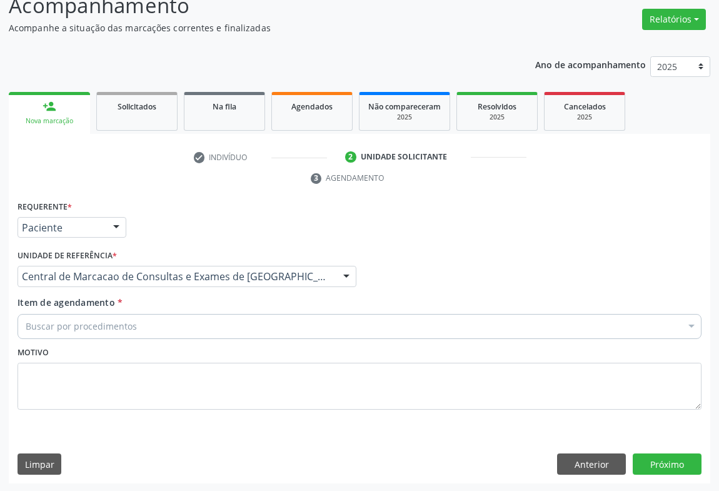
click at [209, 325] on div "Buscar por procedimentos" at bounding box center [359, 326] width 684 height 25
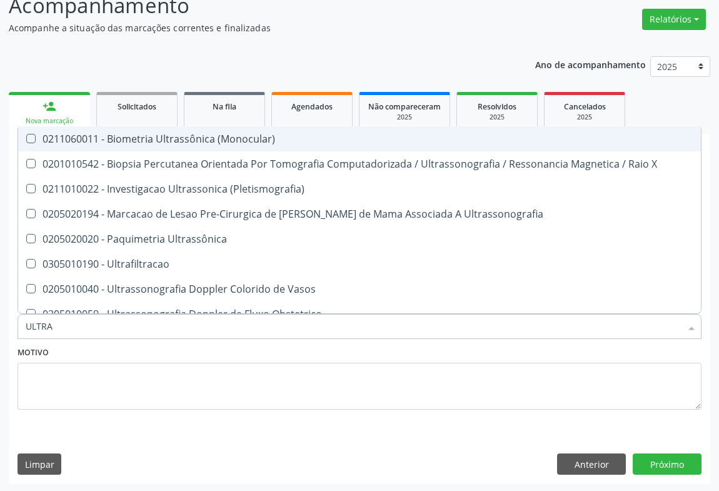
type input "ULTRAS"
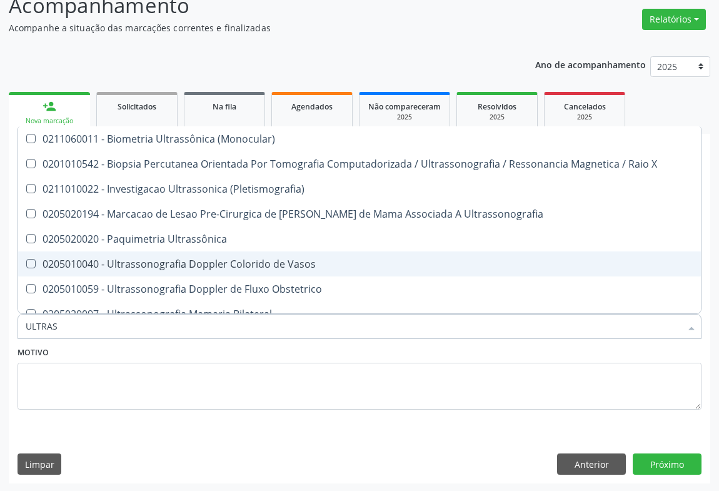
scroll to position [113, 0]
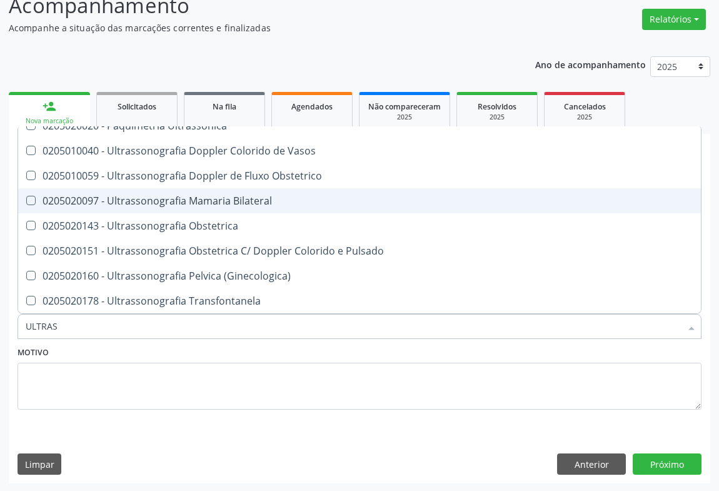
click at [259, 196] on div "0205020097 - Ultrassonografia Mamaria Bilateral" at bounding box center [359, 201] width 667 height 10
checkbox Bilateral "true"
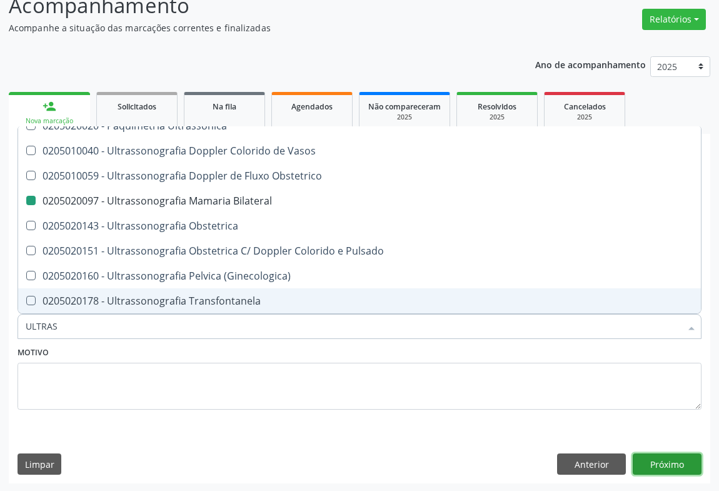
click at [657, 456] on button "Próximo" at bounding box center [666, 463] width 69 height 21
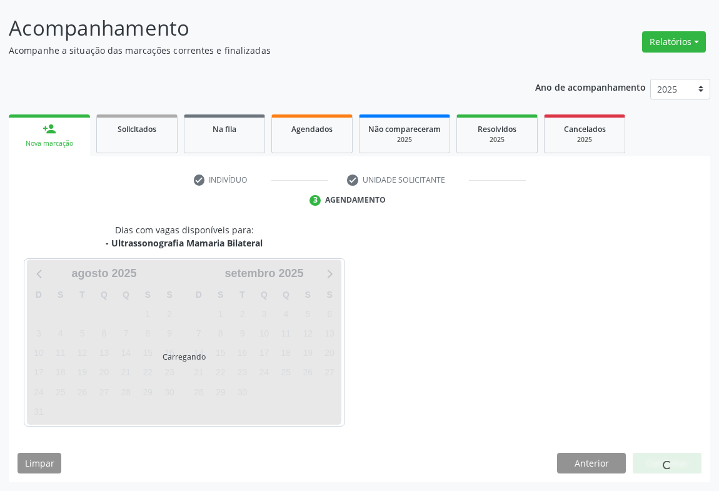
scroll to position [0, 0]
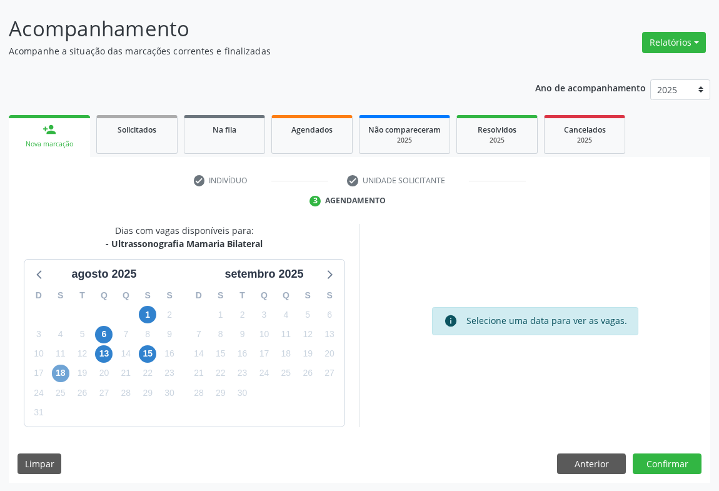
click at [58, 377] on span "18" at bounding box center [60, 372] width 17 height 17
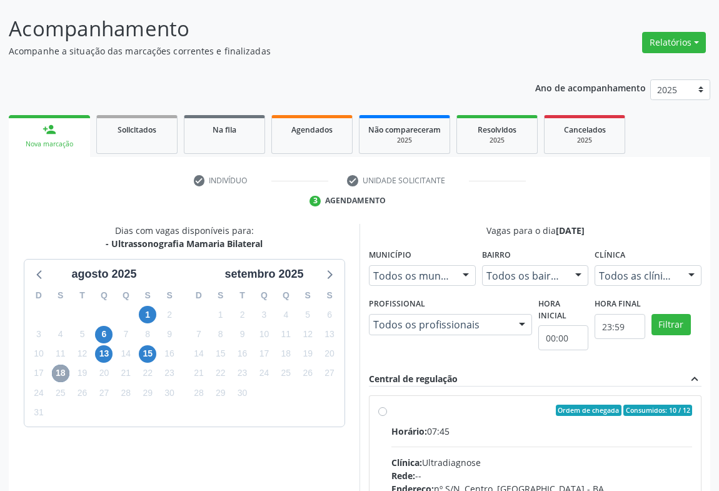
scroll to position [196, 0]
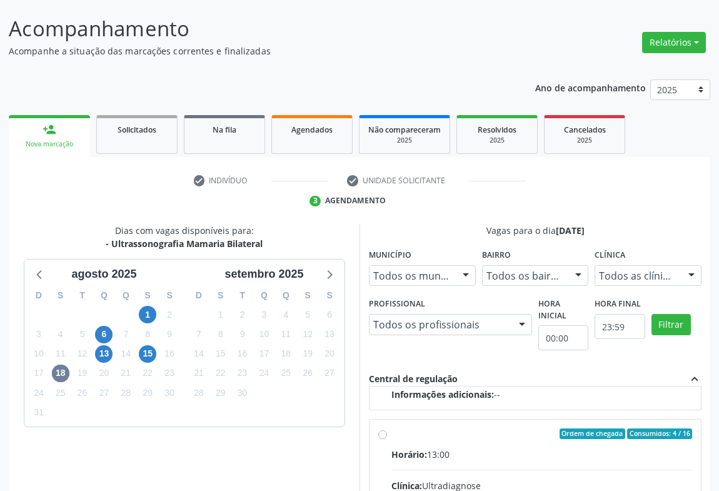
drag, startPoint x: 505, startPoint y: 456, endPoint x: 726, endPoint y: 439, distance: 221.9
click at [507, 455] on div "Horário: 13:00" at bounding box center [541, 453] width 301 height 13
click at [387, 439] on input "Ordem de chegada Consumidos: 4 / 16 Horário: 13:00 Clínica: Ultradiagnose Rede:…" at bounding box center [382, 433] width 9 height 11
radio input "true"
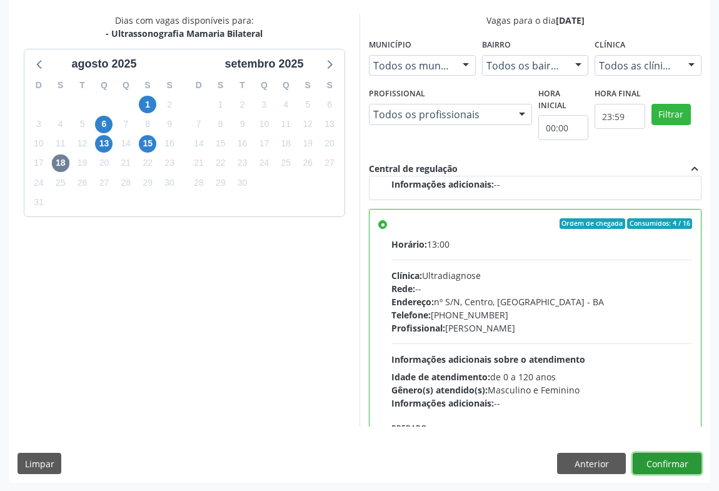
click at [669, 464] on button "Confirmar" at bounding box center [666, 462] width 69 height 21
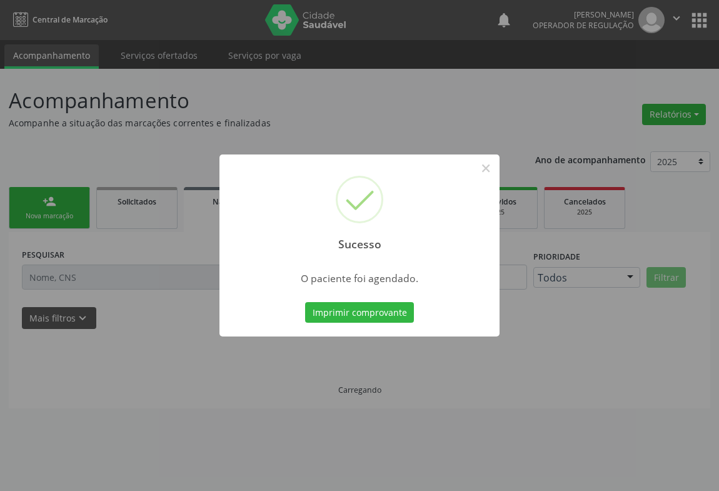
scroll to position [0, 0]
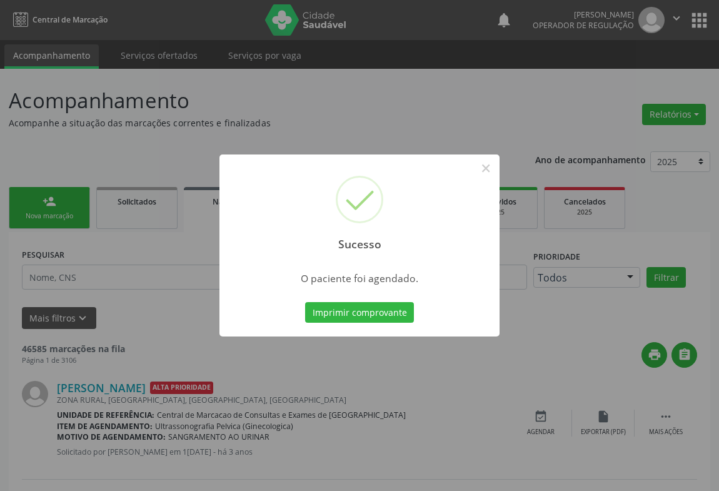
click at [305, 302] on button "Imprimir comprovante" at bounding box center [359, 312] width 109 height 21
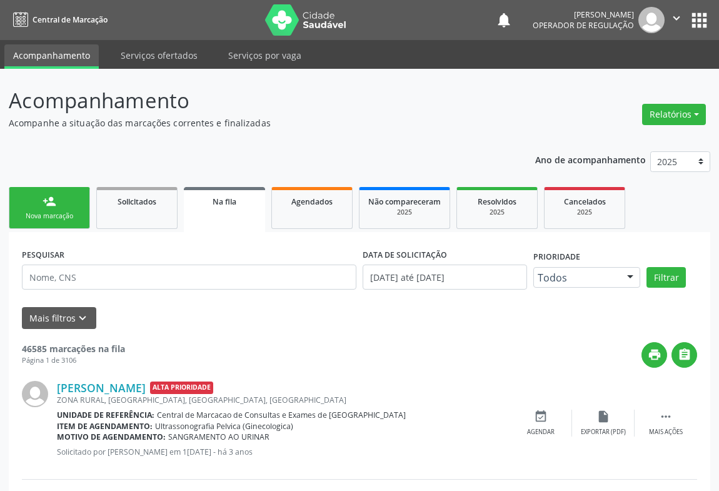
click at [43, 201] on div "person_add" at bounding box center [49, 201] width 14 height 14
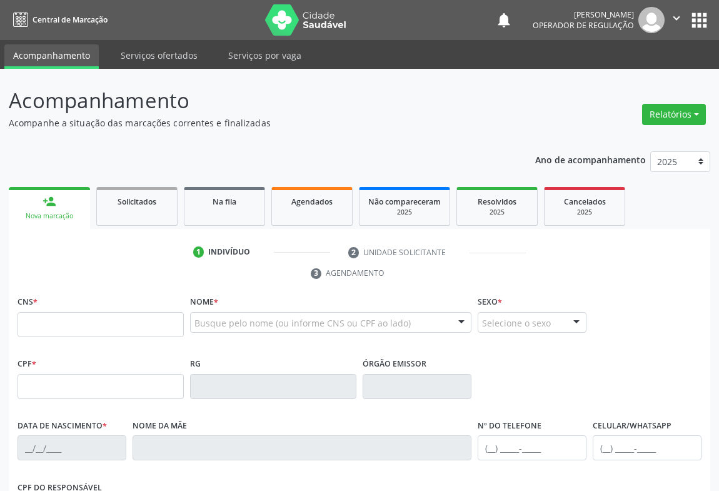
click at [52, 298] on div "CNS *" at bounding box center [100, 314] width 166 height 44
click at [70, 326] on input "text" at bounding box center [100, 324] width 166 height 25
type input "700 9039 5910 9497"
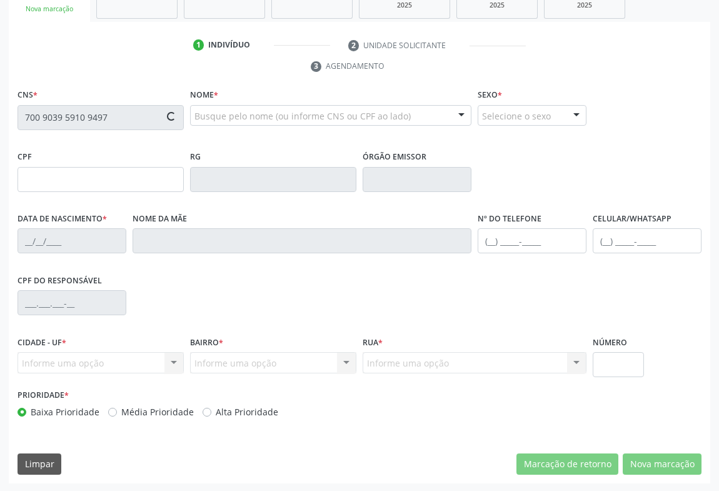
type input "738.779.213-53"
type input "1537901052"
type input "06/02/1972"
type input "(74) 98153-7352"
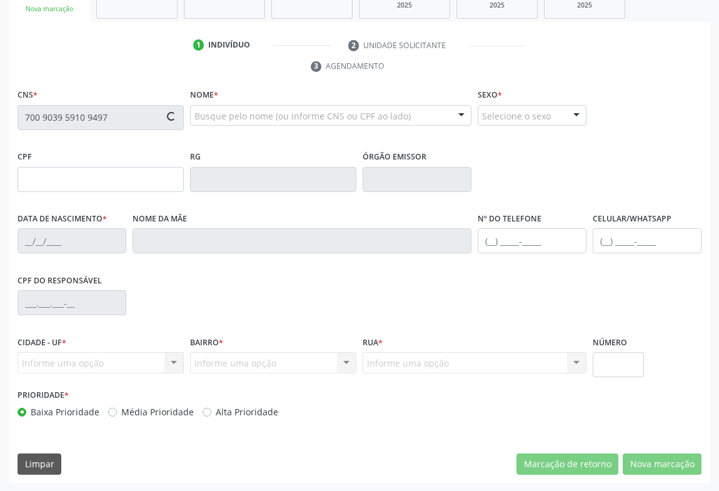
type input "738.779.213-53"
type input "S/N"
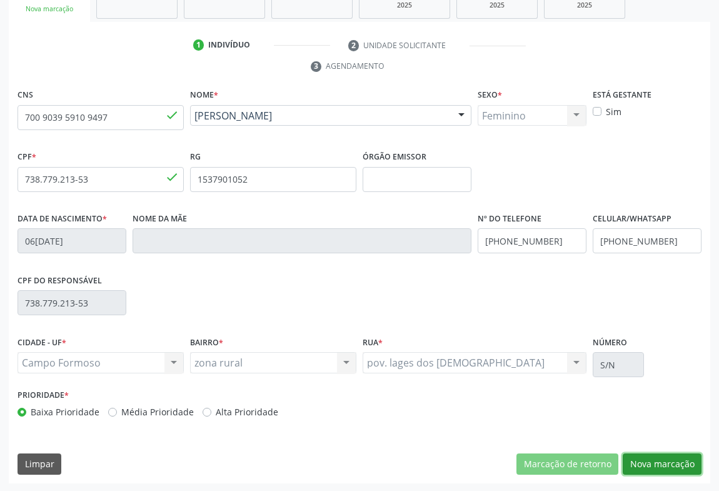
click at [673, 470] on button "Nova marcação" at bounding box center [661, 463] width 79 height 21
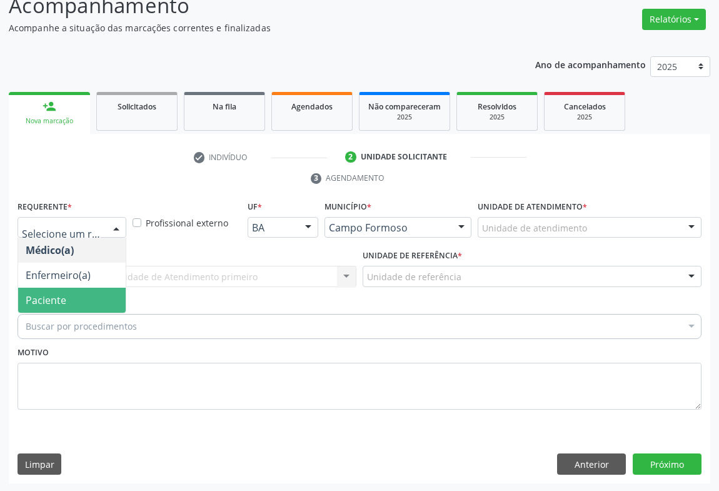
drag, startPoint x: 100, startPoint y: 284, endPoint x: 107, endPoint y: 302, distance: 19.4
click at [107, 302] on ul "Médico(a) Enfermeiro(a) Paciente Nenhum resultado encontrado para: " " Não há n…" at bounding box center [71, 274] width 107 height 75
click at [107, 302] on span "Paciente" at bounding box center [71, 299] width 107 height 25
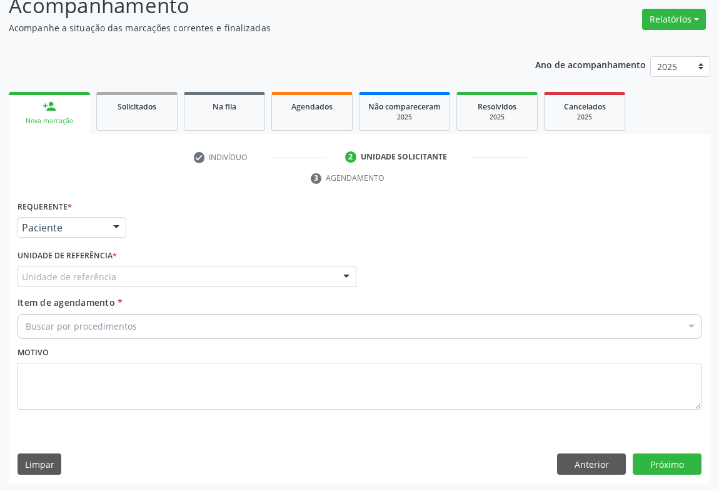
click at [214, 284] on div "Unidade de referência" at bounding box center [186, 276] width 339 height 21
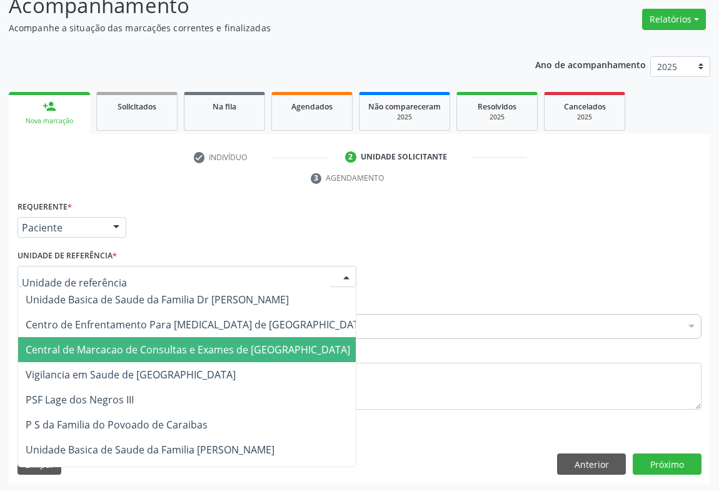
click at [196, 344] on span "Central de Marcacao de Consultas e Exames de [GEOGRAPHIC_DATA]" at bounding box center [188, 349] width 324 height 14
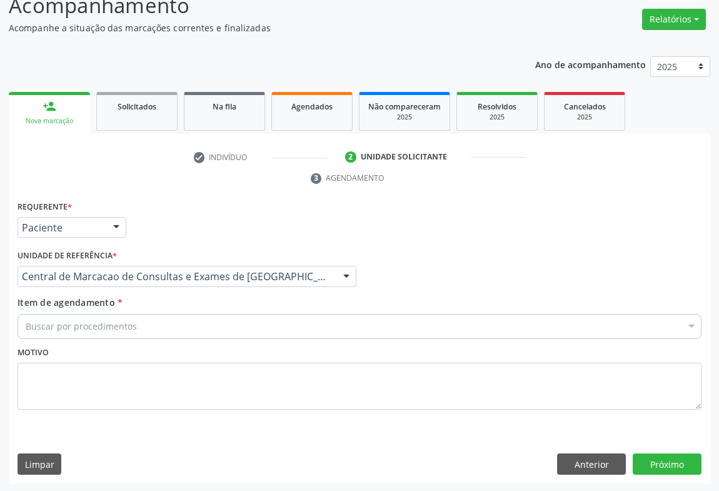
click at [229, 331] on div "Buscar por procedimentos" at bounding box center [359, 326] width 684 height 25
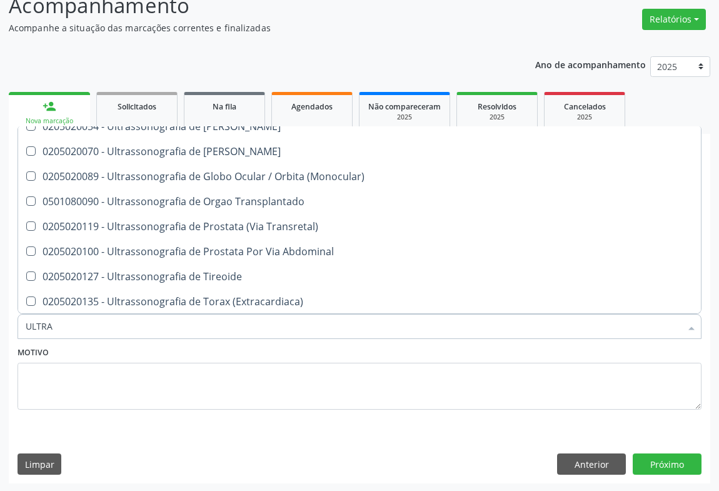
scroll to position [129, 0]
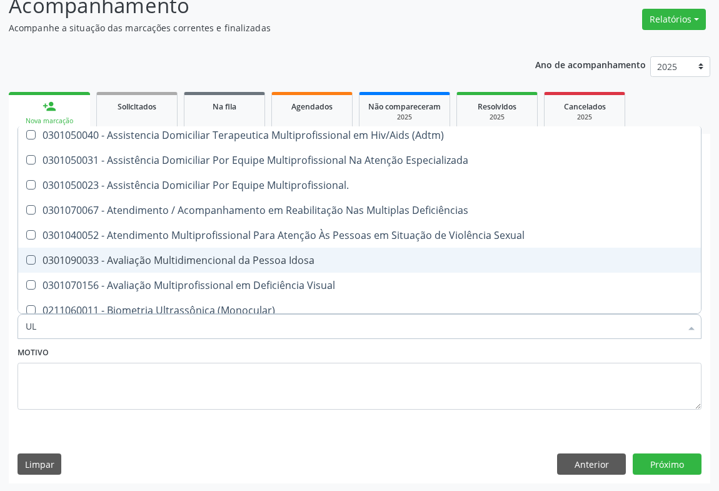
type input "U"
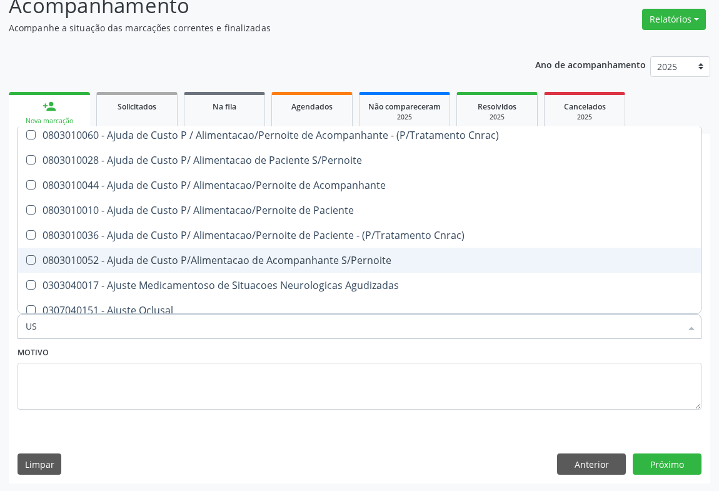
type input "USG"
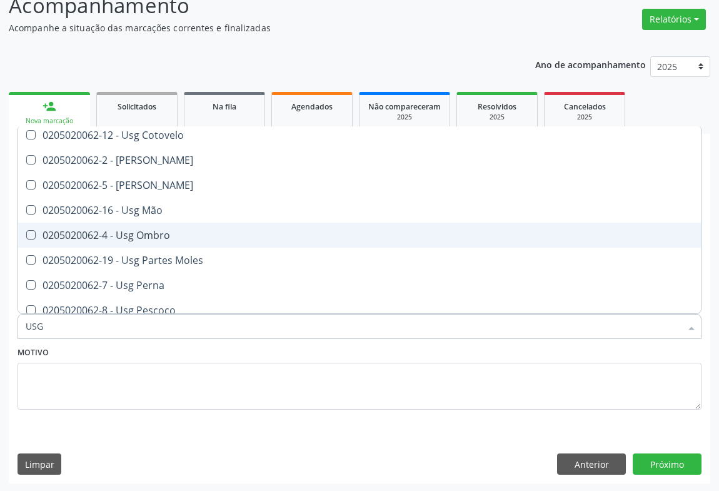
drag, startPoint x: 274, startPoint y: 239, endPoint x: 344, endPoint y: 292, distance: 87.4
click at [274, 239] on span "0205020062-4 - Usg Ombro" at bounding box center [359, 234] width 682 height 25
checkbox Ombro "true"
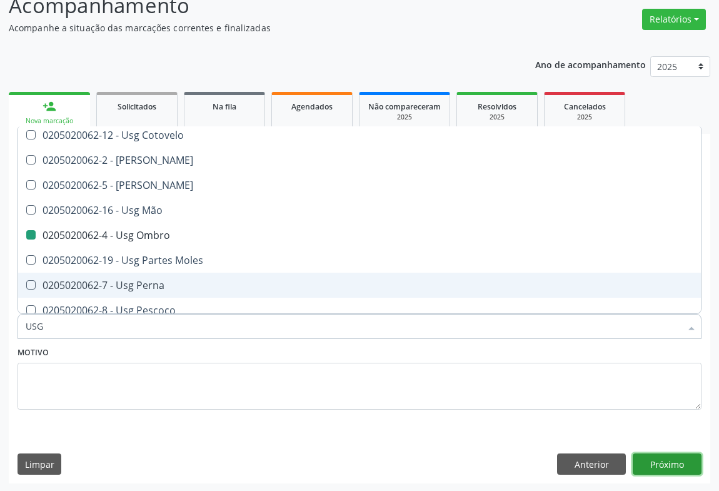
click at [675, 458] on button "Próximo" at bounding box center [666, 463] width 69 height 21
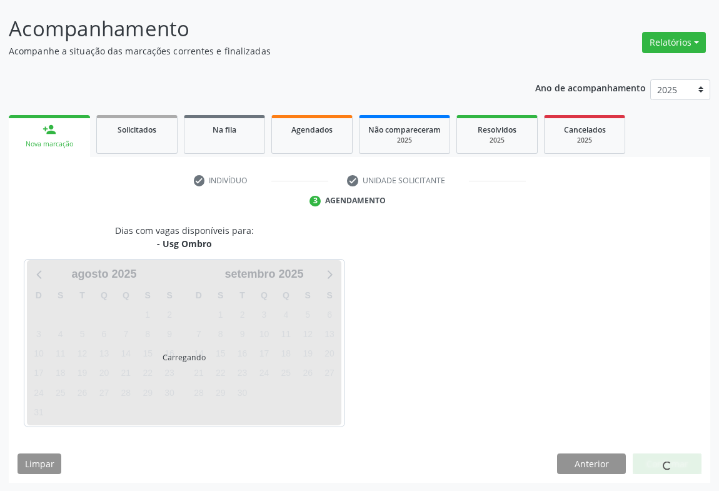
scroll to position [0, 0]
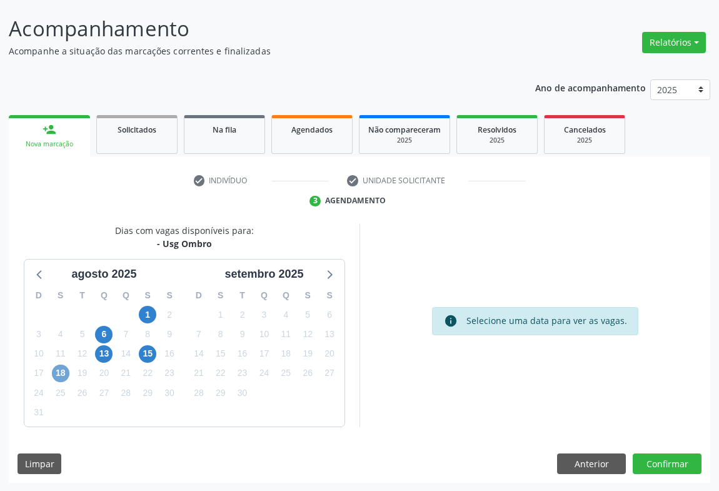
click at [62, 376] on span "18" at bounding box center [60, 372] width 17 height 17
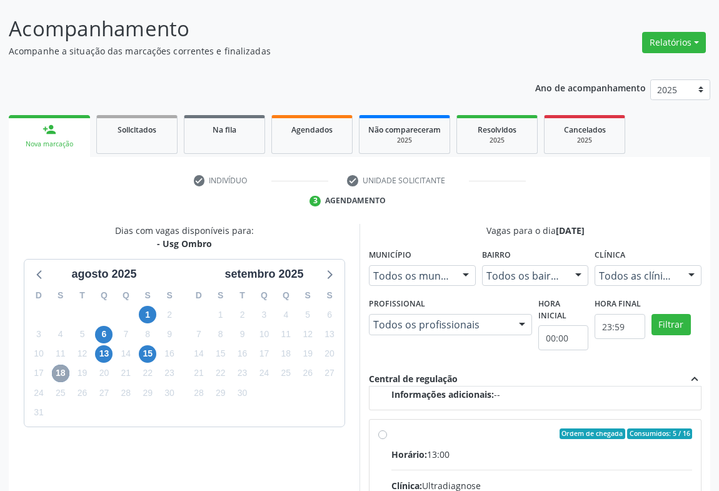
scroll to position [186, 0]
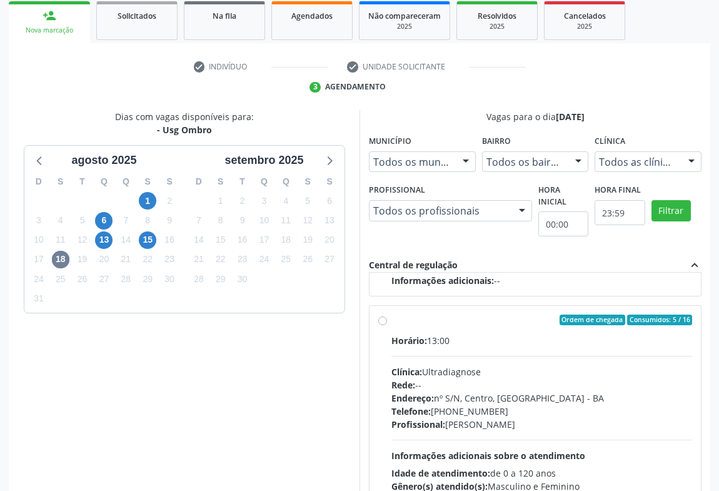
click at [484, 401] on div "Endereço: nº S/N, Centro, Campo Formoso - BA" at bounding box center [541, 397] width 301 height 13
click at [387, 326] on input "Ordem de chegada Consumidos: 5 / 16 Horário: 13:00 Clínica: Ultradiagnose Rede:…" at bounding box center [382, 319] width 9 height 11
radio input "true"
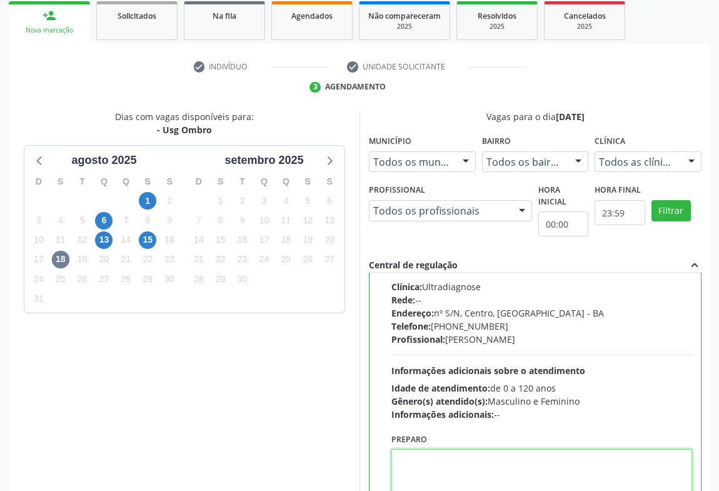
click at [465, 457] on textarea at bounding box center [541, 472] width 301 height 47
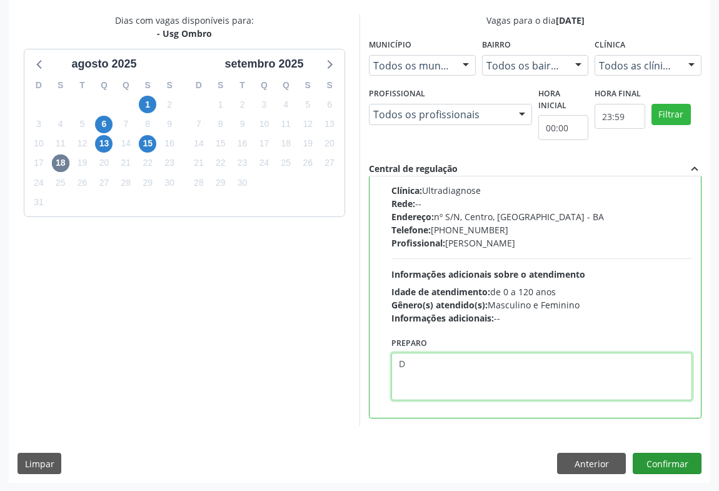
type textarea "D"
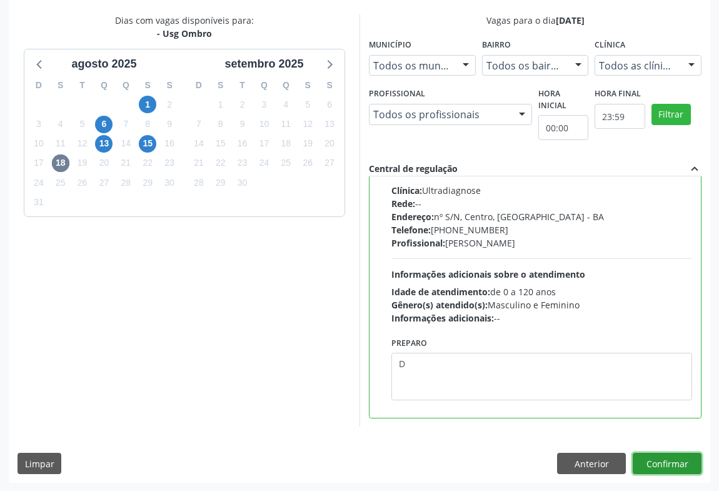
click at [677, 471] on button "Confirmar" at bounding box center [666, 462] width 69 height 21
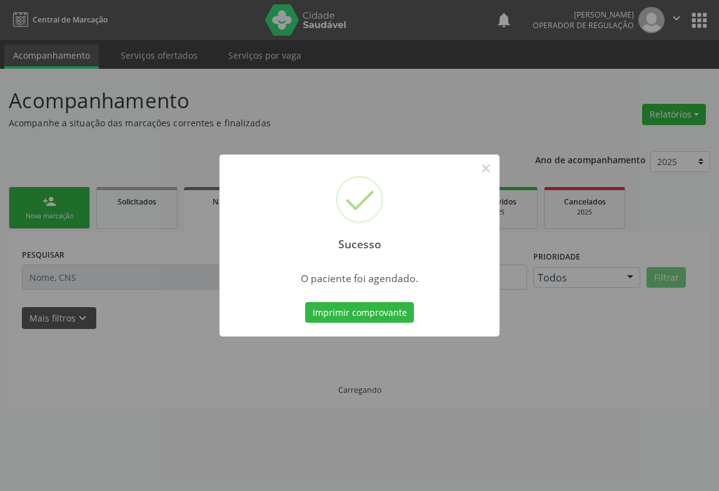
scroll to position [0, 0]
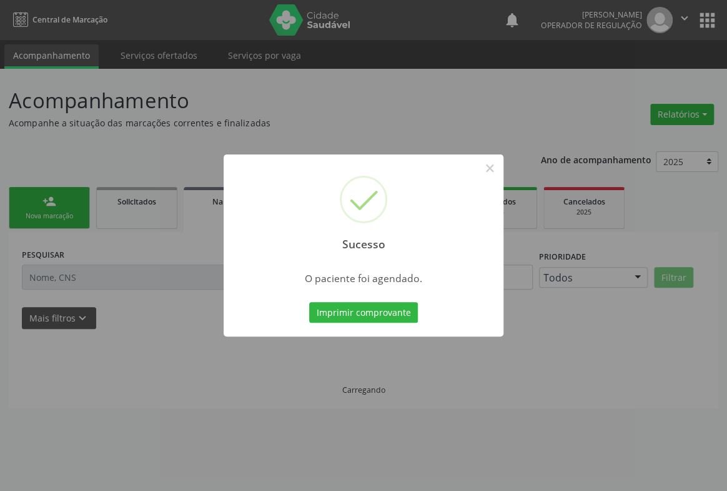
click at [309, 302] on button "Imprimir comprovante" at bounding box center [363, 312] width 109 height 21
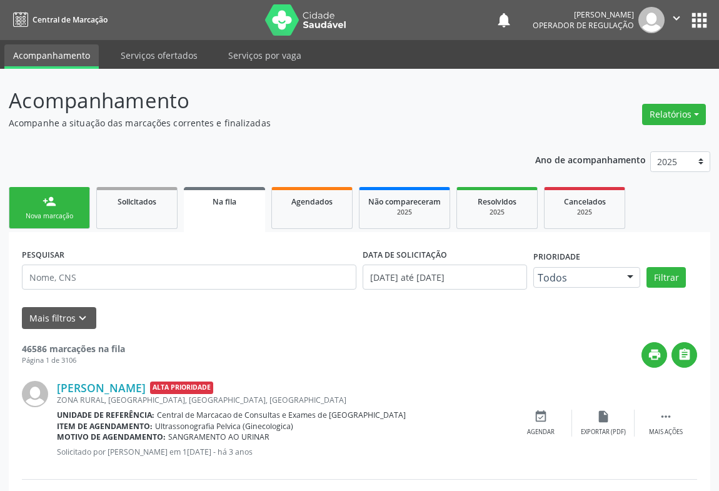
click at [46, 201] on div "person_add" at bounding box center [49, 201] width 14 height 14
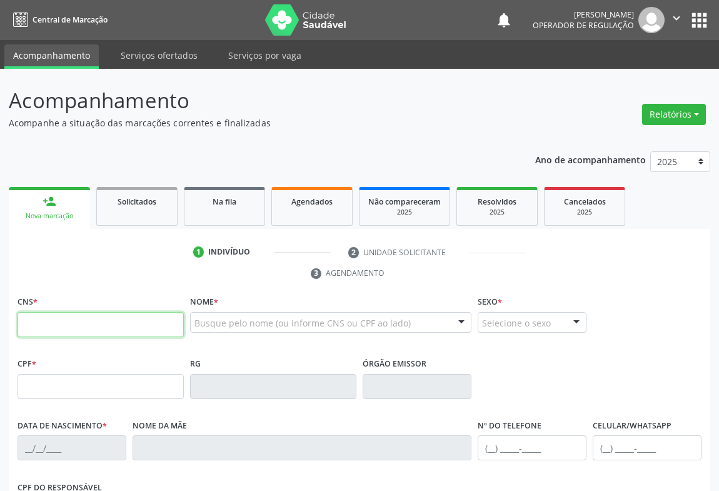
click at [39, 317] on input "text" at bounding box center [100, 324] width 166 height 25
paste input "700 9039 5910 9497"
type input "700 9039 5910 9497"
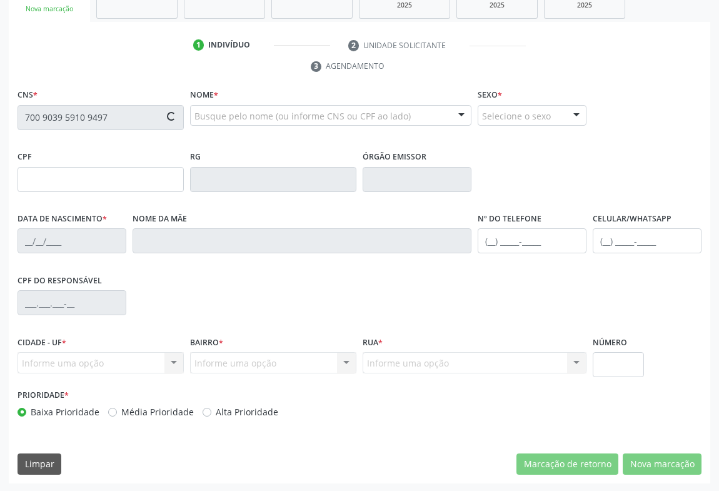
type input "738.779.213-53"
type input "1537901052"
type input "06/02/1972"
type input "(74) 98153-7352"
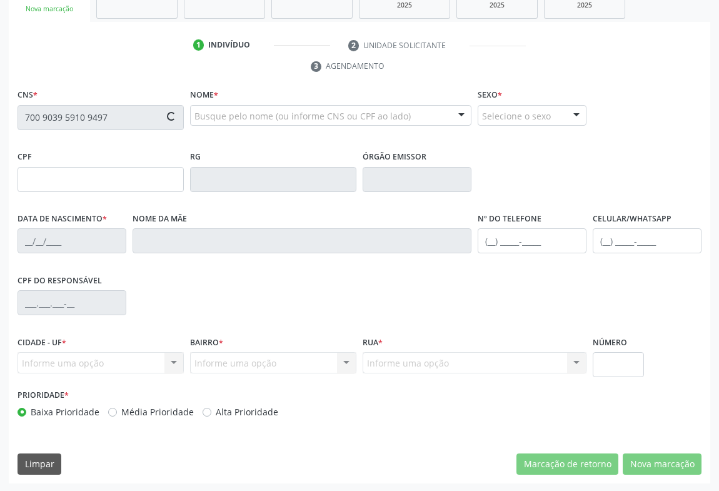
type input "738.779.213-53"
type input "S/N"
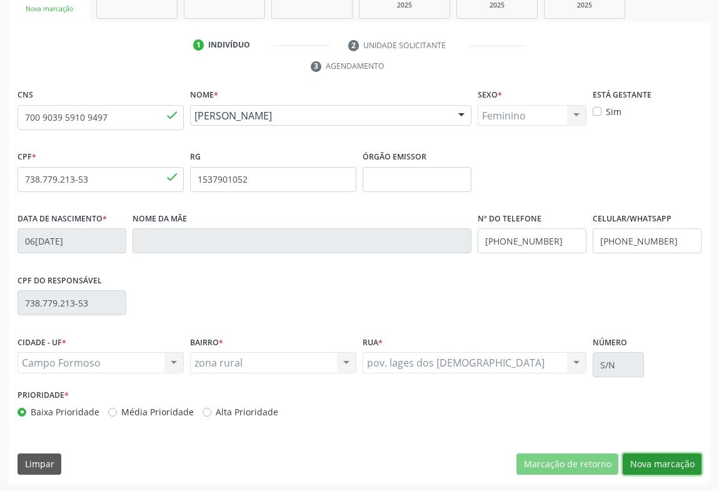
click at [650, 459] on button "Nova marcação" at bounding box center [661, 463] width 79 height 21
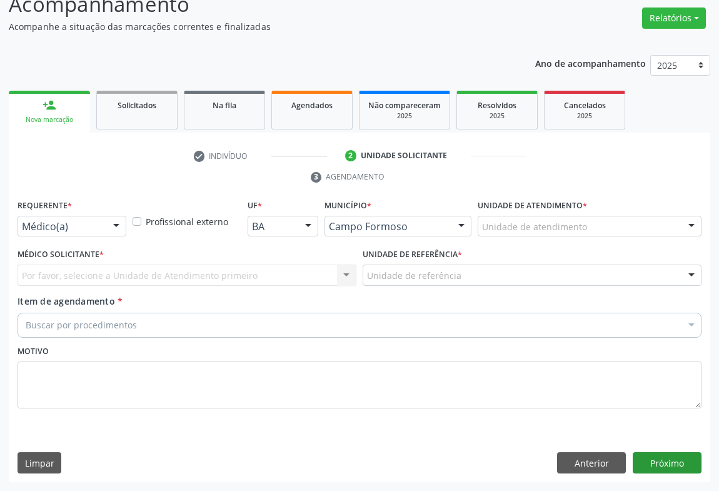
scroll to position [95, 0]
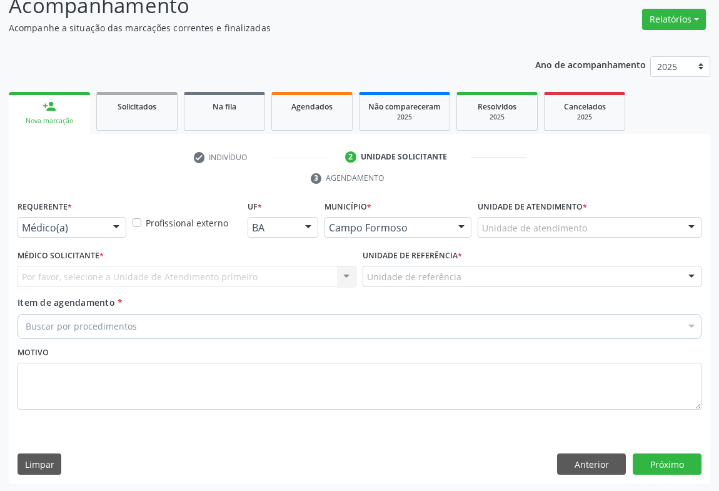
drag, startPoint x: 106, startPoint y: 221, endPoint x: 103, endPoint y: 228, distance: 7.6
click at [107, 226] on div at bounding box center [116, 227] width 19 height 21
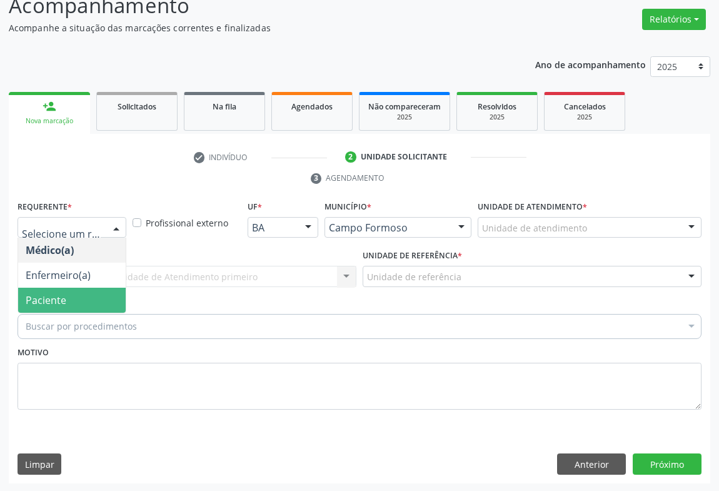
click at [85, 309] on span "Paciente" at bounding box center [71, 299] width 107 height 25
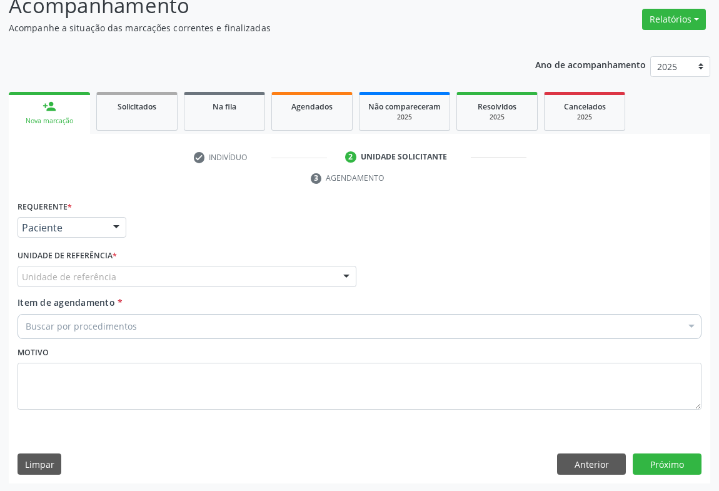
click at [206, 280] on div "Unidade de referência" at bounding box center [186, 276] width 339 height 21
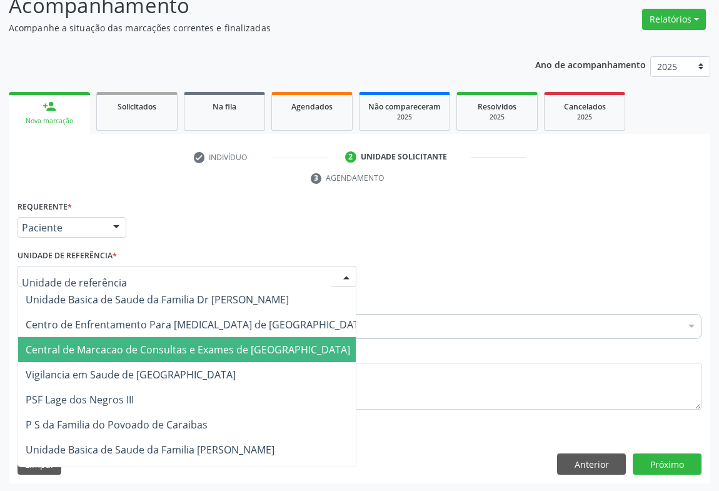
click at [204, 342] on span "Central de Marcacao de Consultas e Exames de [GEOGRAPHIC_DATA]" at bounding box center [188, 349] width 324 height 14
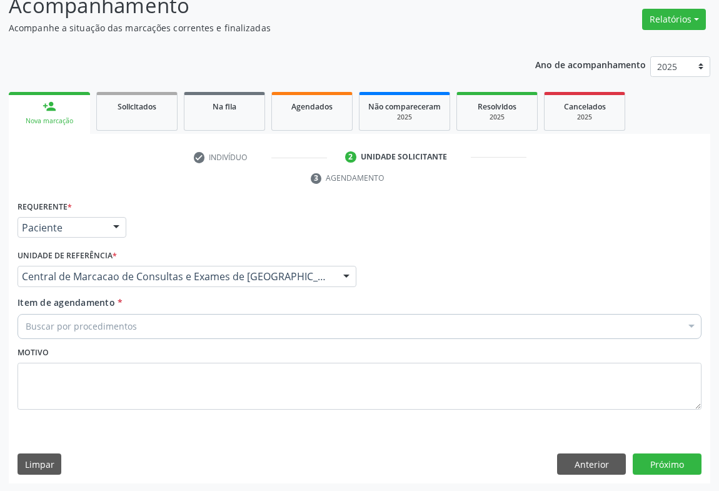
click at [220, 333] on div "Buscar por procedimentos" at bounding box center [359, 326] width 684 height 25
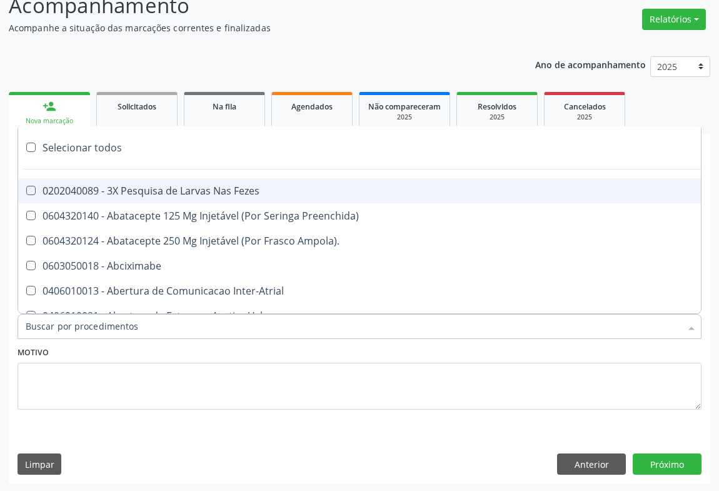
type input "S"
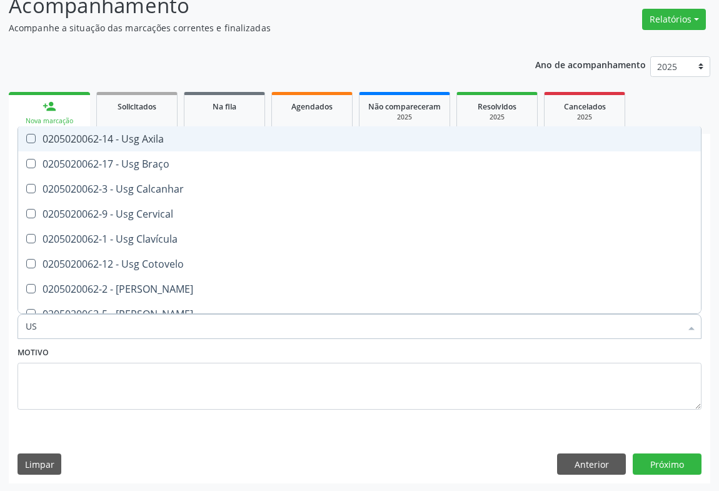
type input "USG"
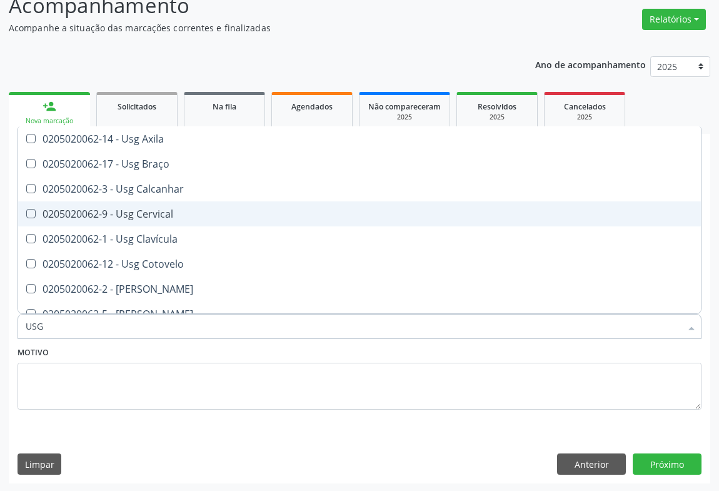
scroll to position [227, 0]
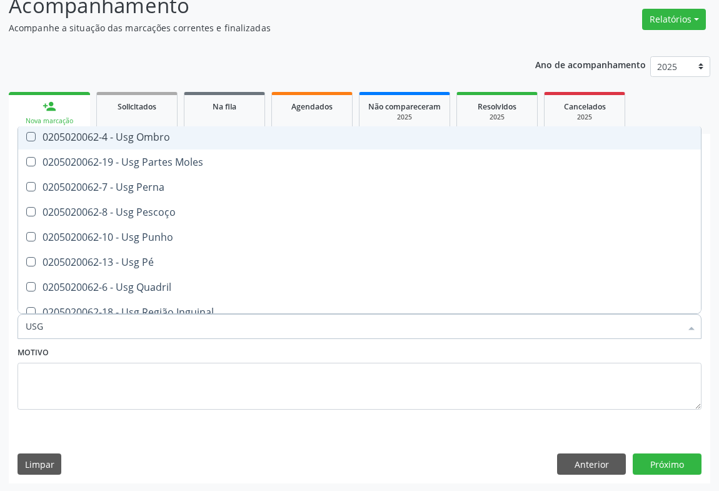
drag, startPoint x: 182, startPoint y: 149, endPoint x: 197, endPoint y: 142, distance: 16.5
click at [197, 142] on ul "Selecionar todos 0205020062-14 - Usg Axila 0205020062-17 - Usg Braço 0205020062…" at bounding box center [359, 136] width 682 height 475
click at [197, 142] on span "0205020062-4 - Usg Ombro" at bounding box center [359, 136] width 682 height 25
checkbox Ombro "true"
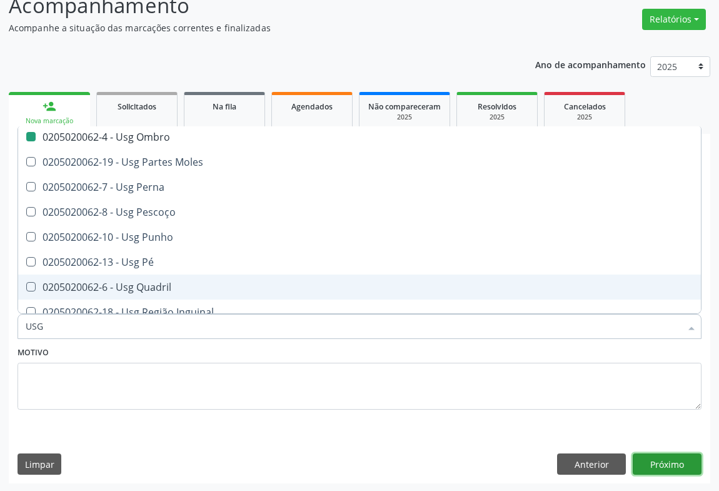
click at [667, 456] on button "Próximo" at bounding box center [666, 463] width 69 height 21
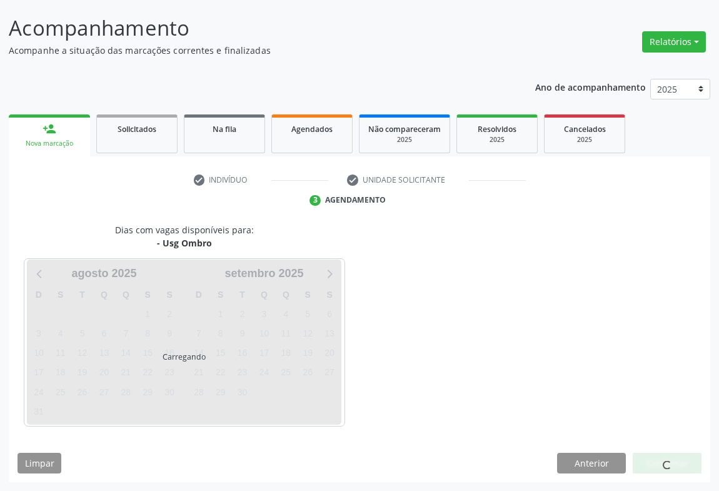
scroll to position [0, 0]
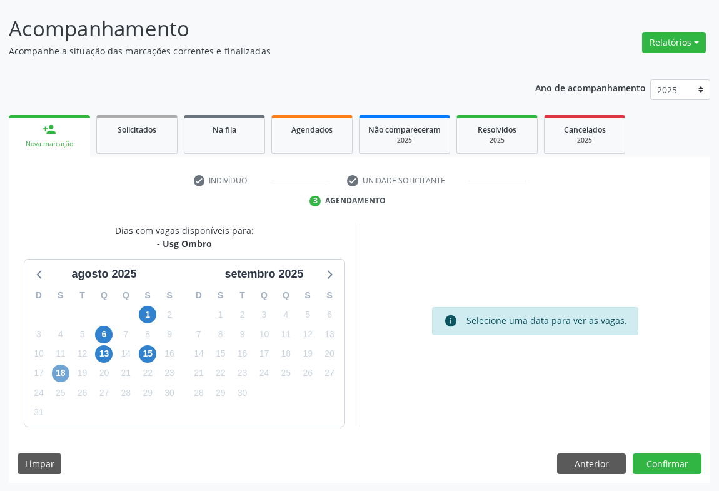
click at [61, 371] on span "18" at bounding box center [60, 372] width 17 height 17
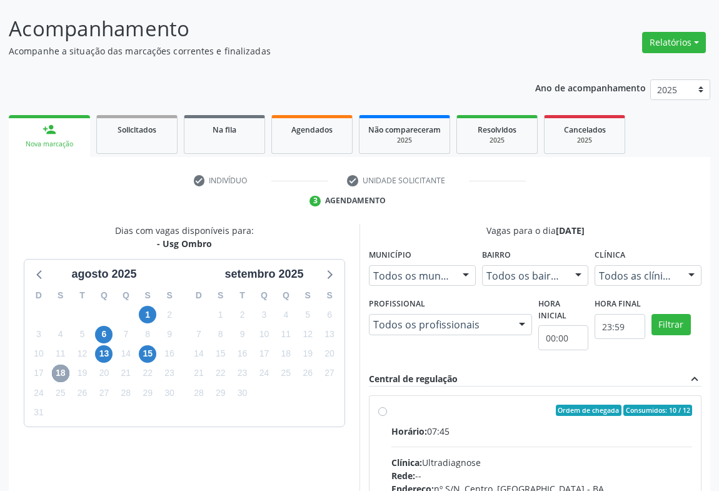
scroll to position [282, 0]
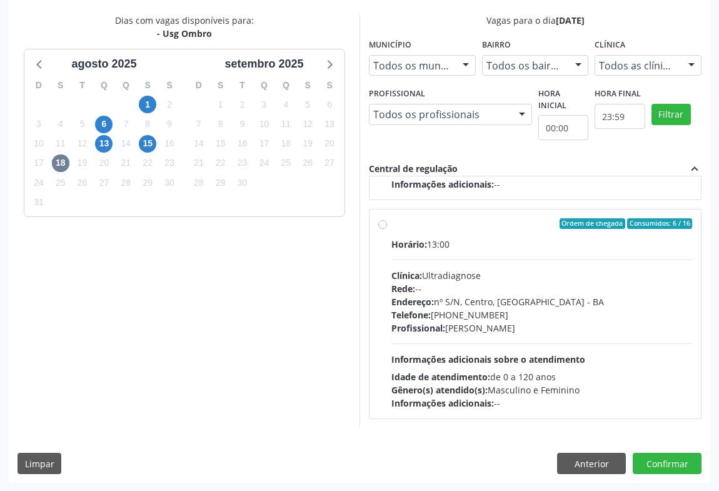
click at [468, 258] on div "Horário: 13:00 Clínica: Ultradiagnose Rede: -- Endereço: nº S/N, Centro, [GEOGR…" at bounding box center [541, 323] width 301 height 172
click at [387, 229] on input "Ordem de chegada Consumidos: 6 / 16 Horário: 13:00 Clínica: Ultradiagnose Rede:…" at bounding box center [382, 223] width 9 height 11
radio input "true"
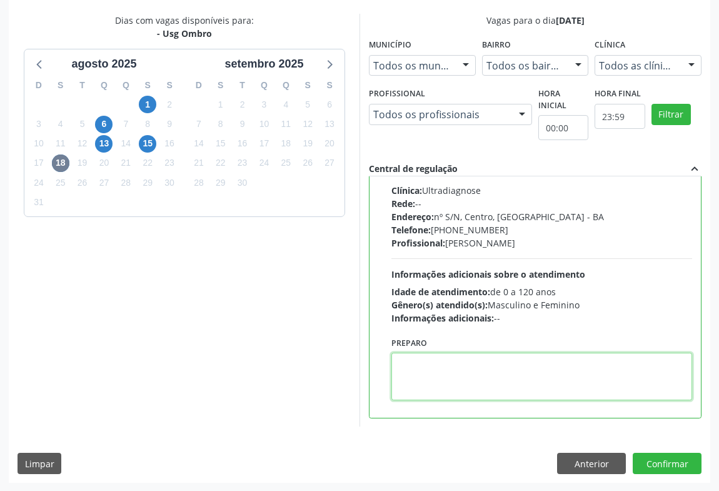
click at [459, 369] on textarea at bounding box center [541, 375] width 301 height 47
type textarea "E"
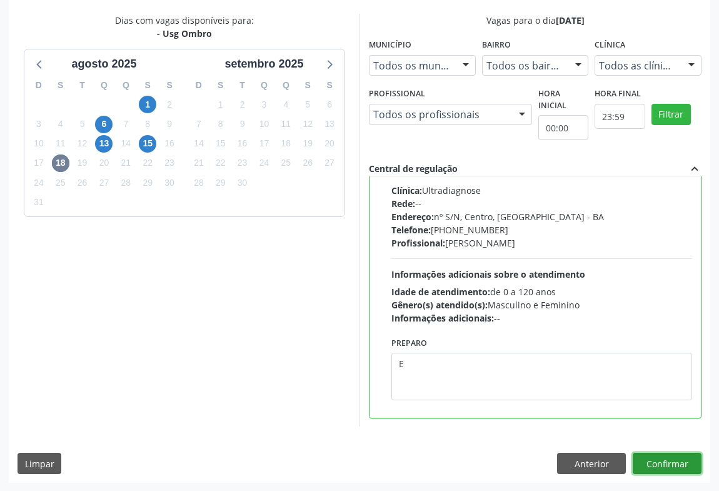
drag, startPoint x: 668, startPoint y: 456, endPoint x: 649, endPoint y: 450, distance: 20.4
click at [667, 457] on button "Confirmar" at bounding box center [666, 462] width 69 height 21
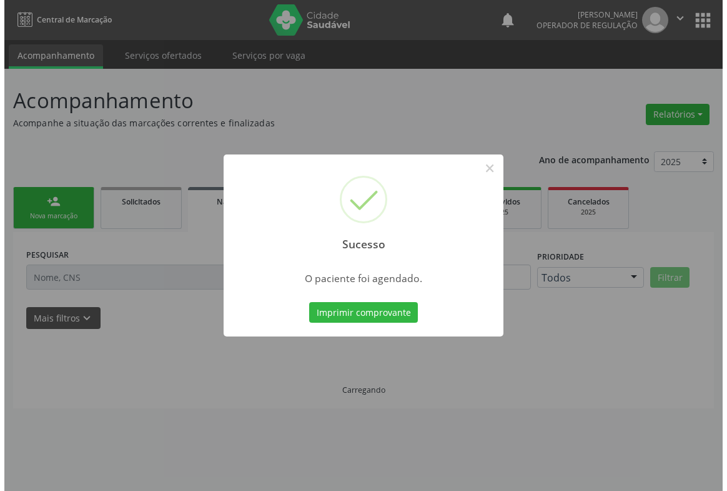
scroll to position [0, 0]
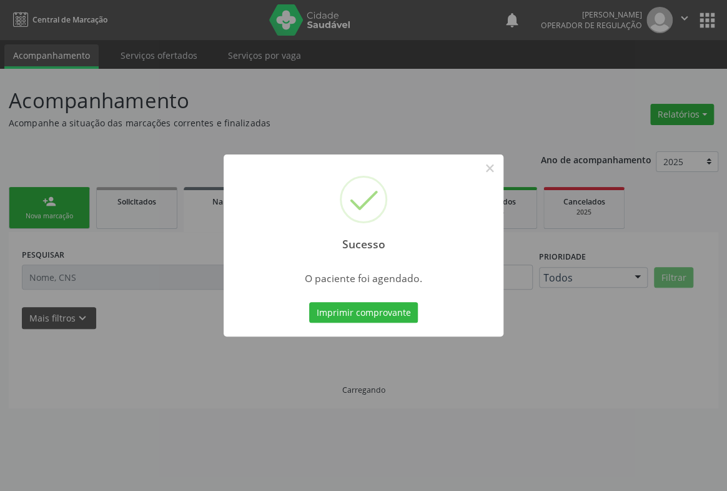
click at [309, 302] on button "Imprimir comprovante" at bounding box center [363, 312] width 109 height 21
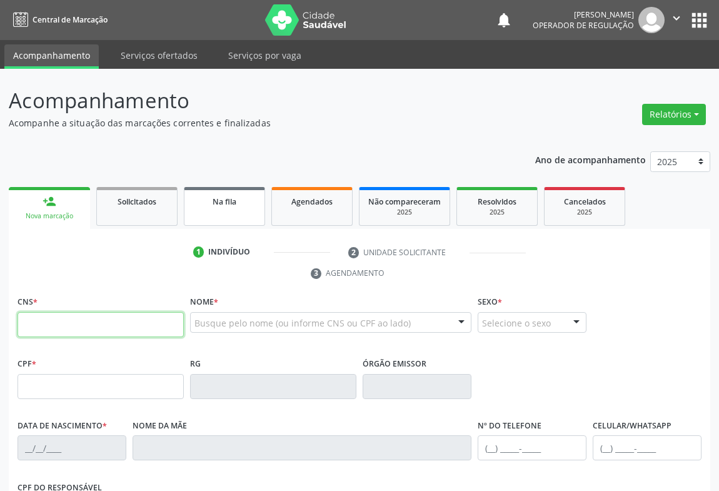
scroll to position [113, 0]
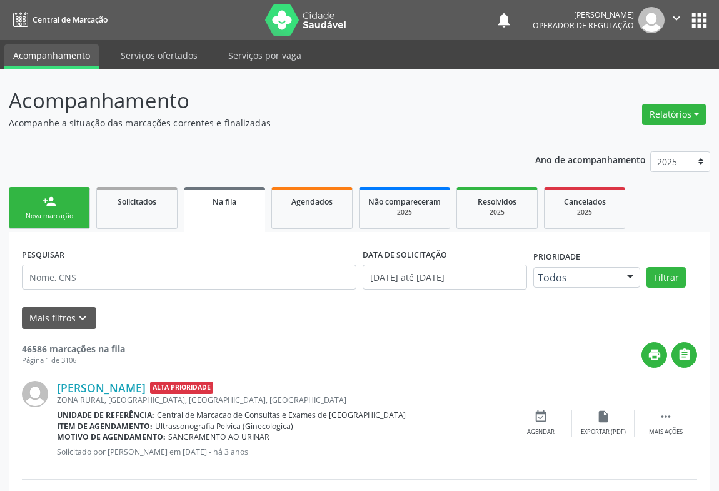
click at [37, 213] on div "Nova marcação" at bounding box center [49, 215] width 62 height 9
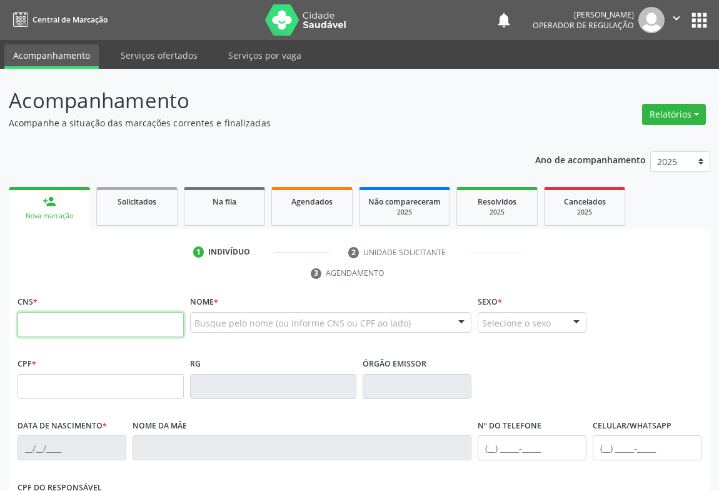
click at [45, 330] on input "text" at bounding box center [100, 324] width 166 height 25
type input "701 2030 8698 5616"
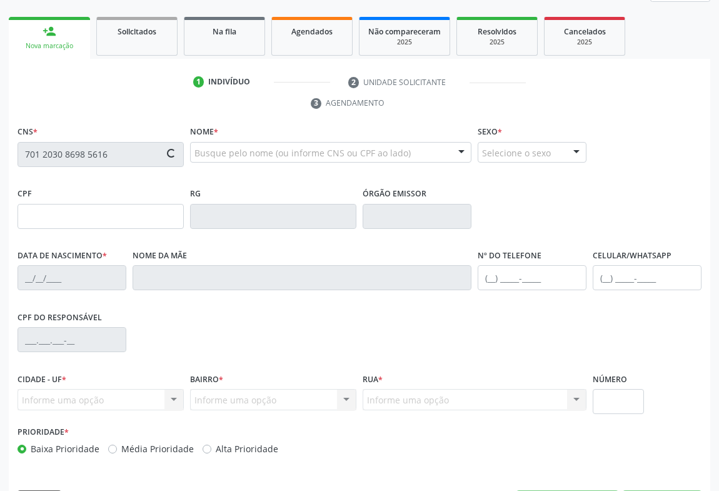
type input "1494176327"
type input "[DATE]"
type input "[PHONE_NUMBER]"
type input "S/N"
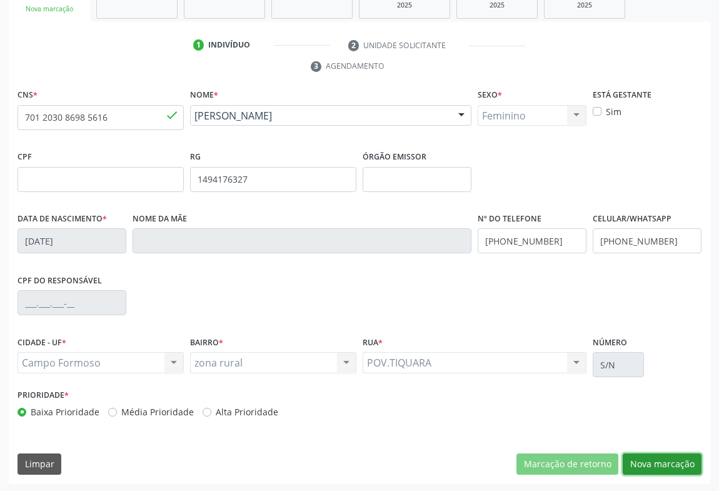
click at [672, 465] on button "Nova marcação" at bounding box center [661, 463] width 79 height 21
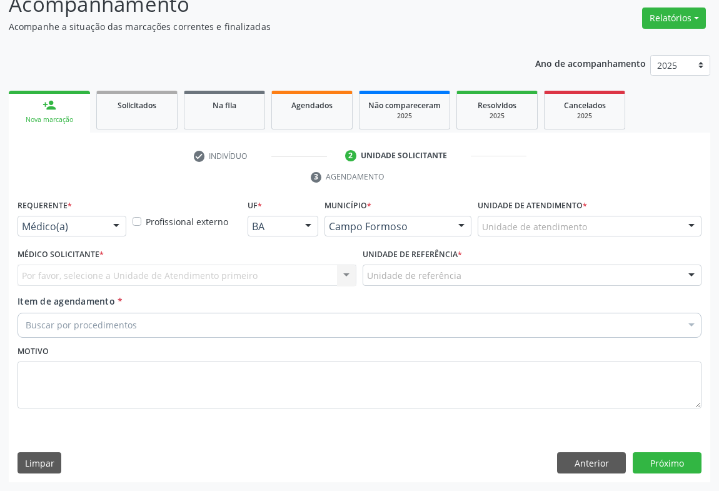
scroll to position [95, 0]
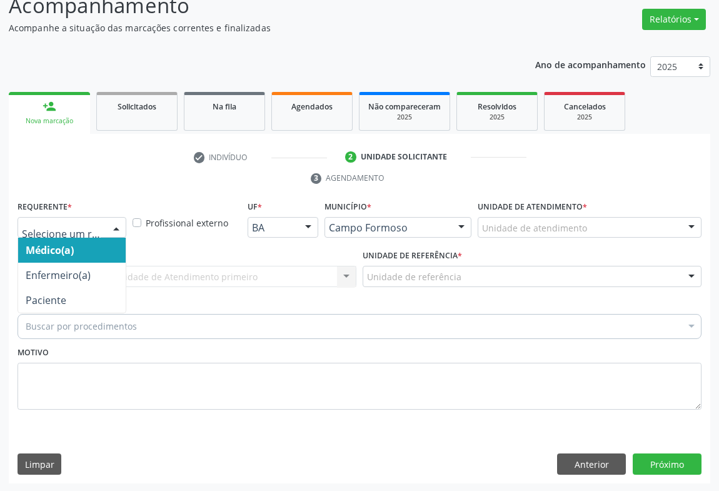
click at [114, 234] on div at bounding box center [116, 227] width 19 height 21
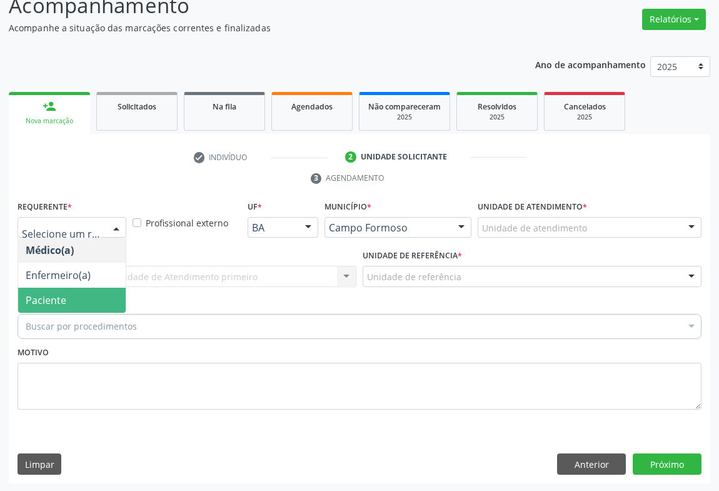
drag, startPoint x: 93, startPoint y: 291, endPoint x: 177, endPoint y: 276, distance: 85.7
click at [94, 291] on span "Paciente" at bounding box center [71, 299] width 107 height 25
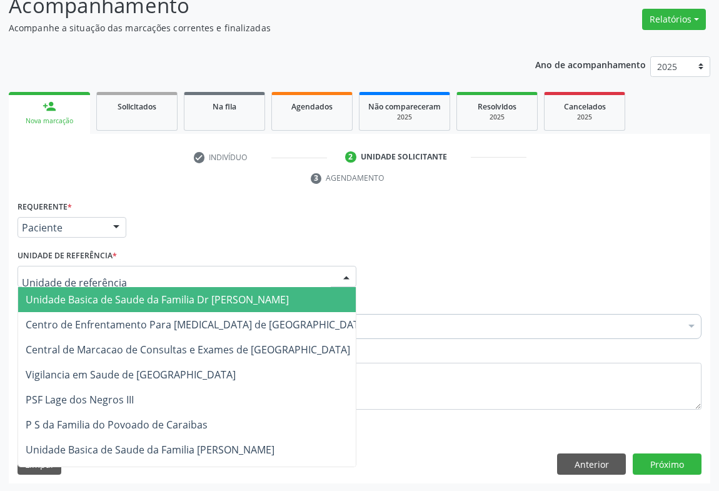
click at [179, 274] on div at bounding box center [186, 276] width 339 height 21
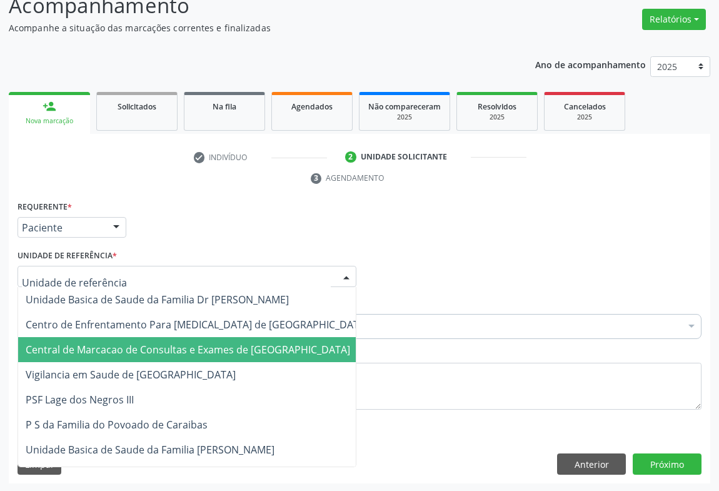
drag, startPoint x: 187, startPoint y: 339, endPoint x: 234, endPoint y: 327, distance: 48.3
click at [187, 339] on span "Central de Marcacao de Consultas e Exames de [GEOGRAPHIC_DATA]" at bounding box center [196, 349] width 357 height 25
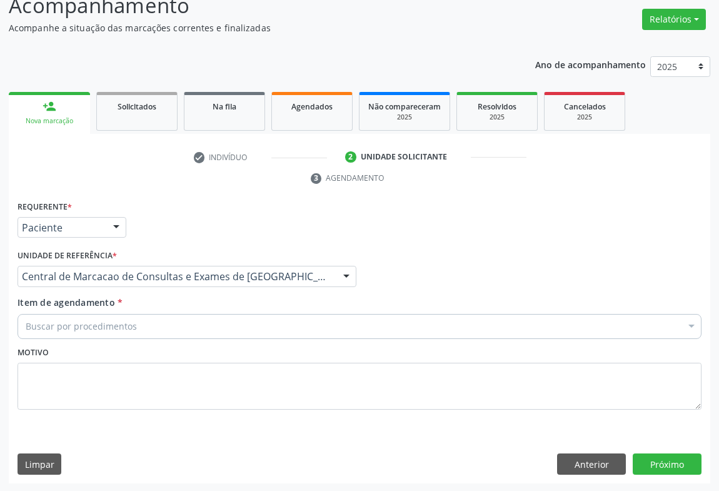
click at [234, 327] on div "Buscar por procedimentos" at bounding box center [359, 326] width 684 height 25
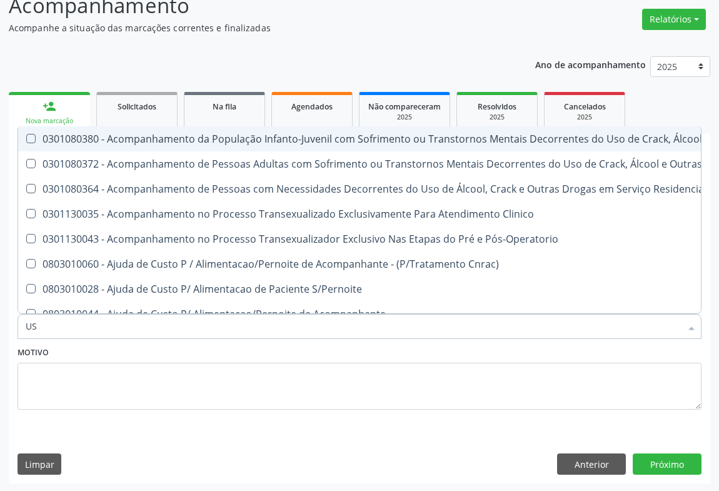
type input "USG"
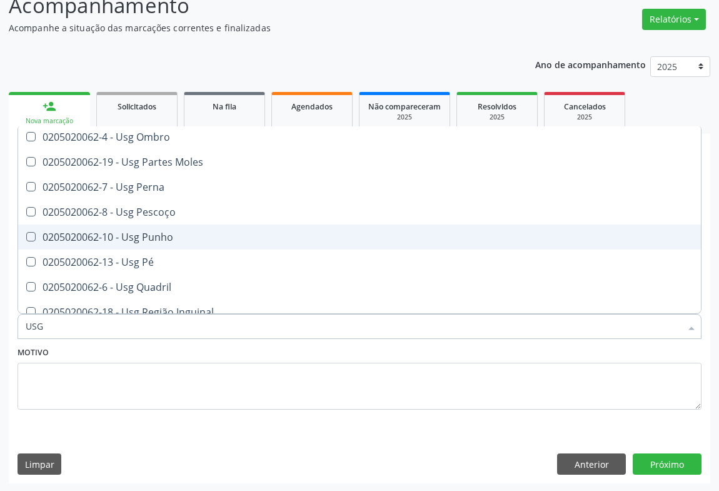
scroll to position [113, 0]
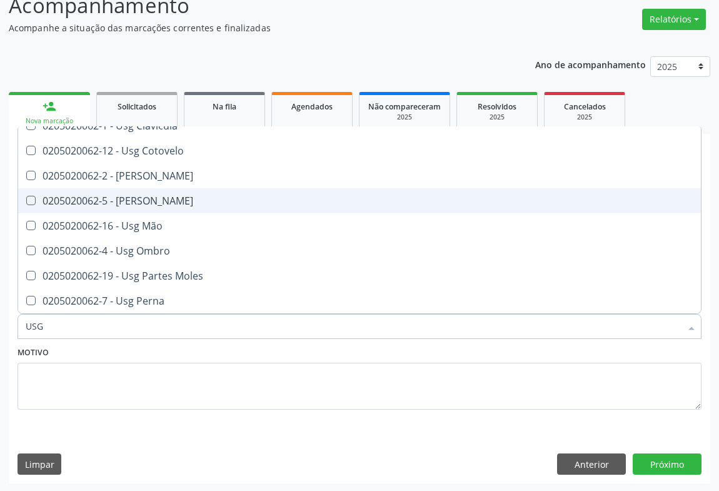
click at [176, 203] on div "0205020062-5 - [PERSON_NAME]" at bounding box center [359, 201] width 667 height 10
checkbox Joelho "true"
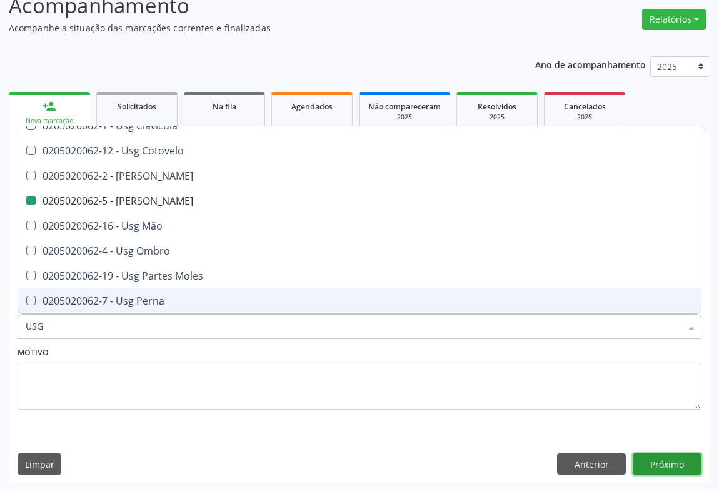
click at [662, 461] on button "Próximo" at bounding box center [666, 463] width 69 height 21
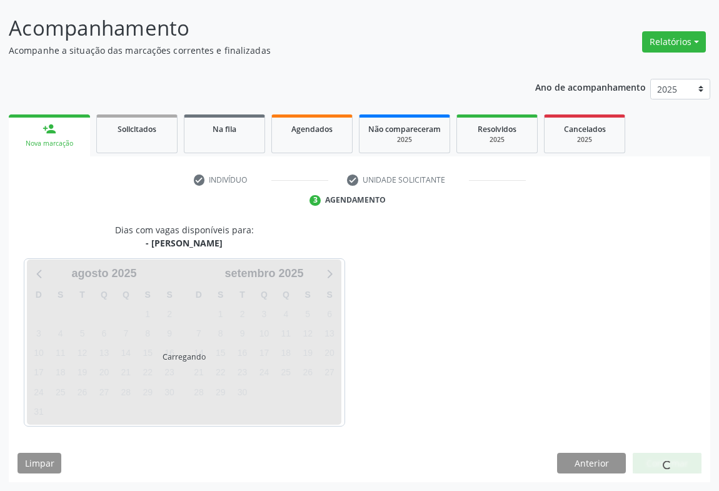
scroll to position [0, 0]
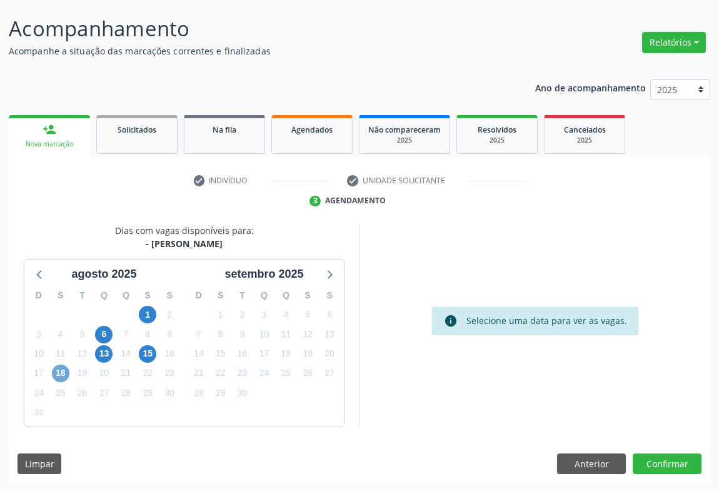
click at [61, 371] on span "18" at bounding box center [60, 372] width 17 height 17
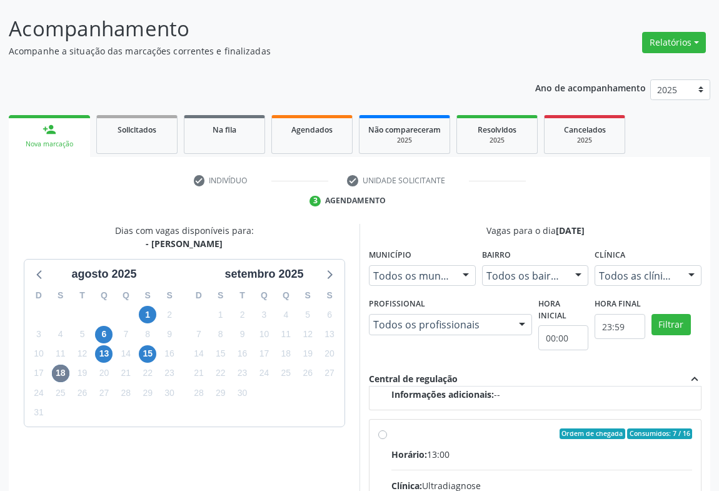
click at [387, 439] on input "Ordem de chegada Consumidos: 7 / 16 Horário: 13:00 Clínica: Ultradiagnose Rede:…" at bounding box center [382, 433] width 9 height 11
radio input "true"
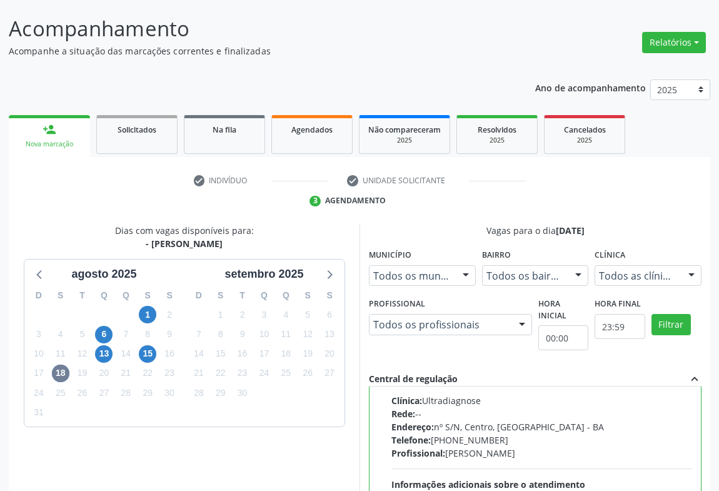
scroll to position [242, 0]
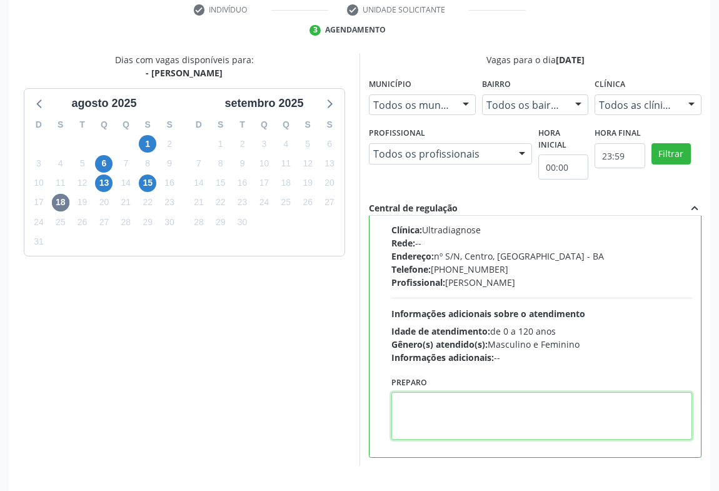
click at [455, 421] on textarea at bounding box center [541, 415] width 301 height 47
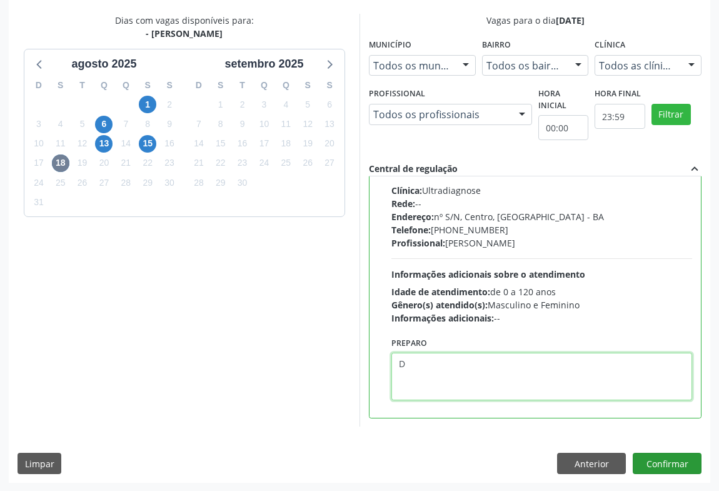
type textarea "D"
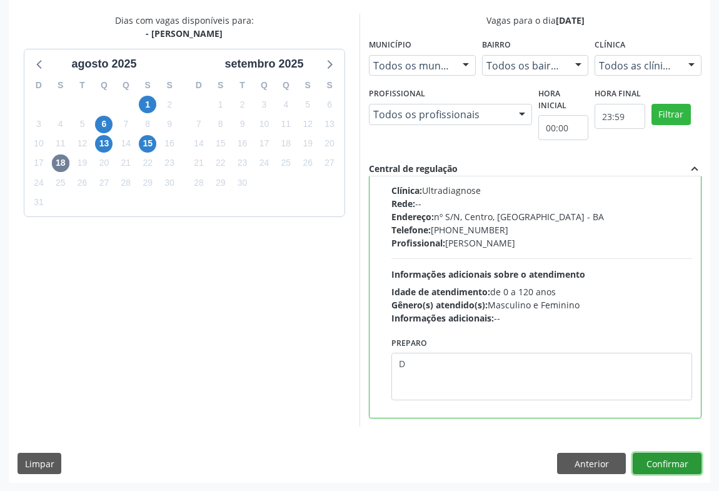
click at [673, 465] on button "Confirmar" at bounding box center [666, 462] width 69 height 21
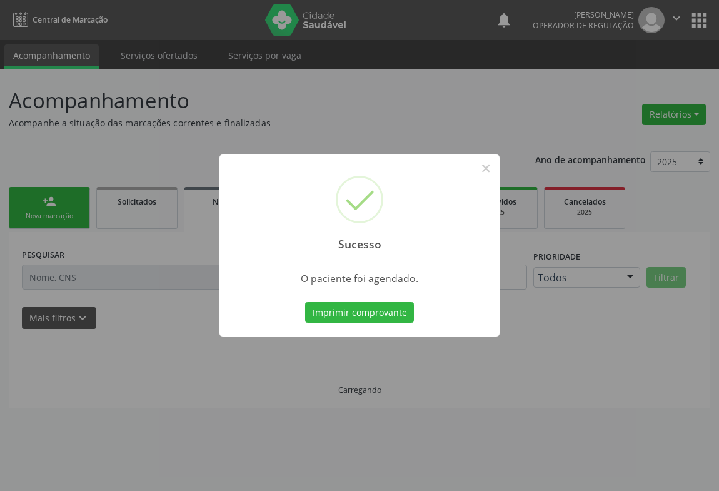
scroll to position [0, 0]
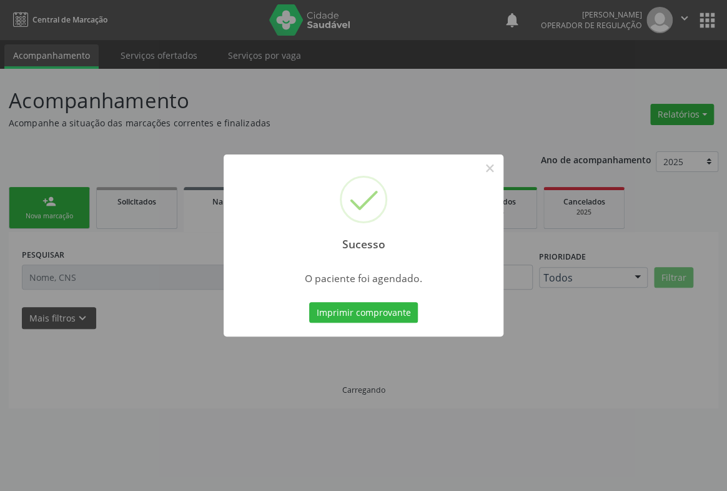
click at [309, 302] on button "Imprimir comprovante" at bounding box center [363, 312] width 109 height 21
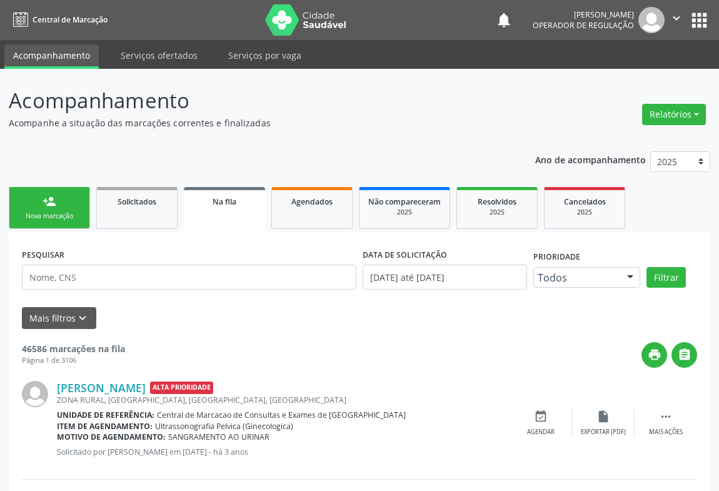
click at [64, 209] on link "person_add Nova marcação" at bounding box center [49, 208] width 81 height 42
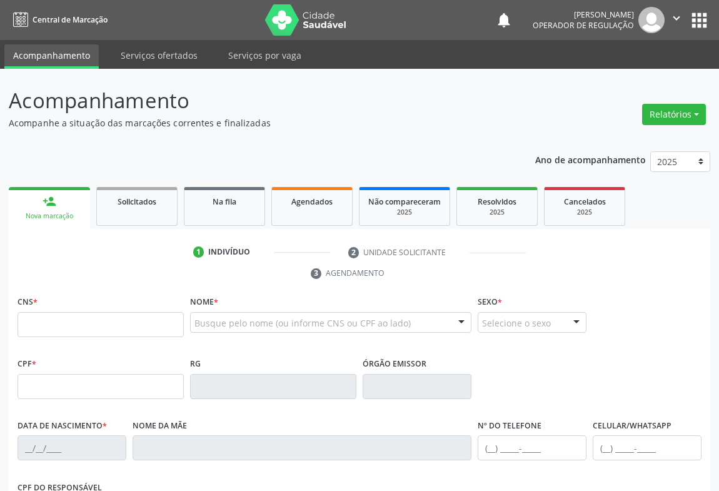
click at [93, 299] on div "CNS *" at bounding box center [100, 314] width 166 height 44
click at [89, 316] on input "text" at bounding box center [100, 324] width 166 height 25
paste input "701 2030 8698 5616"
type input "701 2030 8698 5616"
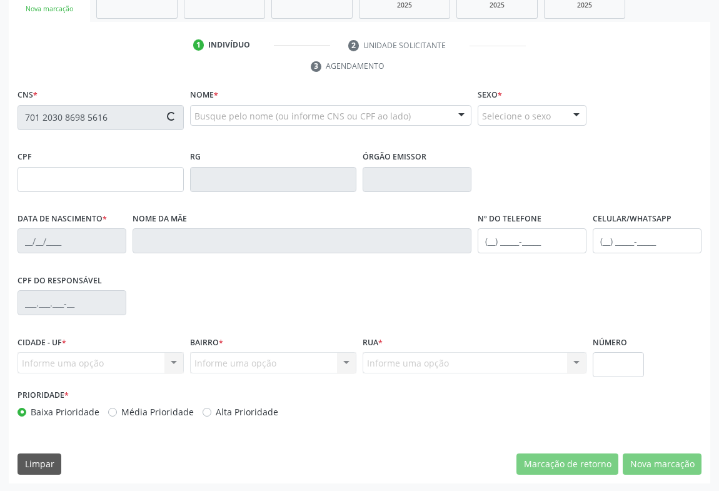
type input "1494176327"
type input "[DATE]"
type input "[PHONE_NUMBER]"
type input "S/N"
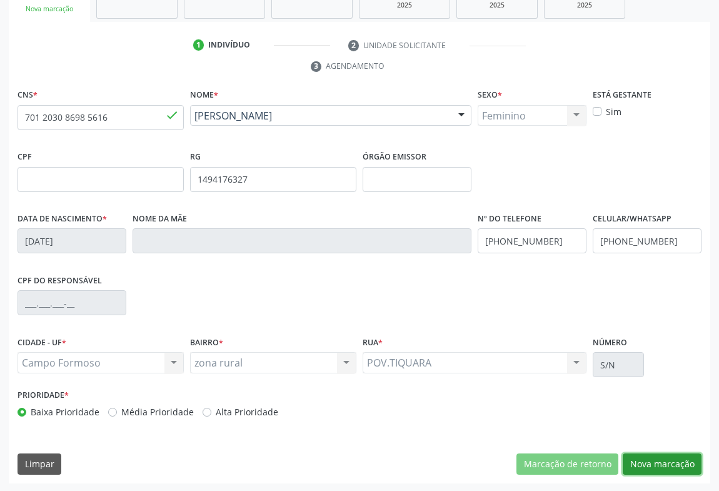
click at [642, 463] on button "Nova marcação" at bounding box center [661, 463] width 79 height 21
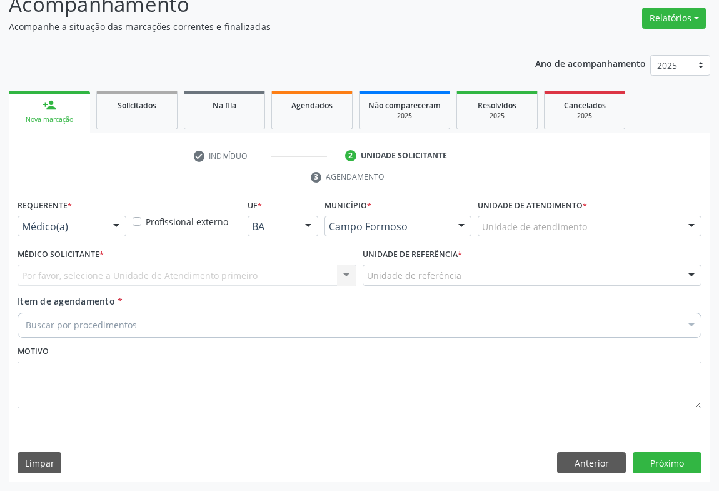
scroll to position [95, 0]
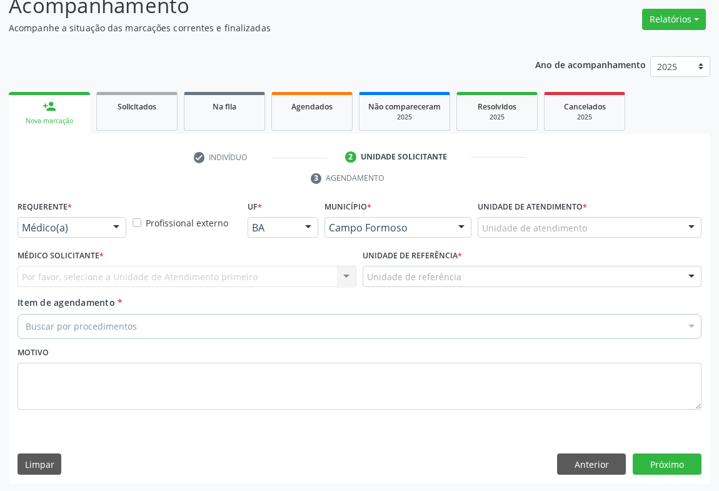
click at [107, 229] on div at bounding box center [116, 227] width 19 height 21
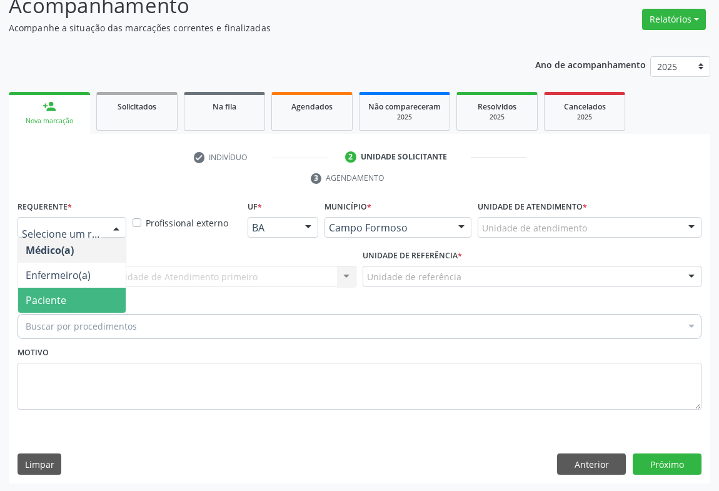
click at [104, 294] on span "Paciente" at bounding box center [71, 299] width 107 height 25
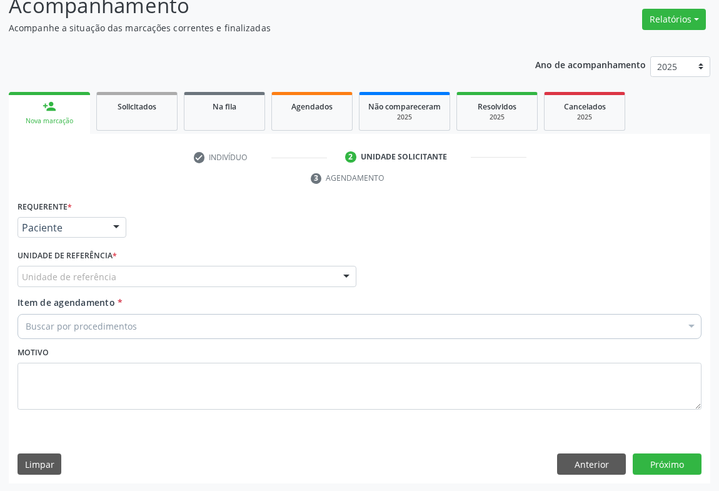
click at [214, 278] on div "Unidade de referência" at bounding box center [186, 276] width 339 height 21
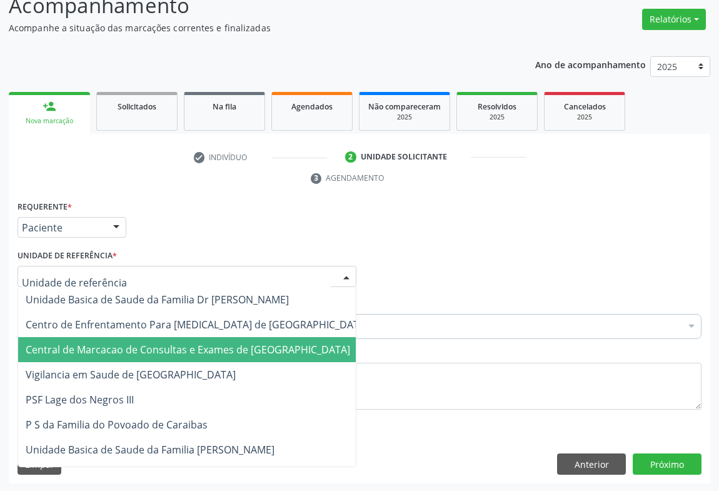
click at [229, 339] on span "Central de Marcacao de Consultas e Exames de [GEOGRAPHIC_DATA]" at bounding box center [196, 349] width 357 height 25
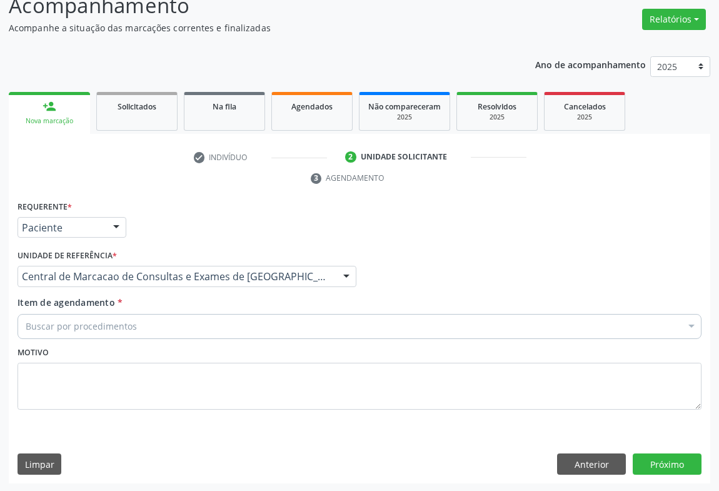
click at [280, 325] on div "Buscar por procedimentos" at bounding box center [359, 326] width 684 height 25
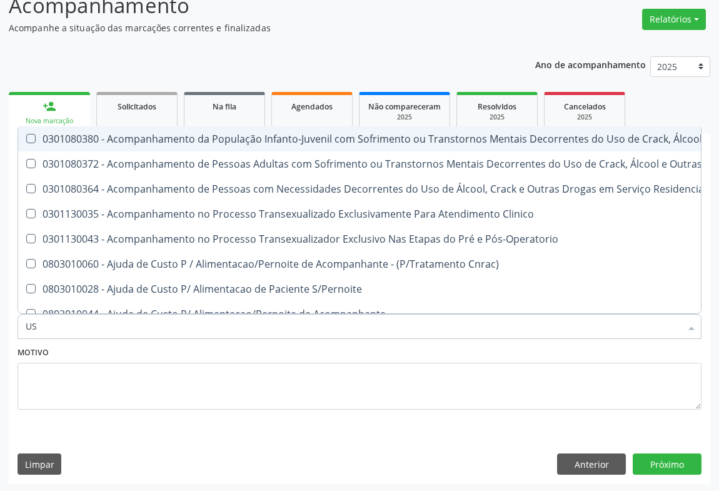
type input "USG"
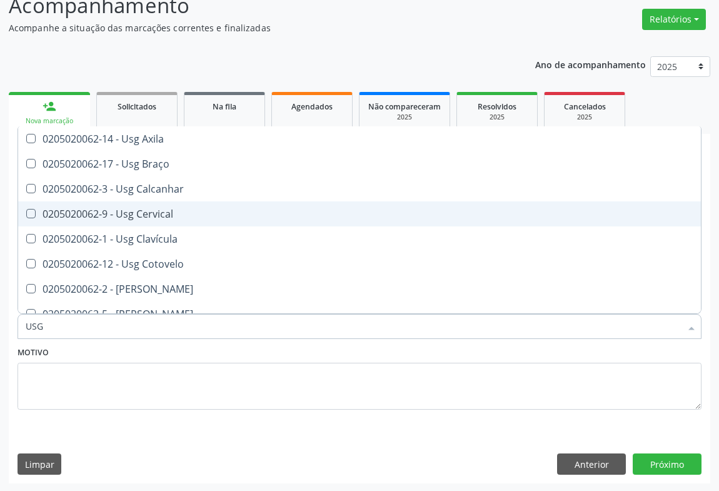
scroll to position [56, 0]
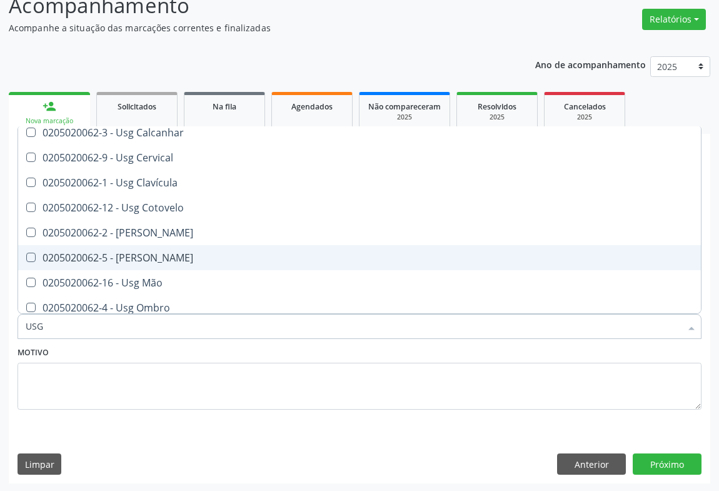
click at [154, 252] on div "0205020062-5 - [PERSON_NAME]" at bounding box center [359, 257] width 667 height 10
checkbox Joelho "true"
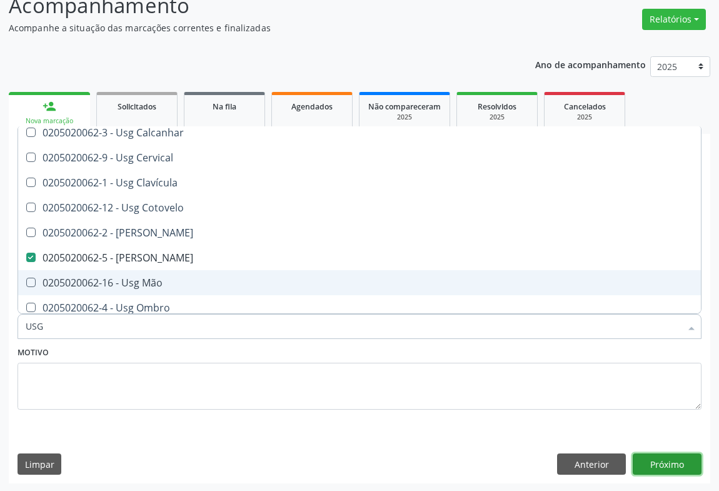
click at [673, 461] on button "Próximo" at bounding box center [666, 463] width 69 height 21
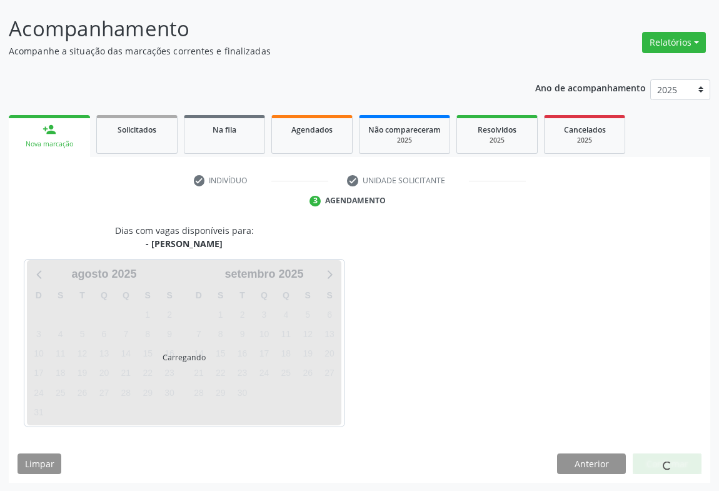
scroll to position [0, 0]
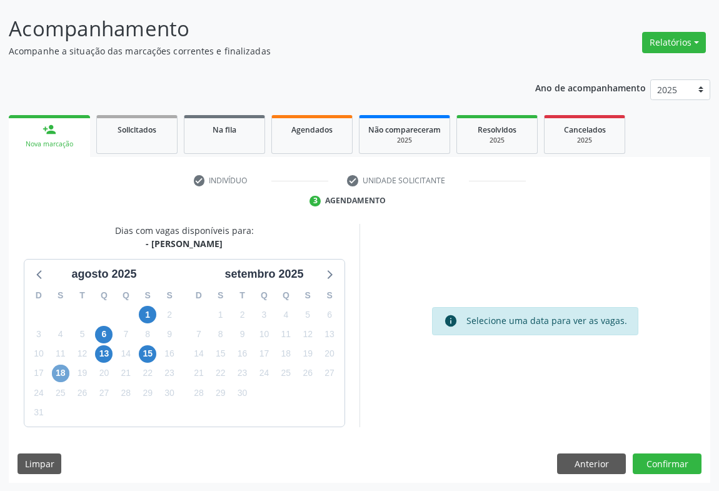
click at [61, 370] on span "18" at bounding box center [60, 372] width 17 height 17
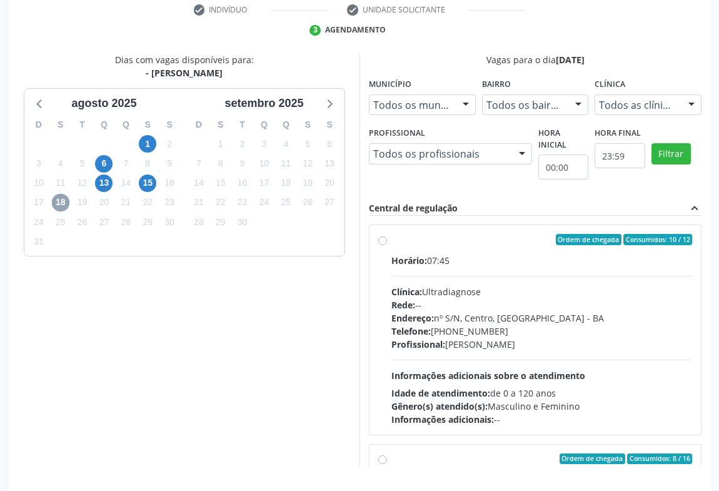
scroll to position [282, 0]
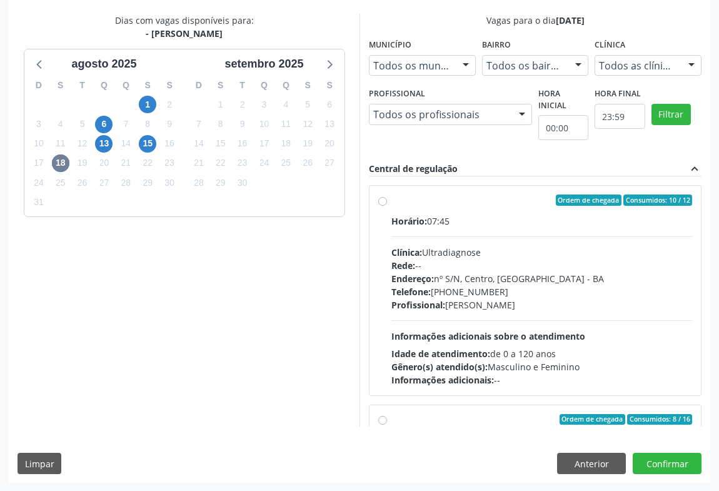
radio input "true"
click at [657, 459] on button "Confirmar" at bounding box center [666, 462] width 69 height 21
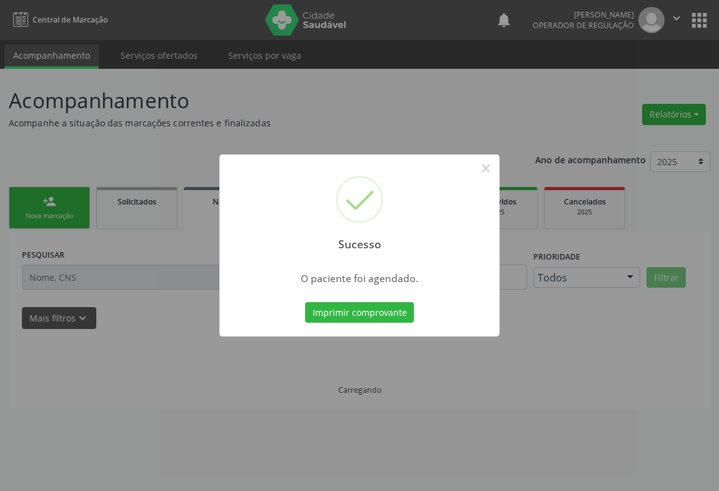
scroll to position [0, 0]
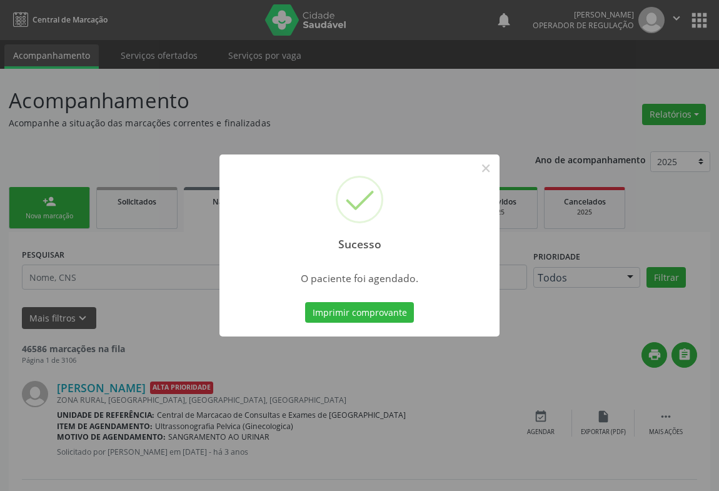
click at [305, 302] on button "Imprimir comprovante" at bounding box center [359, 312] width 109 height 21
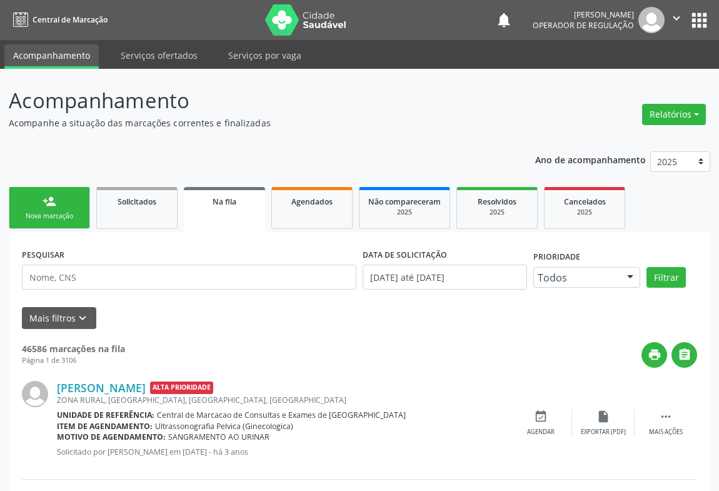
click at [26, 217] on div "Nova marcação" at bounding box center [49, 215] width 62 height 9
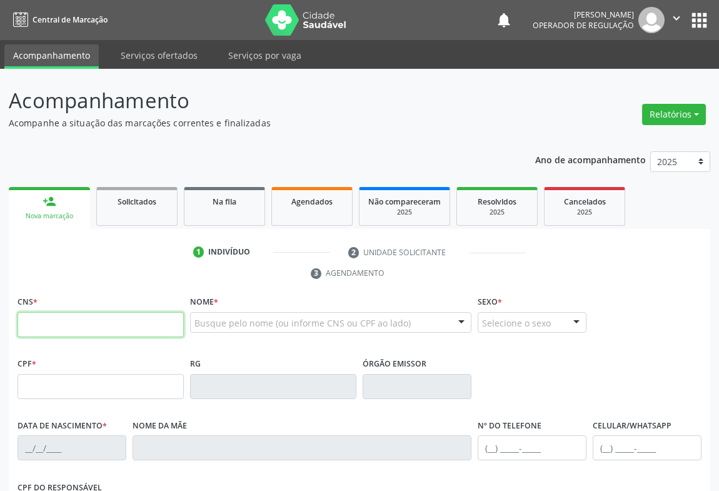
click at [142, 332] on input "text" at bounding box center [100, 324] width 166 height 25
type input "707 4040 1980 2074"
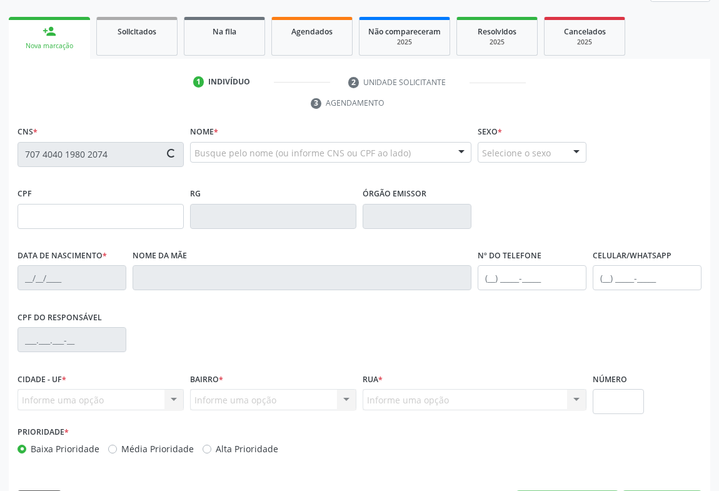
type input "202.514.085-15"
type input "02298896090"
type input "[DATE]"
type input "[PHONE_NUMBER]"
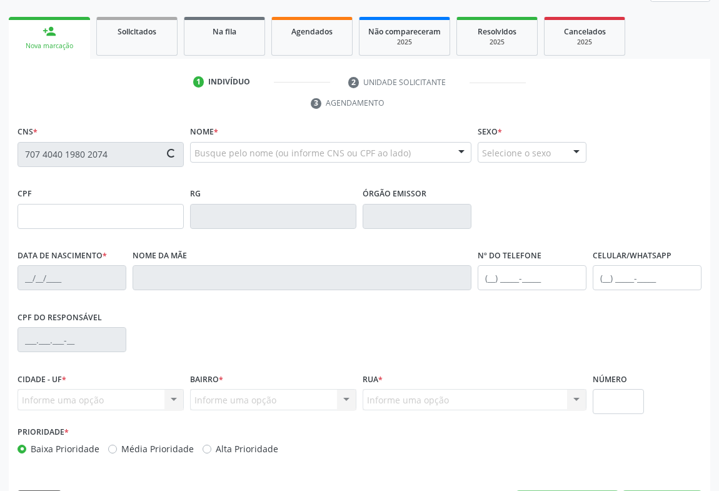
type input "SN"
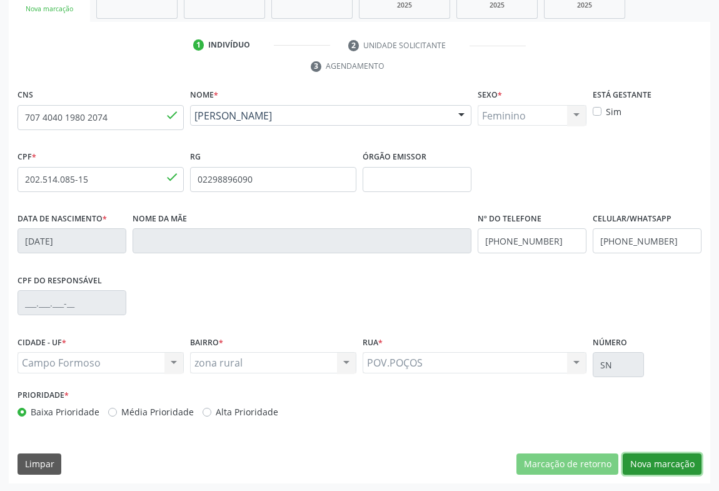
drag, startPoint x: 649, startPoint y: 462, endPoint x: 629, endPoint y: 435, distance: 33.6
click at [646, 461] on button "Nova marcação" at bounding box center [661, 463] width 79 height 21
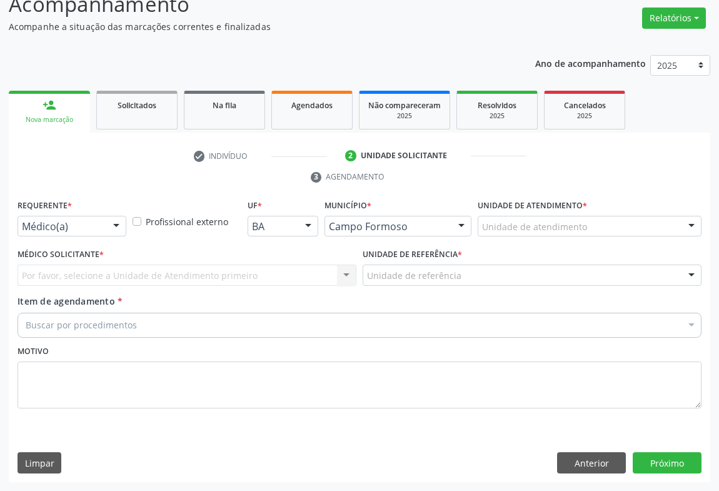
scroll to position [95, 0]
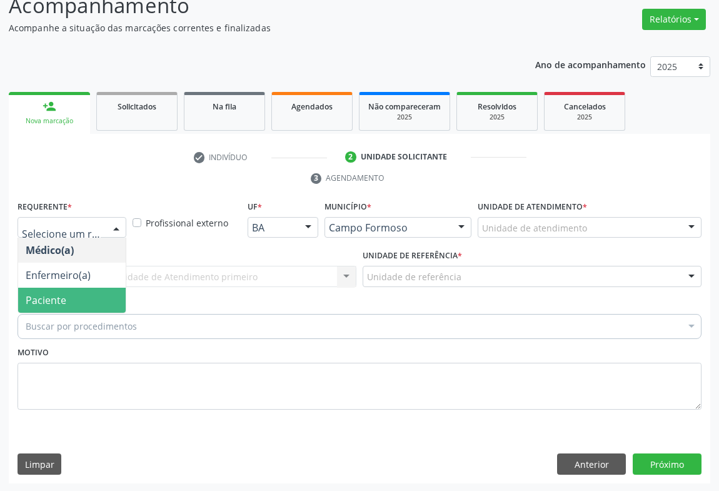
drag, startPoint x: 117, startPoint y: 299, endPoint x: 177, endPoint y: 277, distance: 63.9
click at [117, 298] on span "Paciente" at bounding box center [71, 299] width 107 height 25
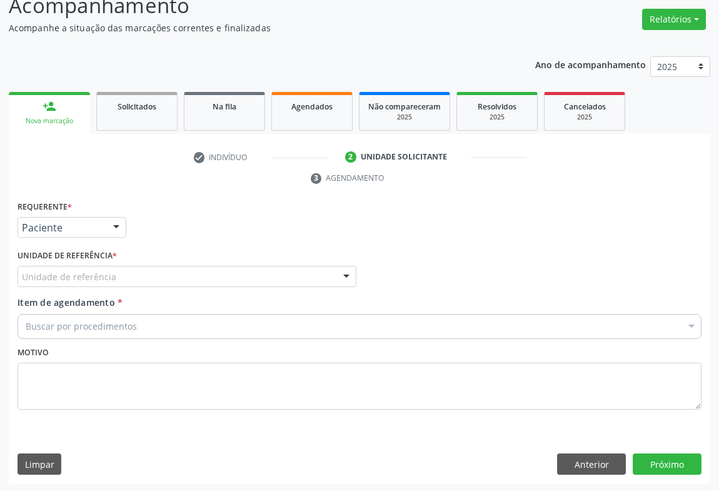
click at [177, 275] on div "Unidade de referência" at bounding box center [186, 276] width 339 height 21
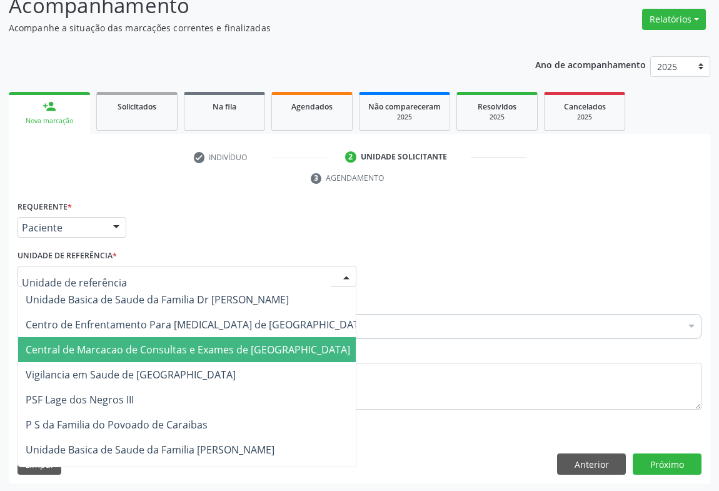
click at [186, 339] on span "Central de Marcacao de Consultas e Exames de [GEOGRAPHIC_DATA]" at bounding box center [196, 349] width 357 height 25
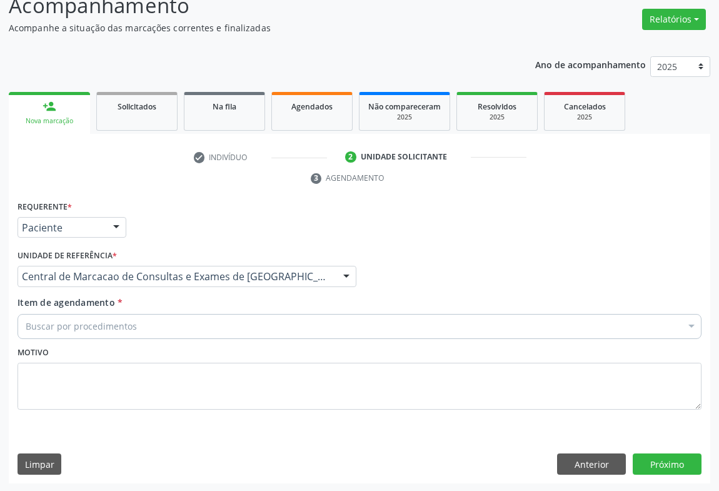
click at [237, 327] on div "Buscar por procedimentos" at bounding box center [359, 326] width 684 height 25
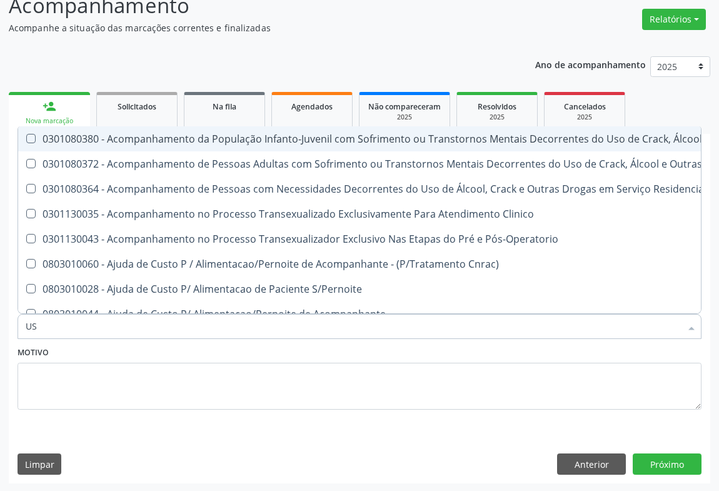
type input "USG"
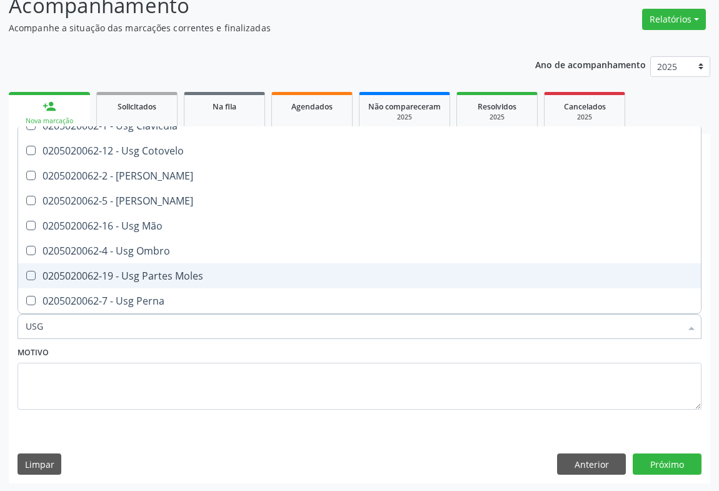
scroll to position [170, 0]
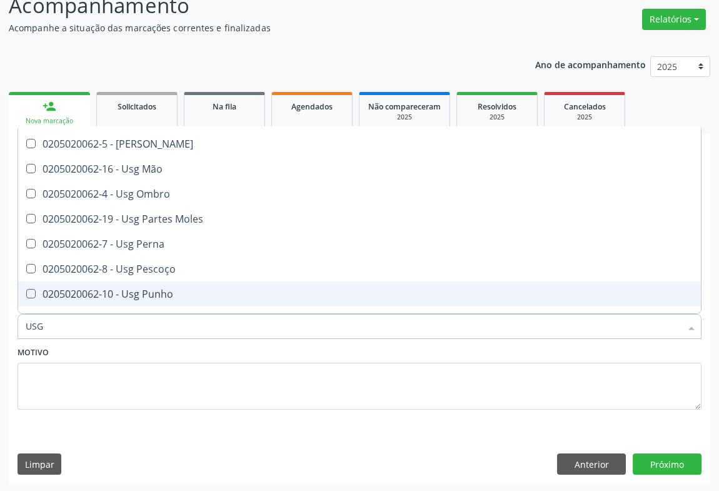
click at [172, 289] on div "0205020062-10 - Usg Punho" at bounding box center [359, 294] width 667 height 10
checkbox Punho "true"
click at [689, 472] on button "Próximo" at bounding box center [666, 463] width 69 height 21
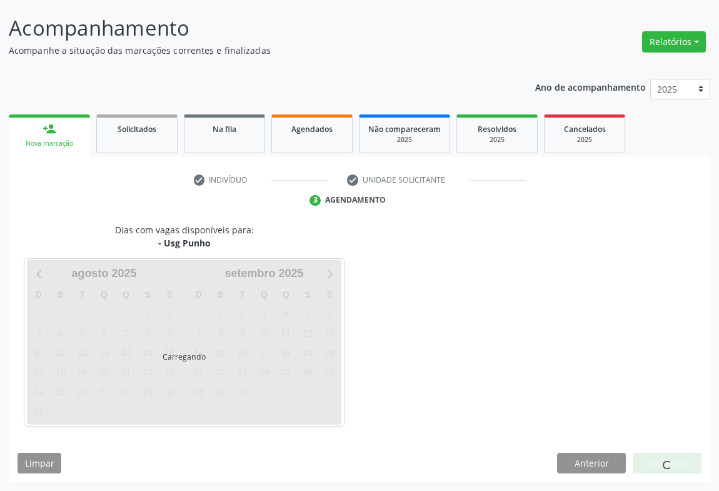
scroll to position [0, 0]
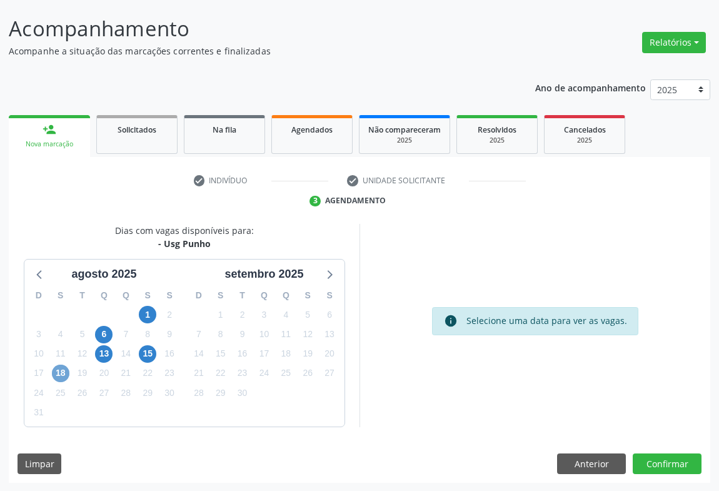
click at [61, 371] on span "18" at bounding box center [60, 372] width 17 height 17
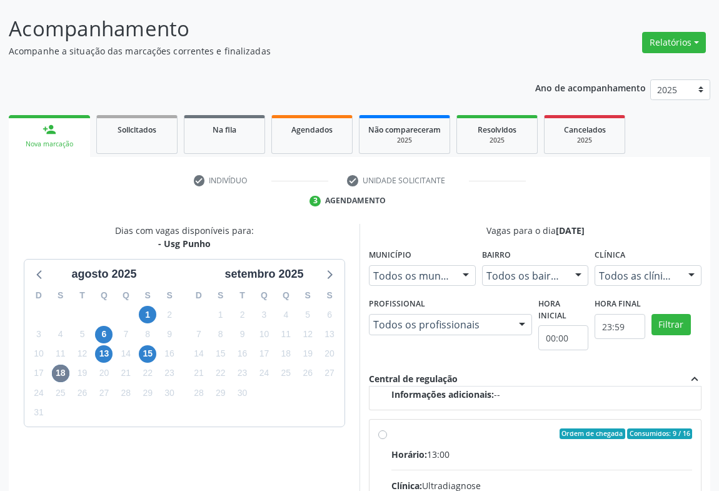
click at [477, 451] on div "Horário: 13:00" at bounding box center [541, 453] width 301 height 13
click at [387, 439] on input "Ordem de chegada Consumidos: 9 / 16 Horário: 13:00 Clínica: Ultradiagnose Rede:…" at bounding box center [382, 433] width 9 height 11
radio input "true"
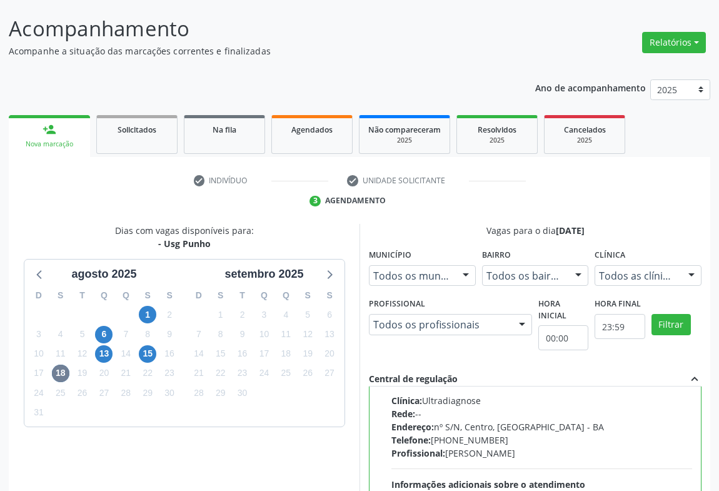
scroll to position [282, 0]
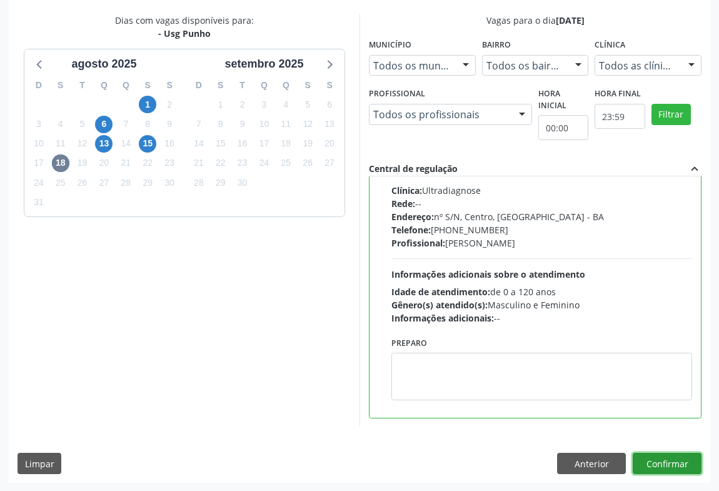
click at [675, 454] on button "Confirmar" at bounding box center [666, 462] width 69 height 21
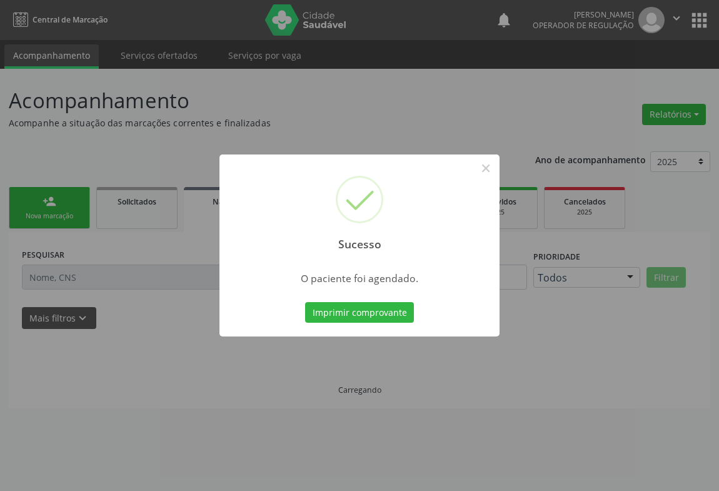
scroll to position [0, 0]
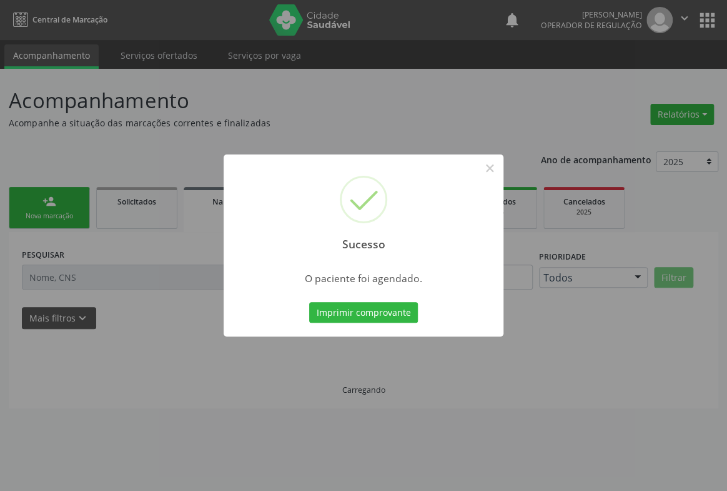
click at [309, 302] on button "Imprimir comprovante" at bounding box center [363, 312] width 109 height 21
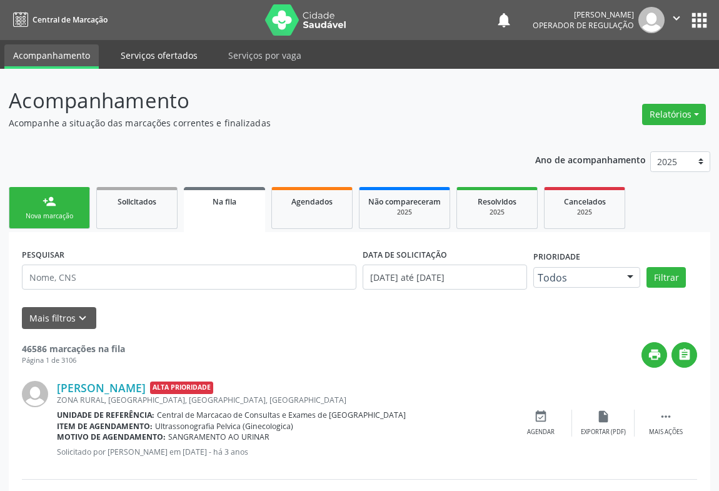
click at [162, 66] on link "Serviços ofertados" at bounding box center [159, 55] width 94 height 22
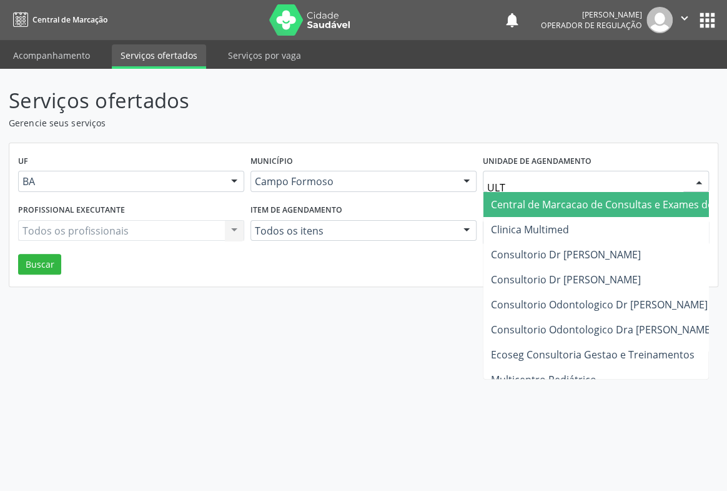
type input "ULTR"
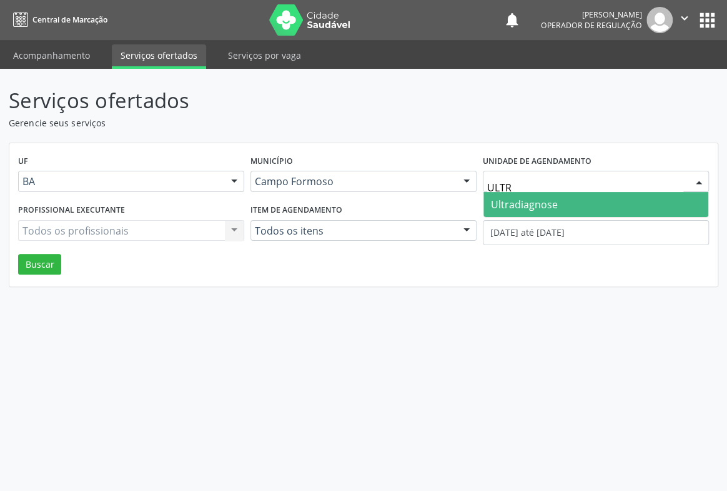
click at [525, 208] on span "Ultradiagnose" at bounding box center [524, 204] width 67 height 14
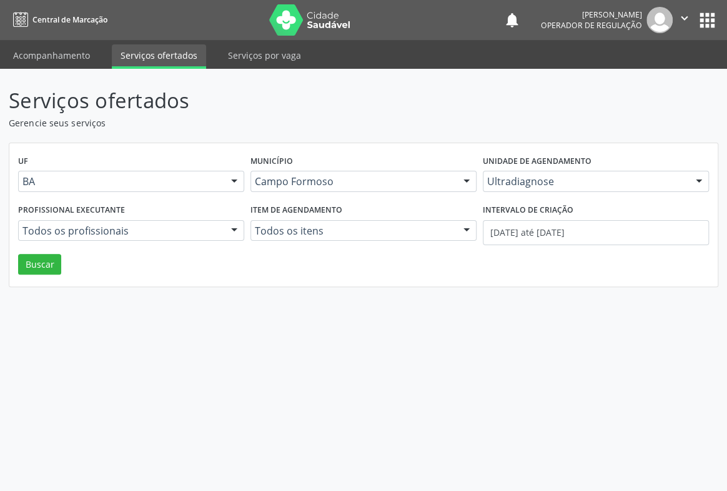
click at [137, 240] on div "Todos os profissionais Todos os profissionais [PERSON_NAME] Muritiba Nenhum res…" at bounding box center [131, 230] width 226 height 21
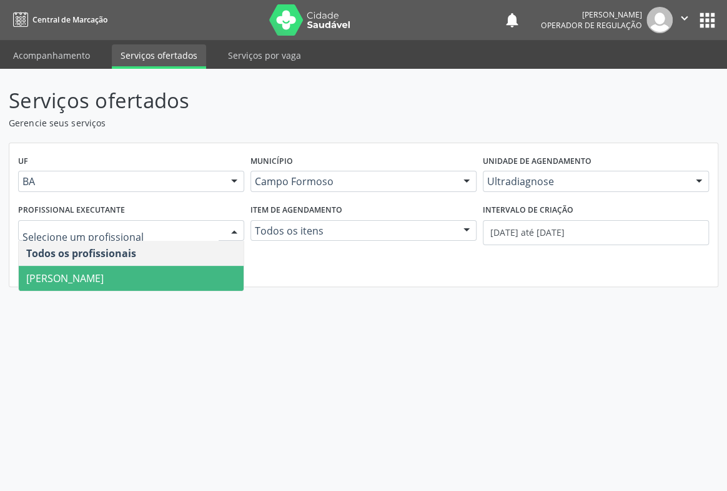
click at [132, 267] on span "[PERSON_NAME]" at bounding box center [131, 278] width 225 height 25
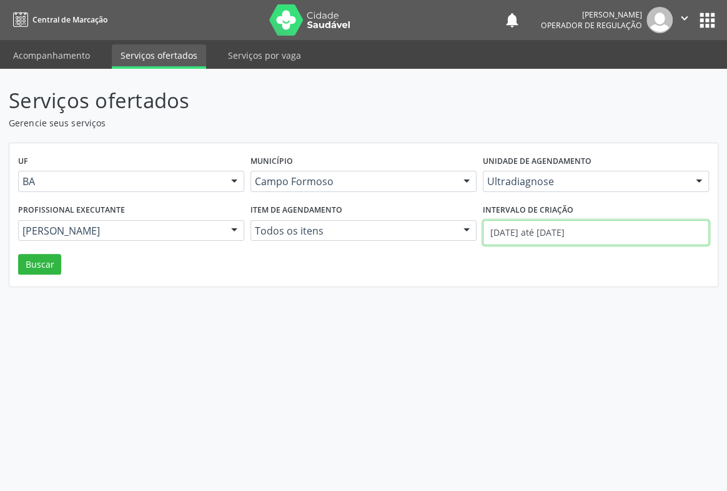
click at [538, 242] on body "Central de Marcação notifications [PERSON_NAME] Operador de regulação  Configu…" at bounding box center [363, 245] width 727 height 491
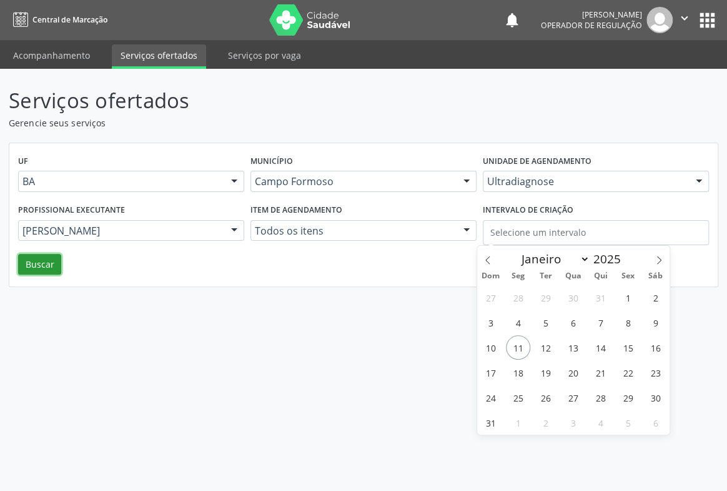
click at [33, 269] on button "Buscar" at bounding box center [39, 264] width 43 height 21
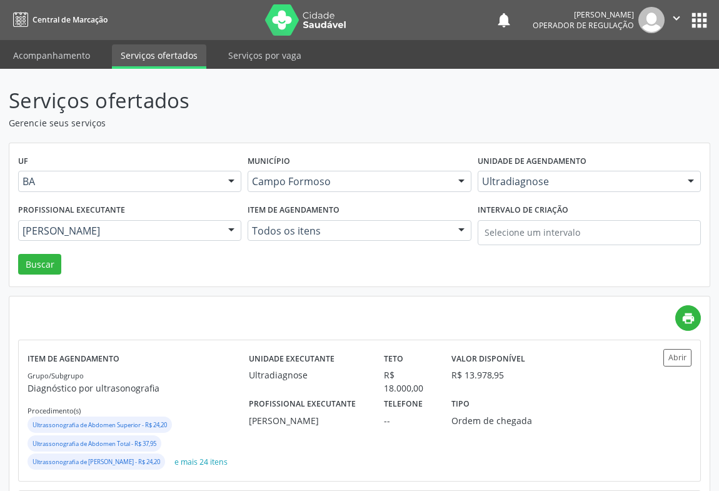
scroll to position [170, 0]
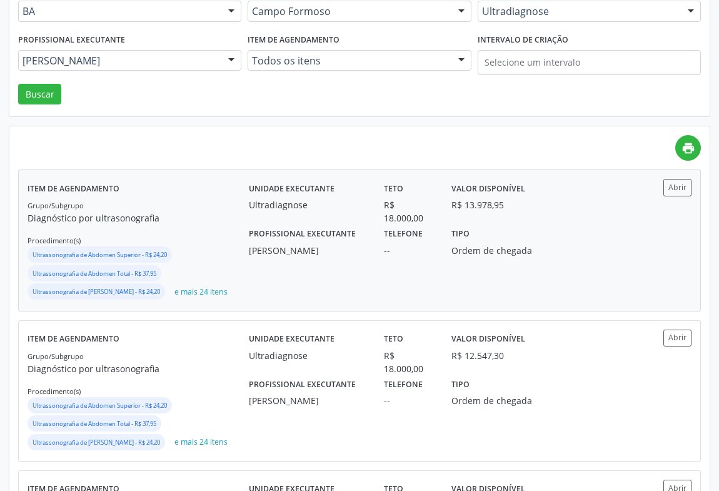
click at [675, 198] on div "Abrir" at bounding box center [664, 240] width 56 height 122
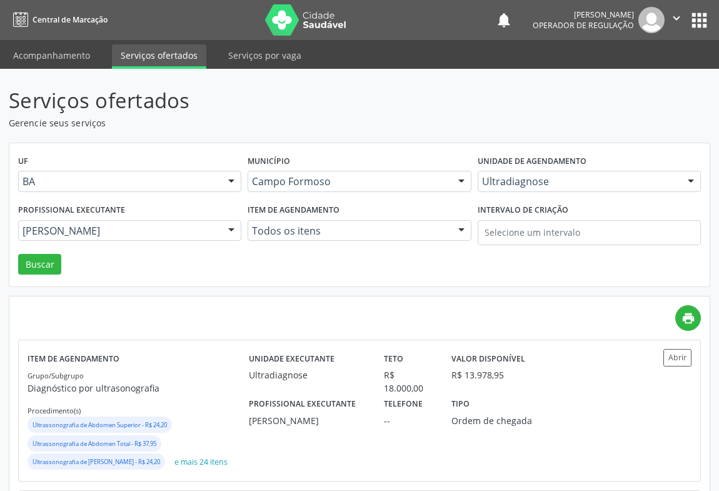
click at [678, 20] on icon "" at bounding box center [676, 18] width 14 height 14
click at [617, 74] on link "Sair" at bounding box center [644, 75] width 86 height 17
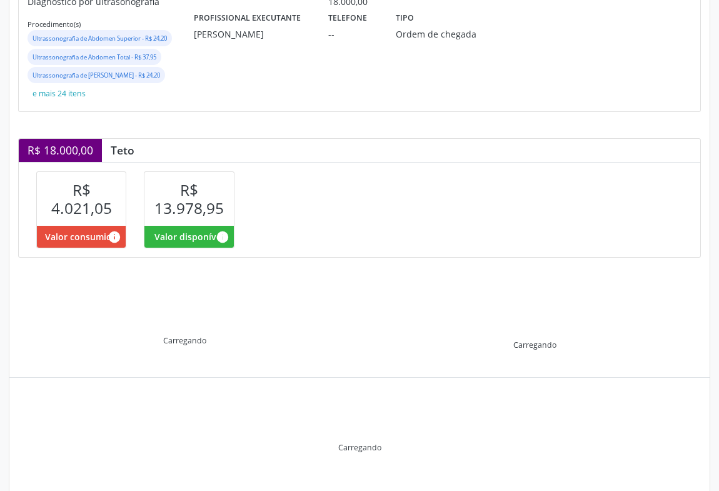
scroll to position [221, 0]
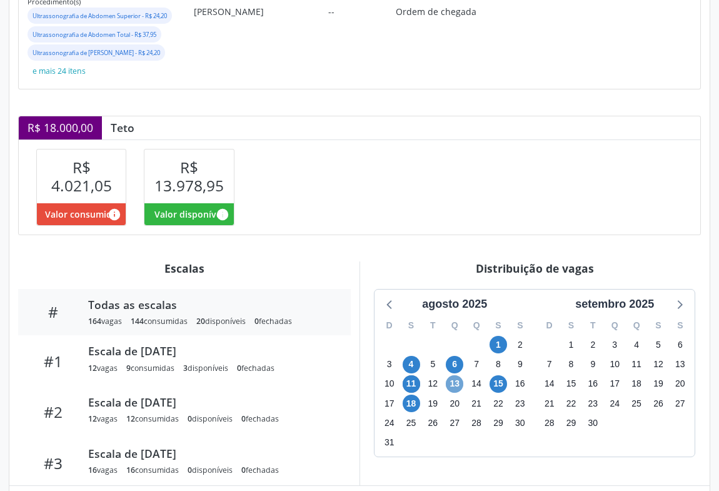
click at [449, 383] on span "13" at bounding box center [454, 383] width 17 height 17
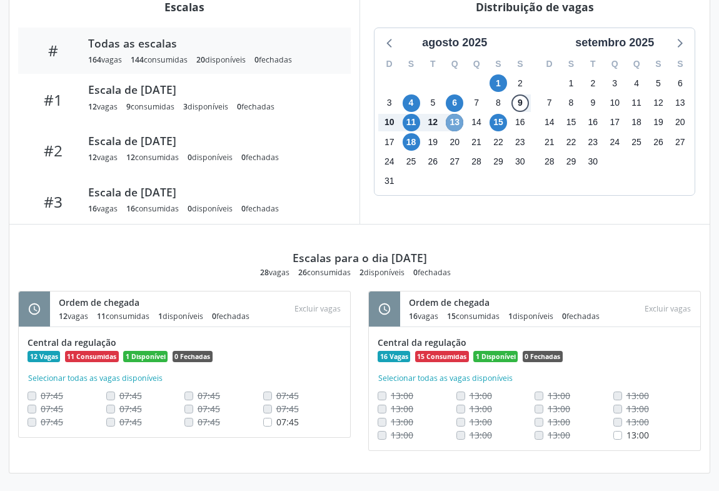
scroll to position [481, 0]
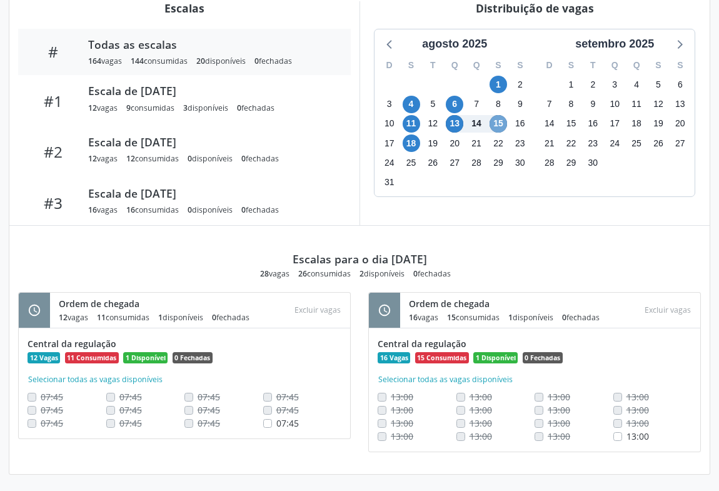
click at [501, 126] on span "15" at bounding box center [497, 123] width 17 height 17
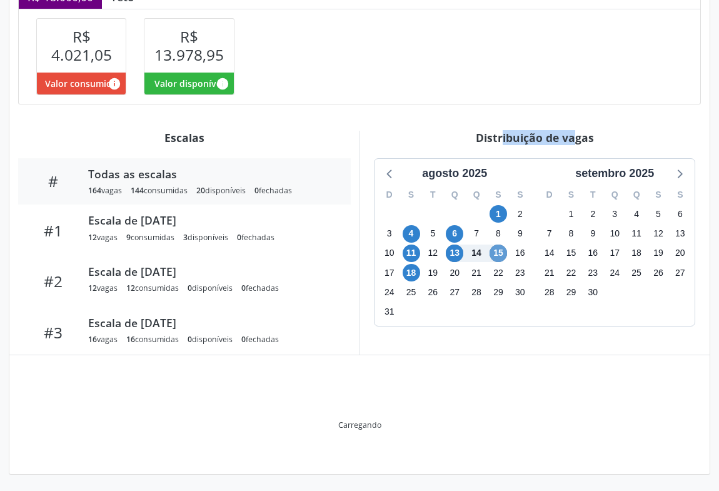
click at [501, 126] on div "Item de agendamento Grupo/Subgrupo Diagnóstico por ultrasonografia Procedimento…" at bounding box center [359, 133] width 700 height 682
click at [500, 251] on span "15" at bounding box center [497, 252] width 17 height 17
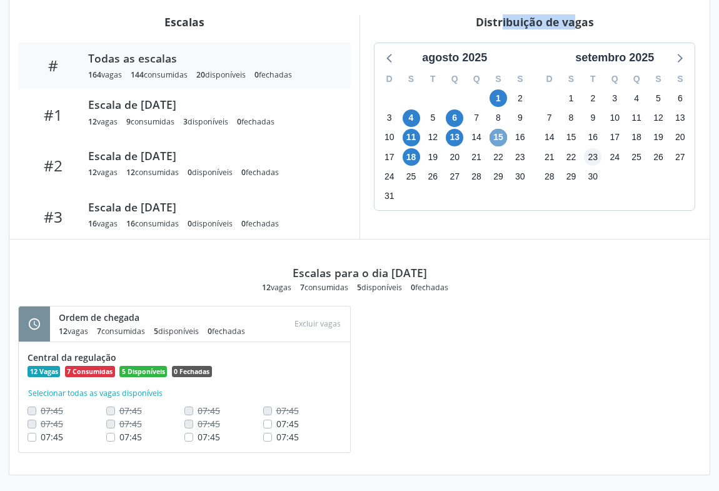
scroll to position [296, 0]
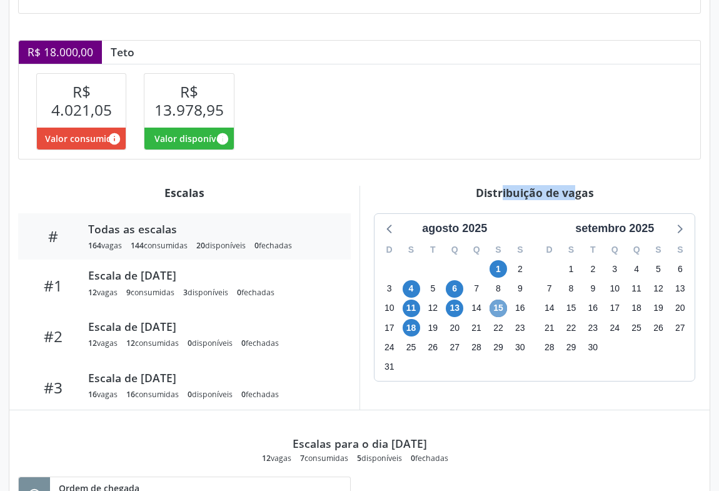
click at [499, 303] on span "15" at bounding box center [497, 307] width 17 height 17
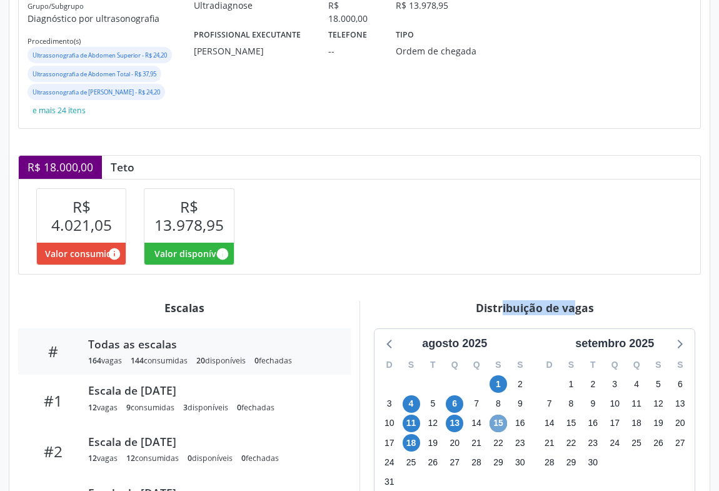
scroll to position [351, 0]
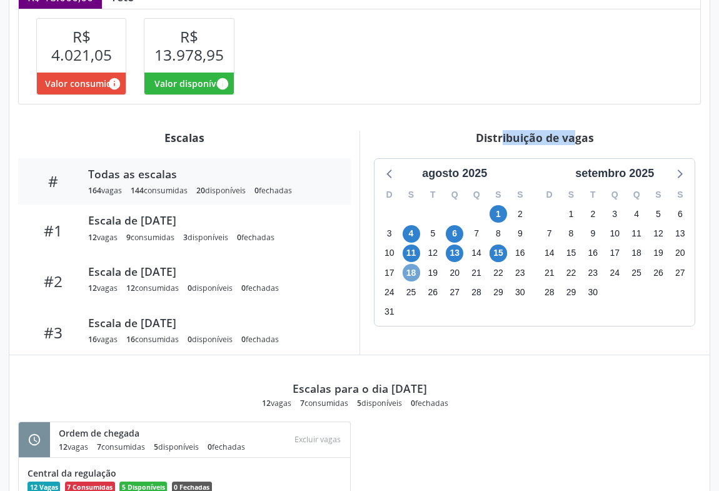
click at [408, 276] on span "18" at bounding box center [410, 272] width 17 height 17
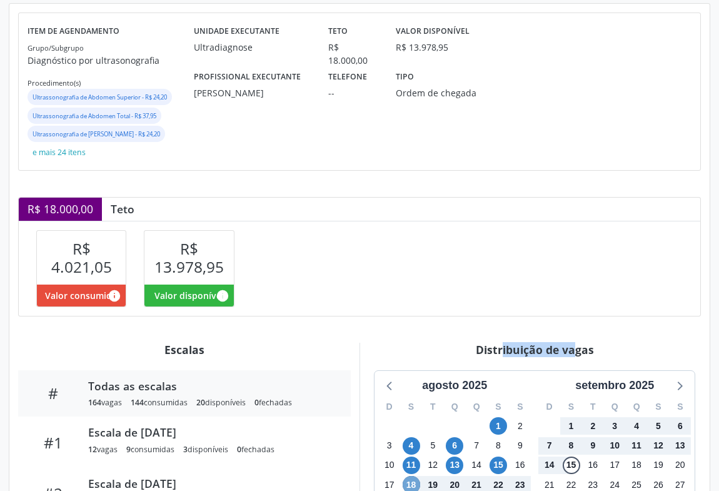
scroll to position [0, 0]
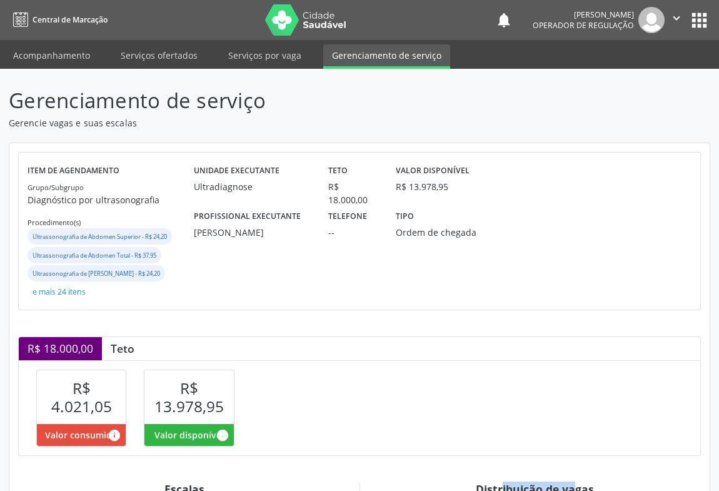
click at [672, 25] on icon "" at bounding box center [676, 18] width 14 height 14
click at [623, 74] on link "Sair" at bounding box center [644, 75] width 86 height 17
